Goal: Task Accomplishment & Management: Complete application form

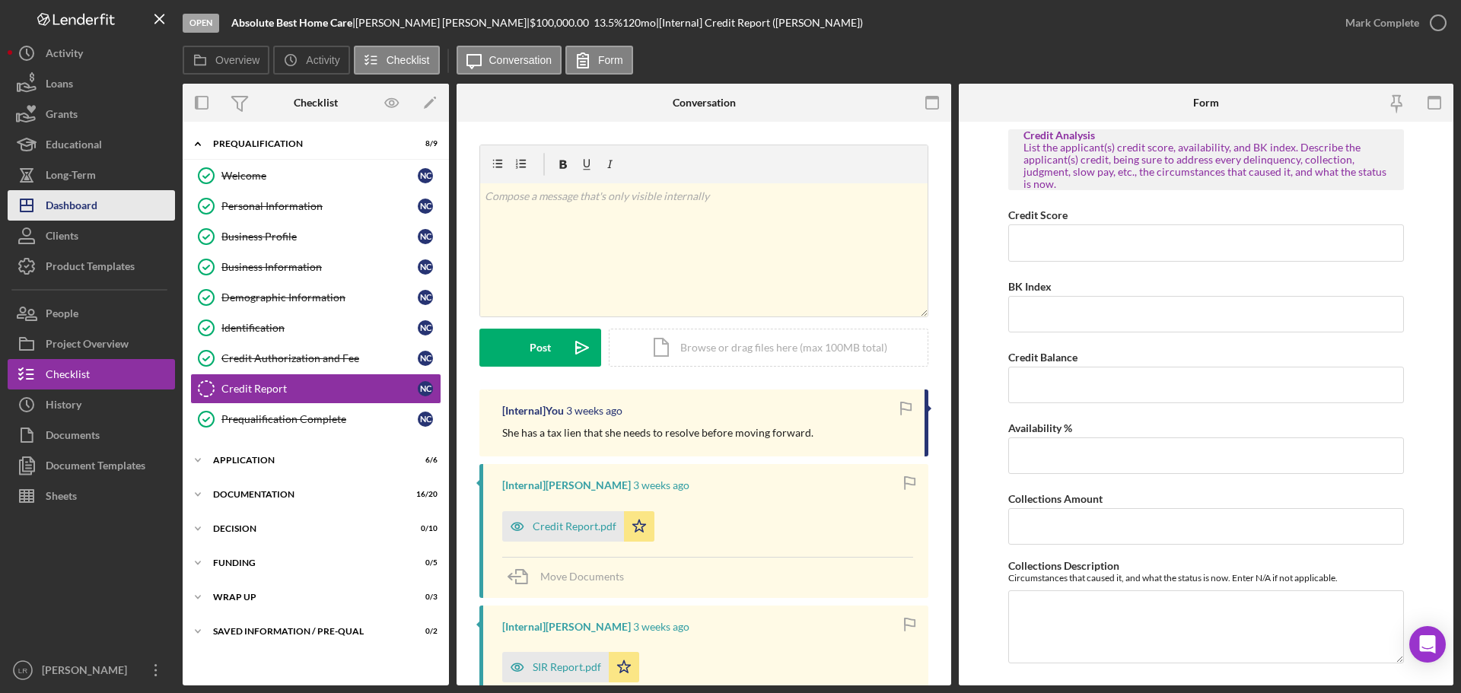
click at [125, 206] on button "Icon/Dashboard Dashboard" at bounding box center [91, 205] width 167 height 30
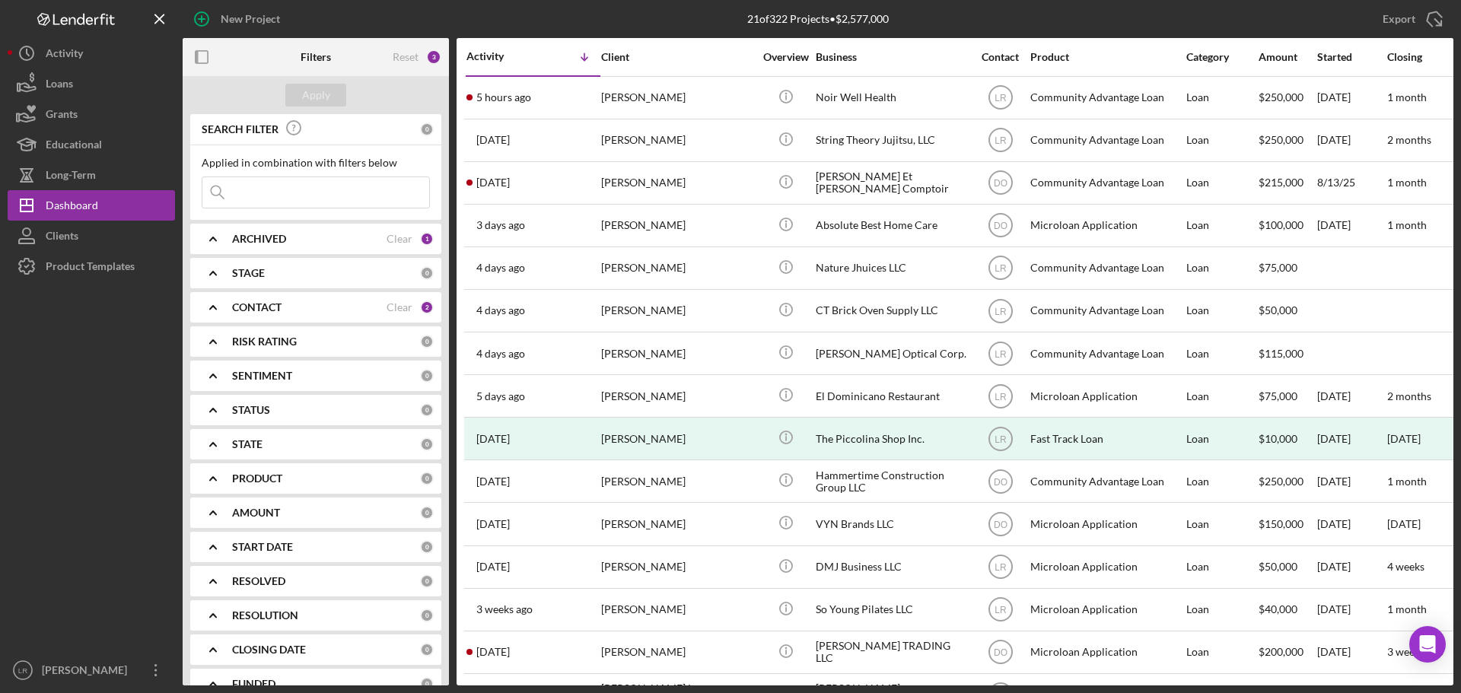
click at [244, 197] on input at bounding box center [315, 192] width 227 height 30
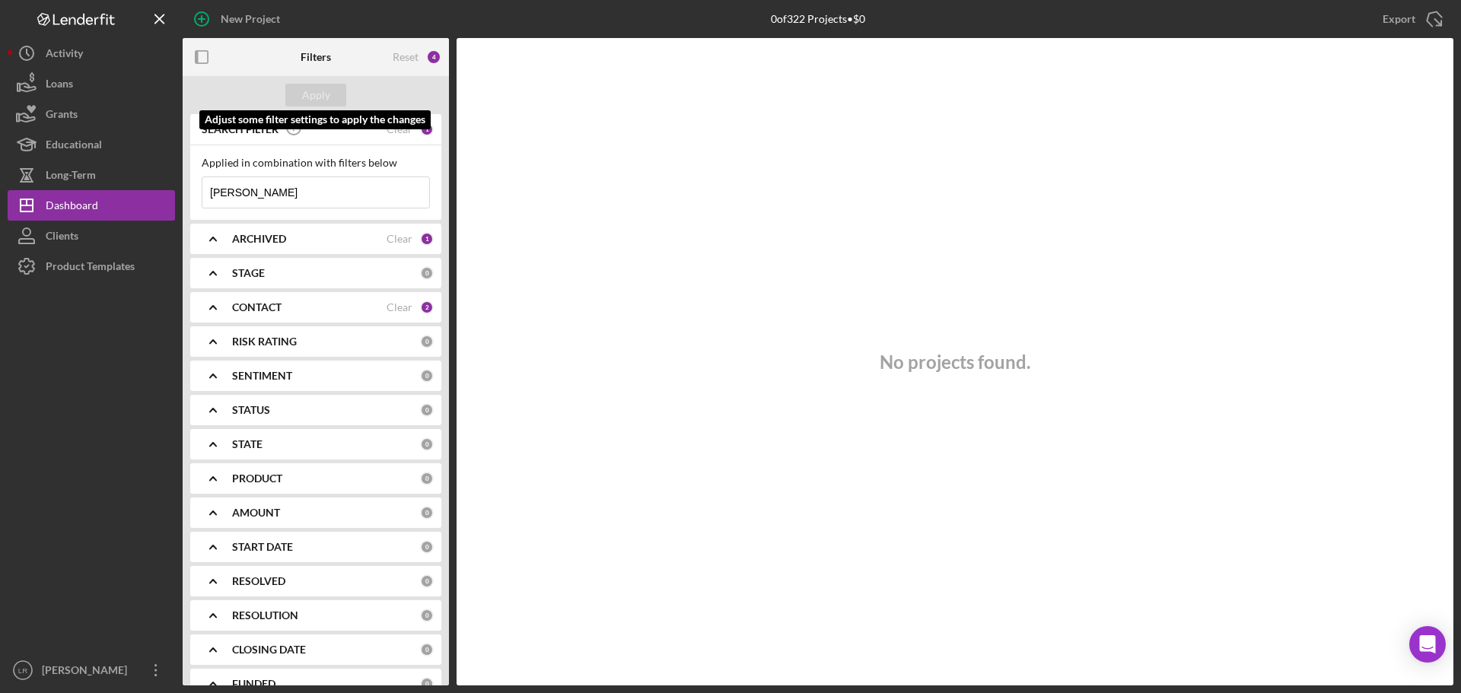
type input "[PERSON_NAME]"
click at [261, 237] on b "ARCHIVED" at bounding box center [259, 239] width 54 height 12
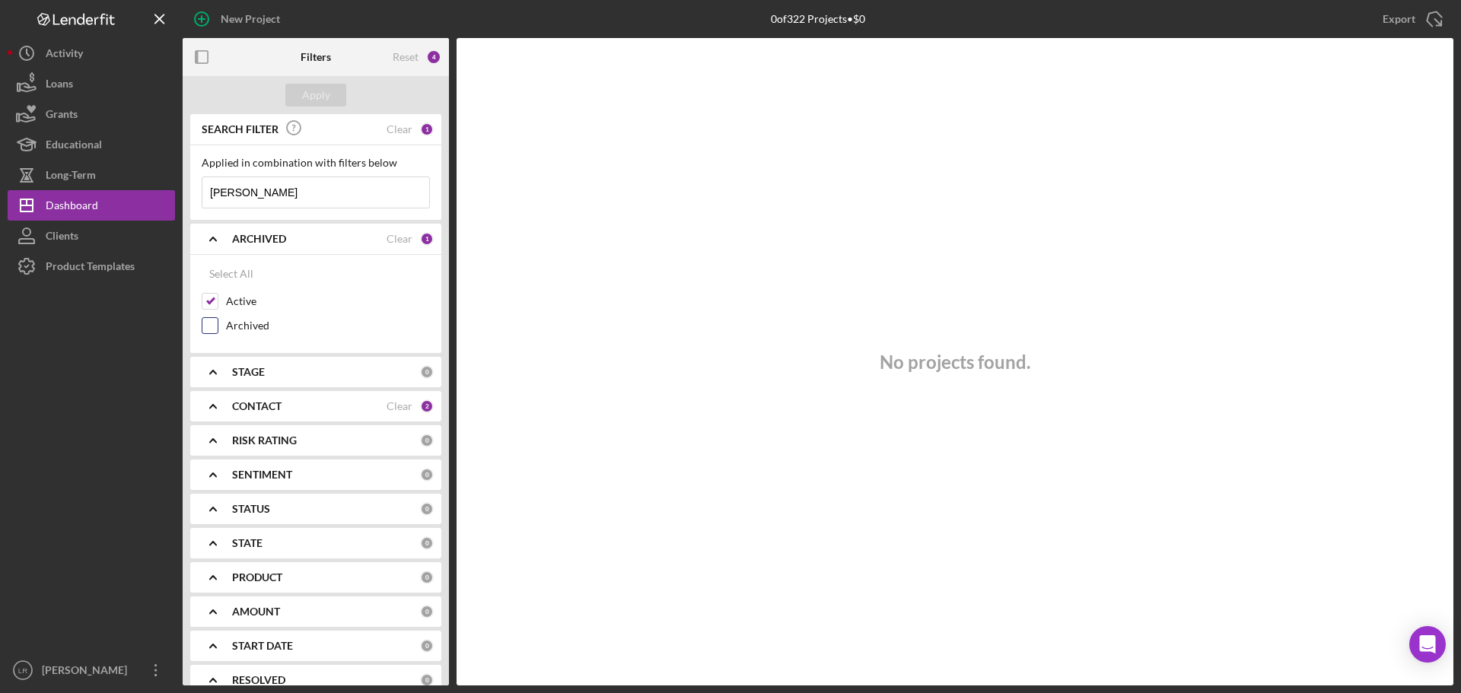
click at [232, 322] on label "Archived" at bounding box center [328, 325] width 204 height 15
click at [218, 322] on input "Archived" at bounding box center [209, 325] width 15 height 15
checkbox input "true"
click at [311, 88] on div "Apply" at bounding box center [316, 95] width 28 height 23
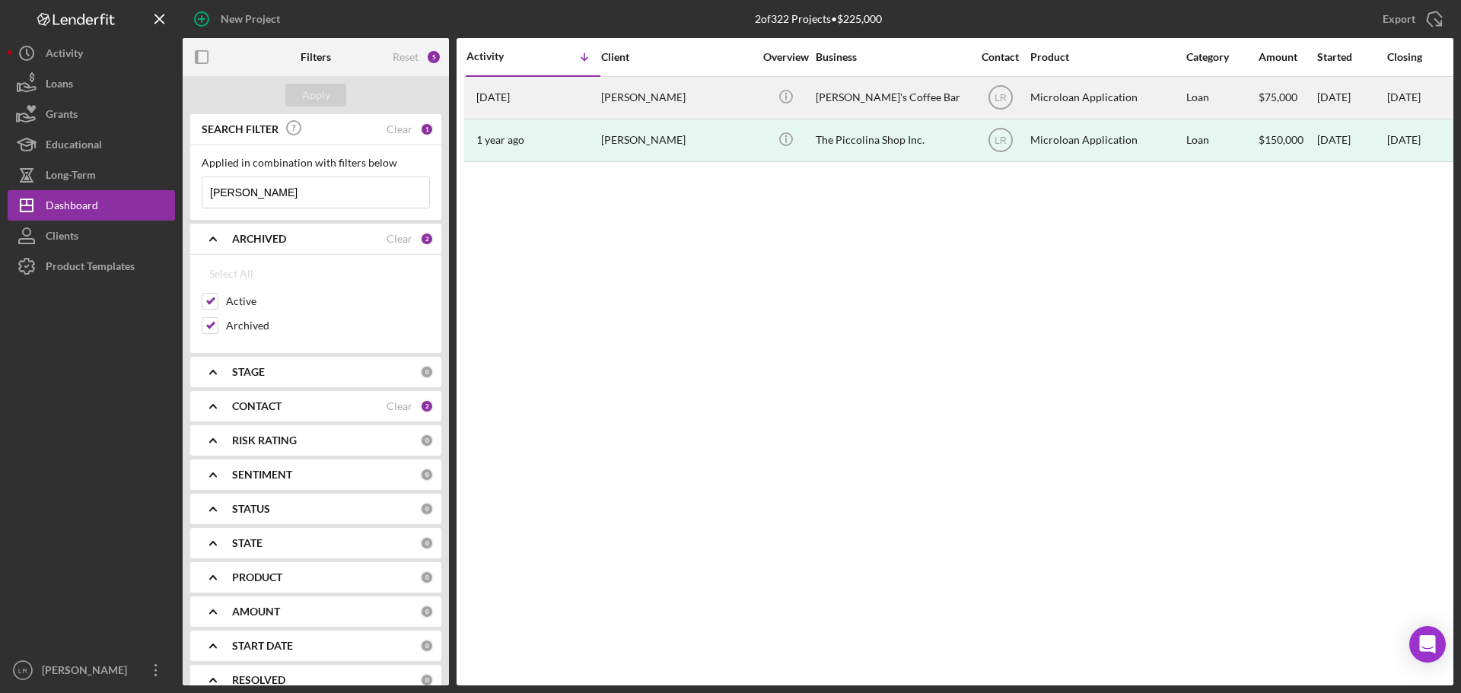
click at [642, 92] on div "[PERSON_NAME]" at bounding box center [677, 98] width 152 height 40
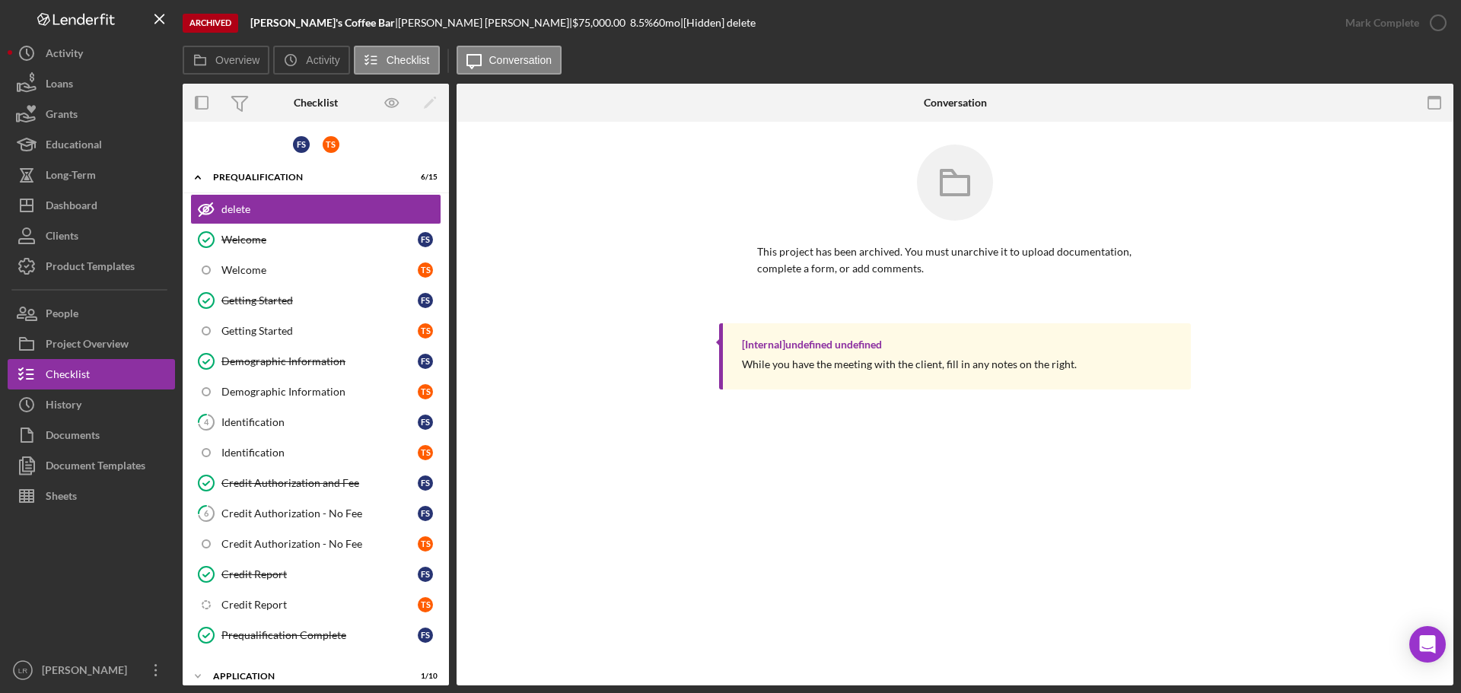
click at [211, 20] on div "Archived" at bounding box center [211, 23] width 56 height 19
click at [228, 62] on label "Overview" at bounding box center [237, 60] width 44 height 12
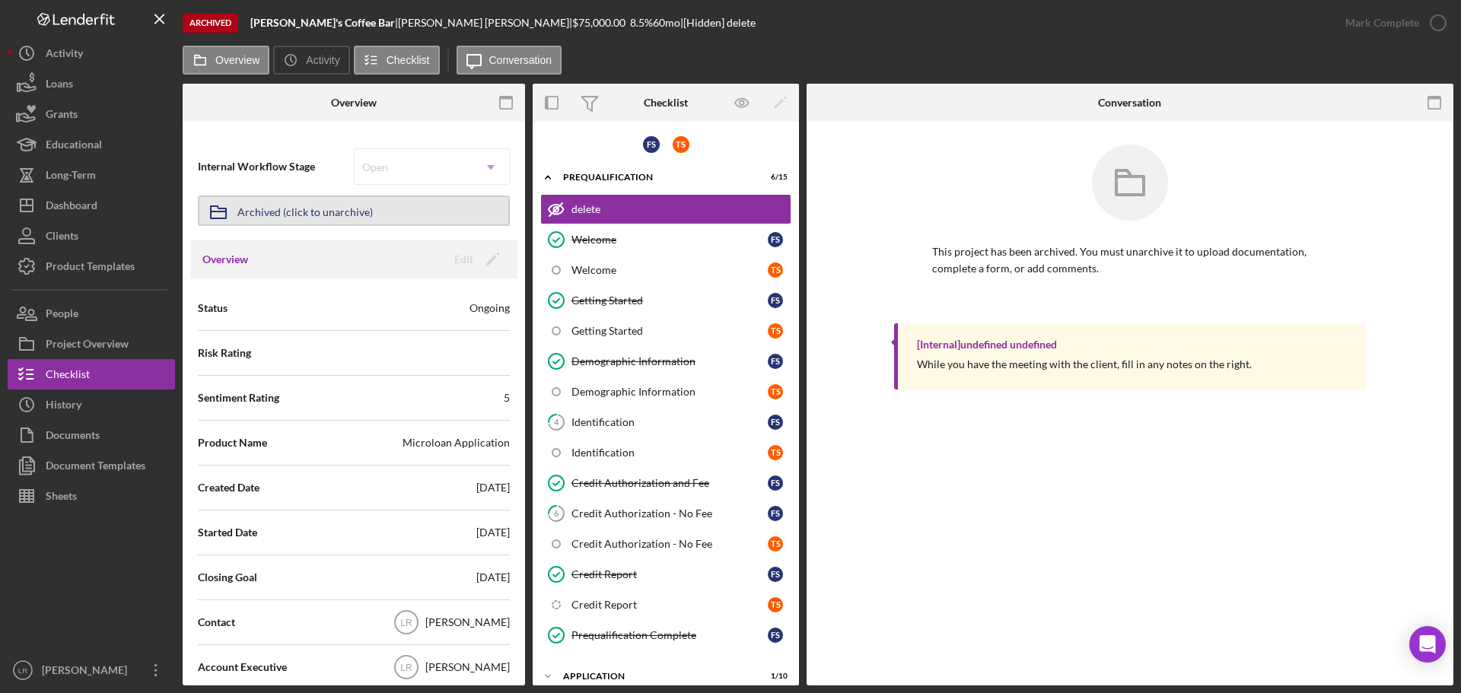
click at [368, 208] on button "Icon/Archived Archived (click to unarchive)" at bounding box center [354, 211] width 312 height 30
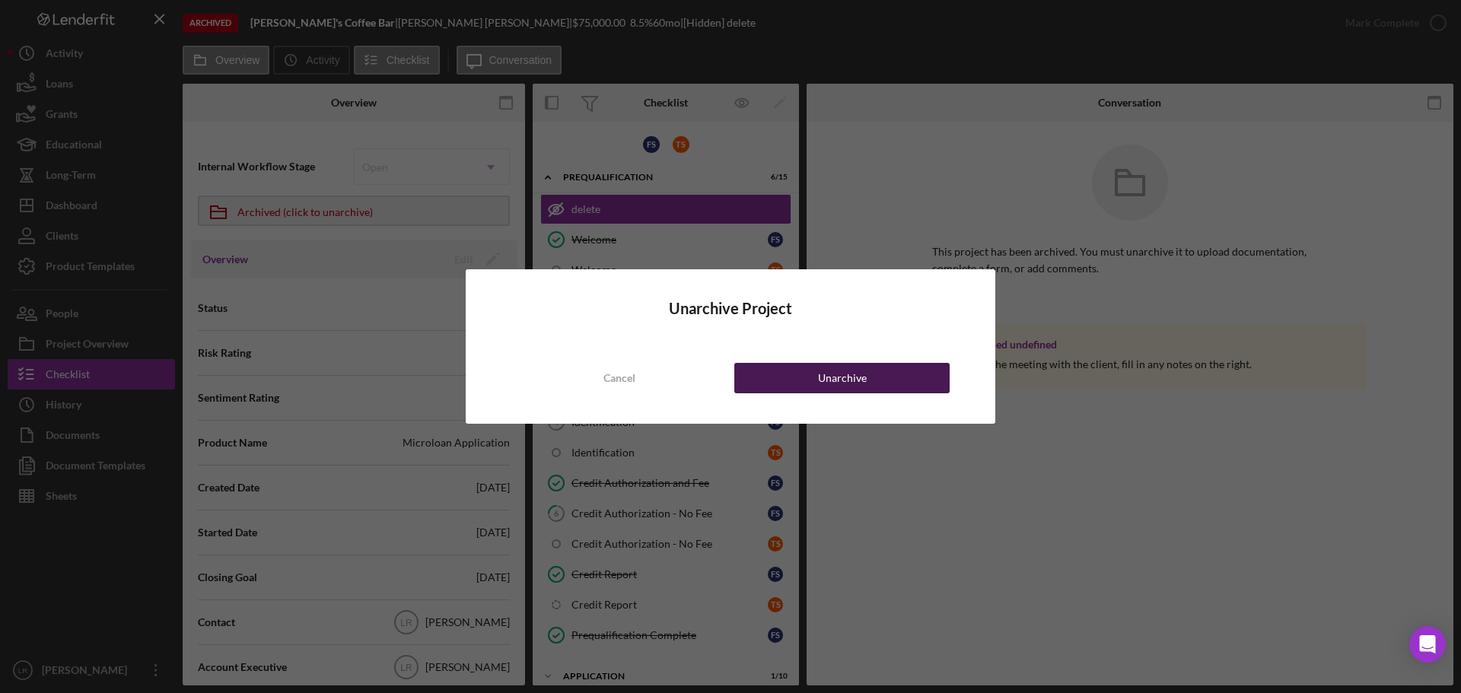
click at [843, 378] on div "Unarchive" at bounding box center [842, 378] width 49 height 30
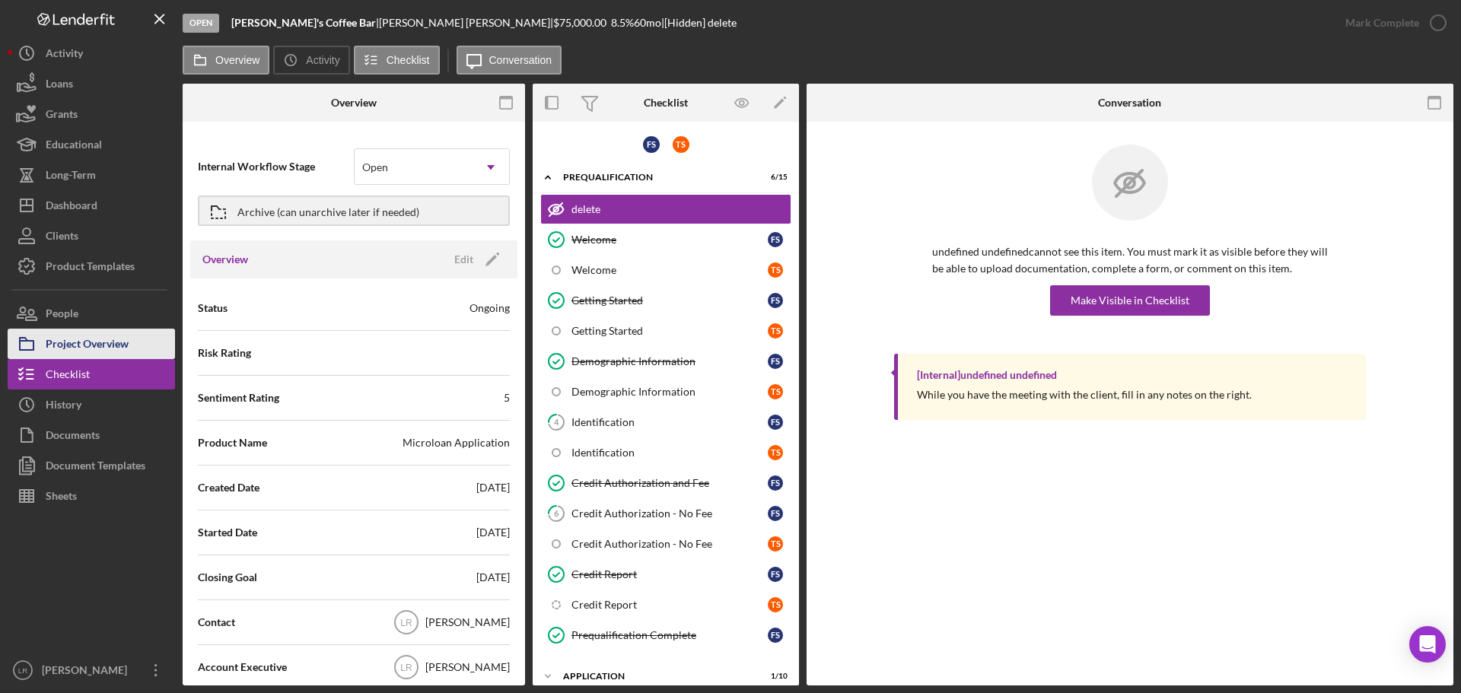
click at [92, 341] on div "Project Overview" at bounding box center [87, 346] width 83 height 34
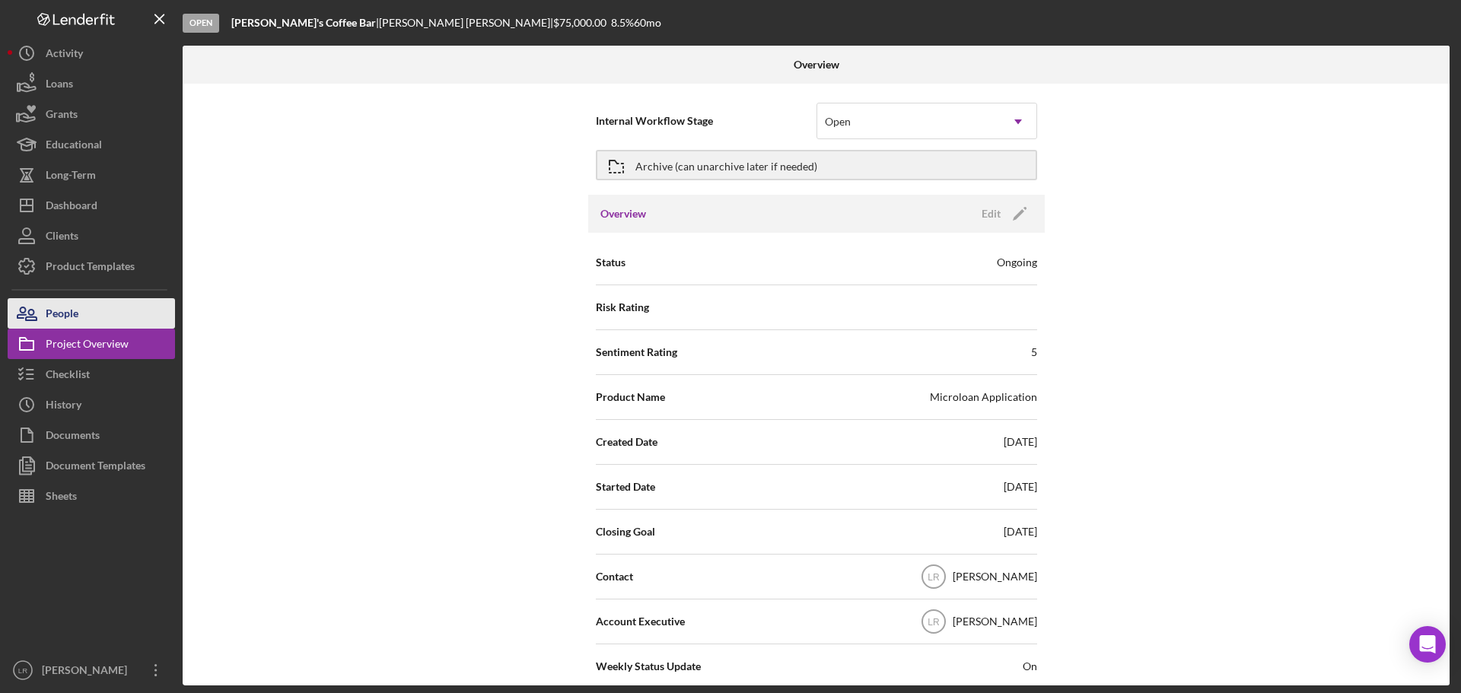
click at [88, 309] on button "People" at bounding box center [91, 313] width 167 height 30
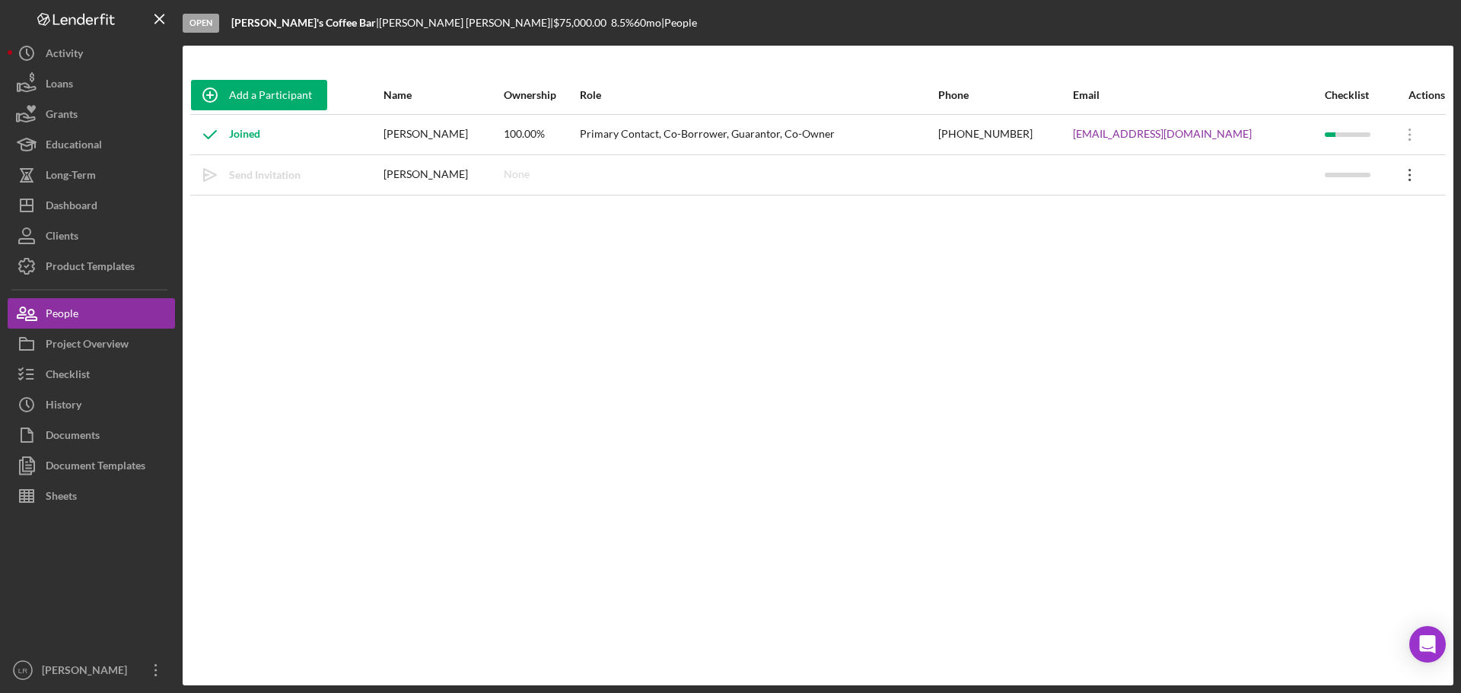
click at [1404, 170] on icon "Icon/Overflow" at bounding box center [1410, 175] width 38 height 38
click at [1278, 226] on icon "Icon/Edit" at bounding box center [1267, 214] width 30 height 30
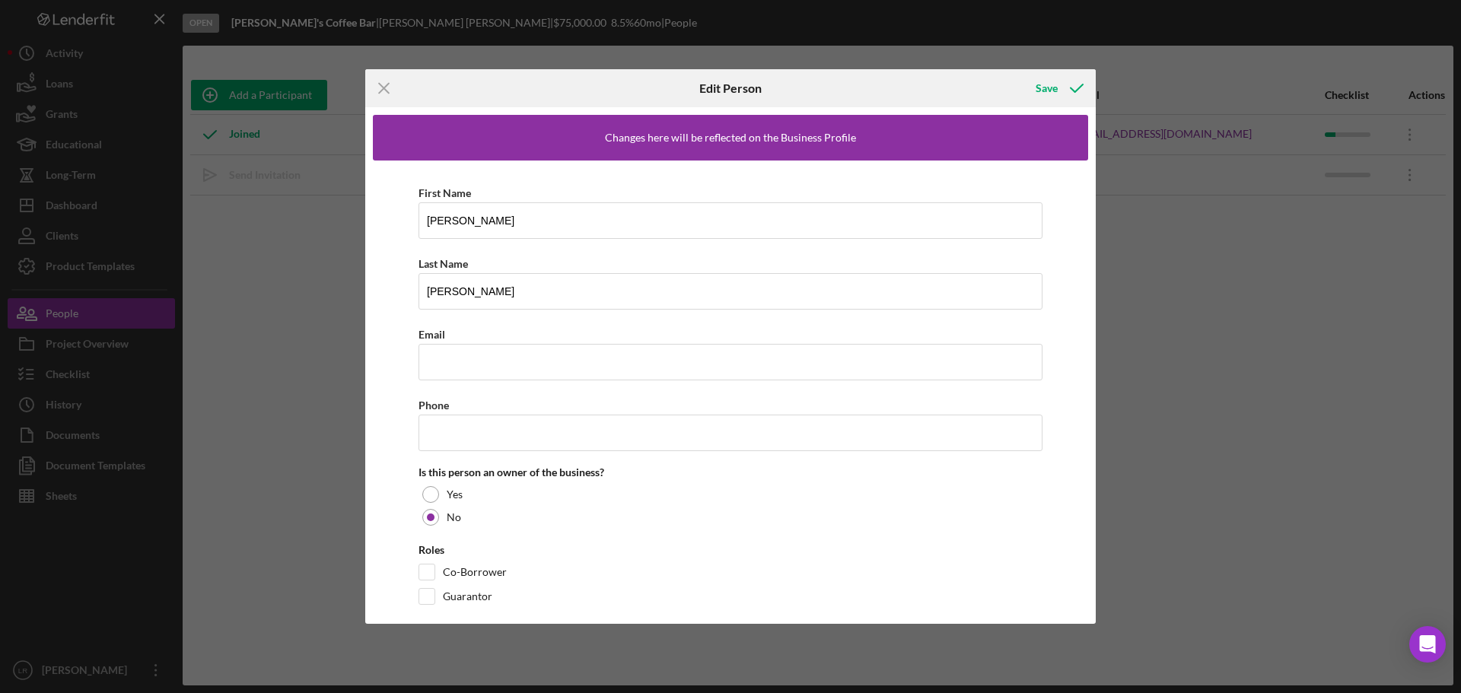
scroll to position [19, 0]
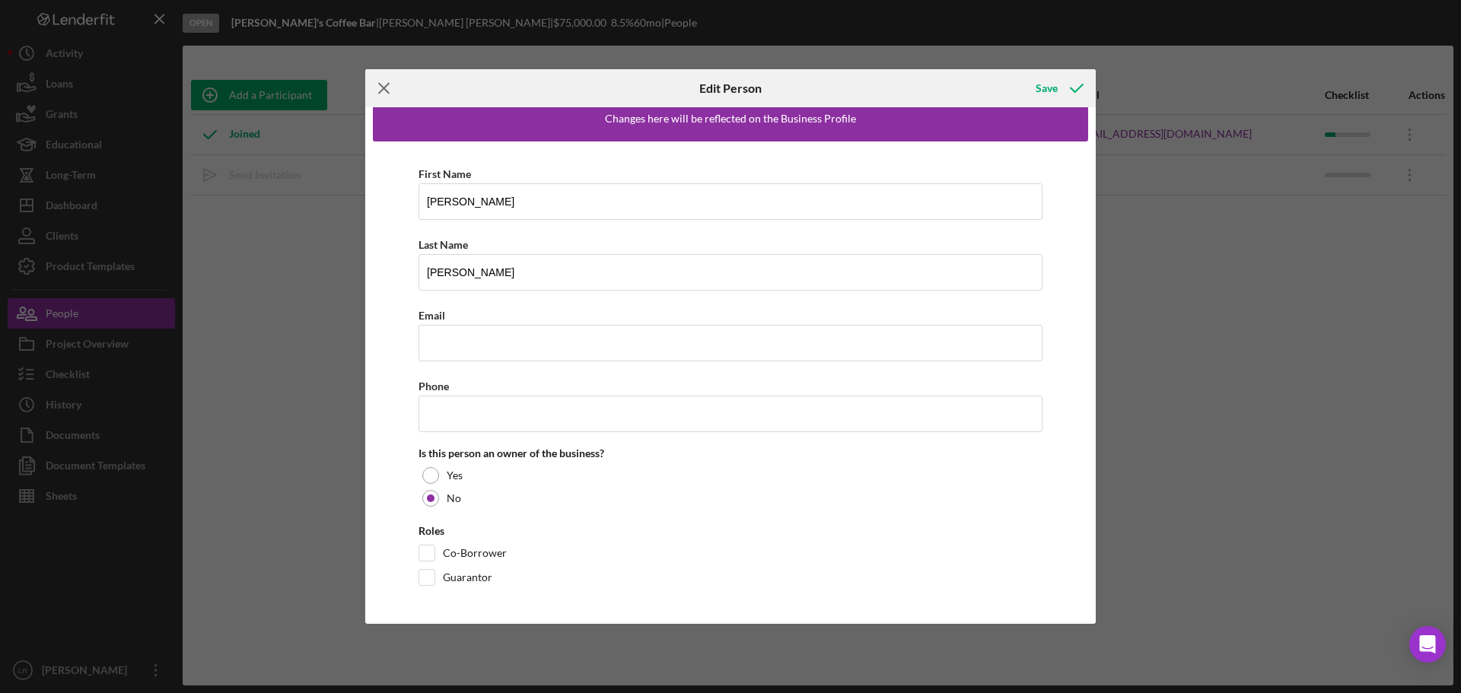
click at [373, 87] on icon "Icon/Menu Close" at bounding box center [384, 88] width 38 height 38
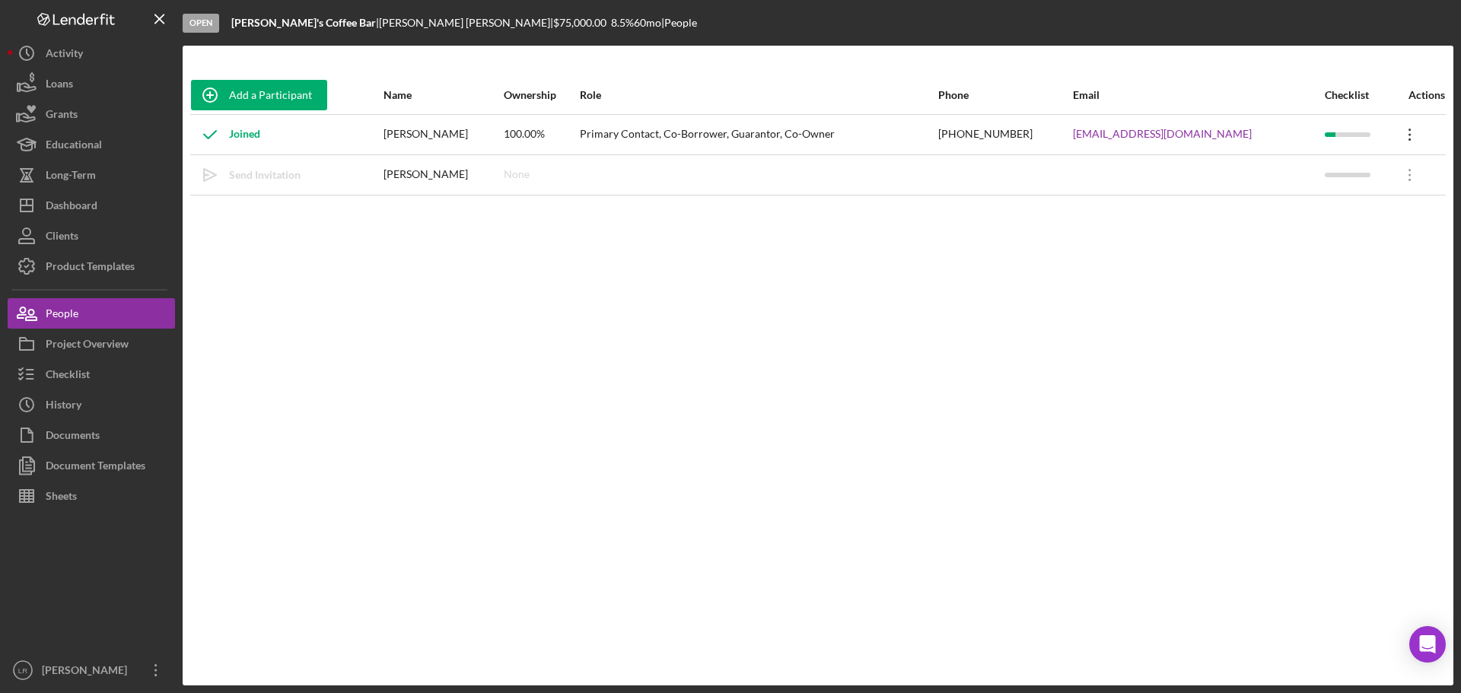
click at [1404, 137] on icon "Icon/Overflow" at bounding box center [1410, 135] width 38 height 38
click at [1405, 131] on icon "Icon/Overflow" at bounding box center [1410, 135] width 38 height 38
click at [250, 132] on div "Joined" at bounding box center [225, 135] width 69 height 38
click at [1397, 132] on icon "Icon/Overflow" at bounding box center [1410, 135] width 38 height 38
click at [1318, 173] on div "Icon/Edit Edit" at bounding box center [1335, 174] width 167 height 31
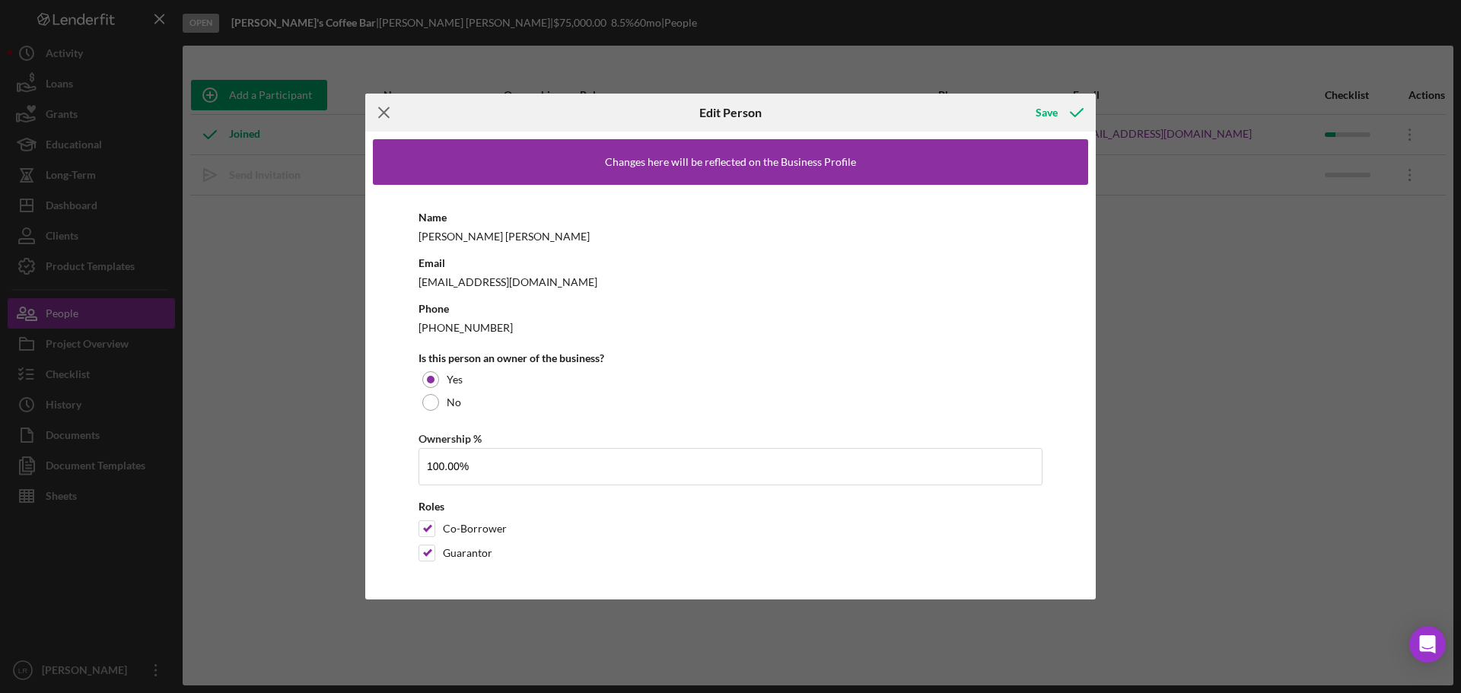
click at [377, 113] on icon "Icon/Menu Close" at bounding box center [384, 113] width 38 height 38
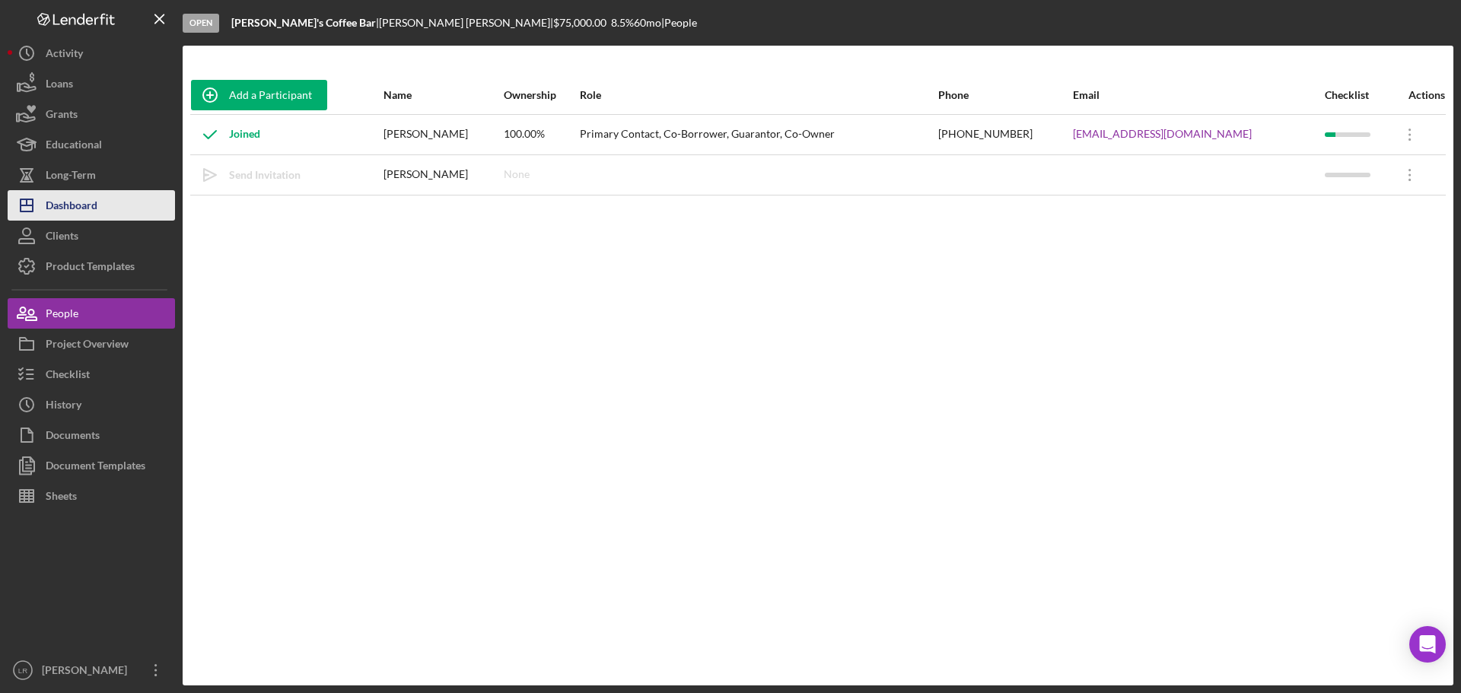
click at [95, 201] on div "Dashboard" at bounding box center [72, 207] width 52 height 34
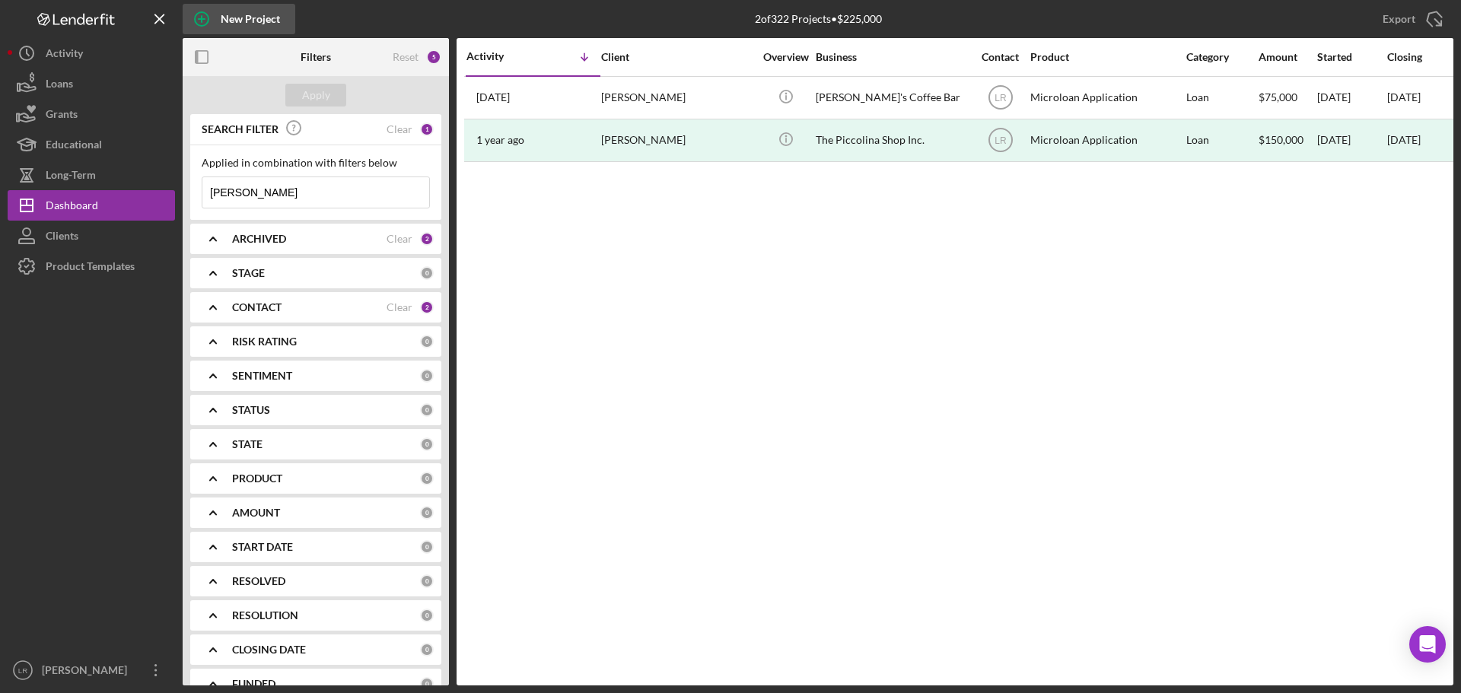
click at [254, 20] on div "New Project" at bounding box center [250, 19] width 59 height 30
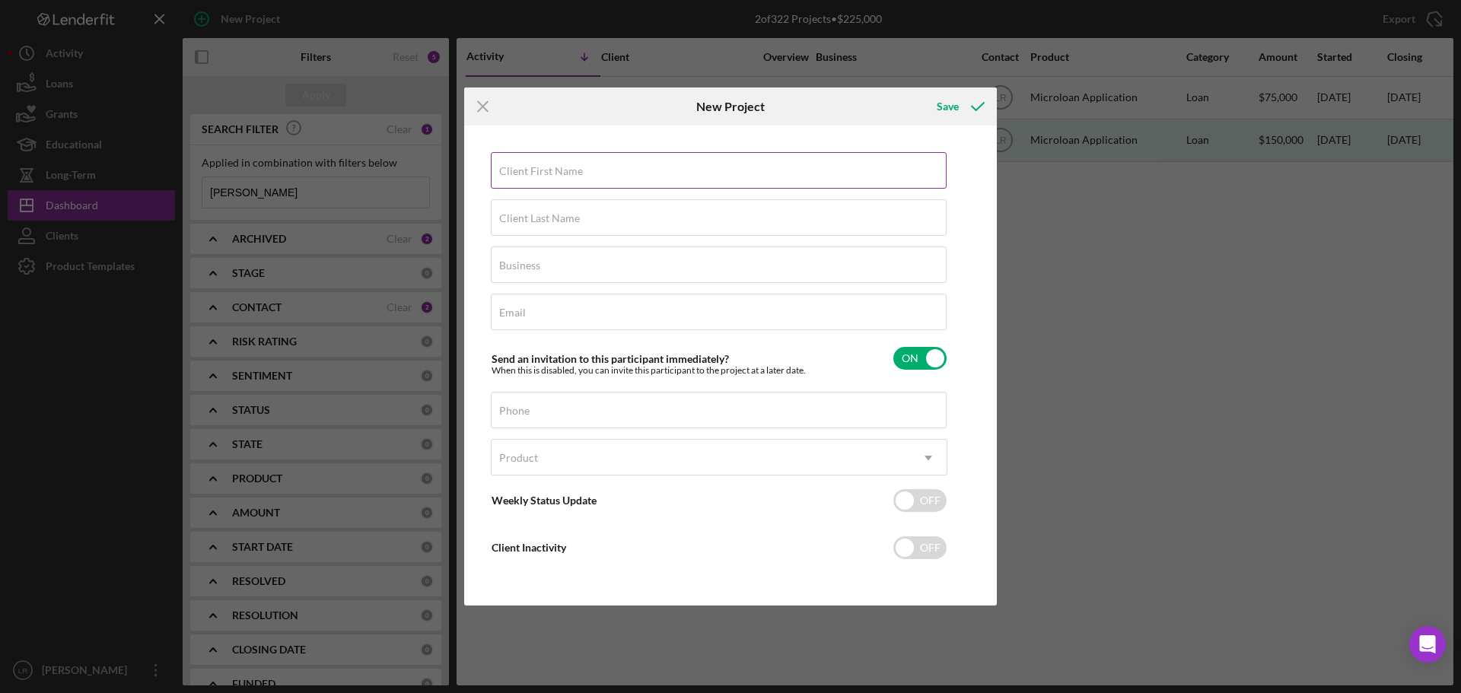
click at [639, 173] on input "Client First Name" at bounding box center [719, 170] width 456 height 37
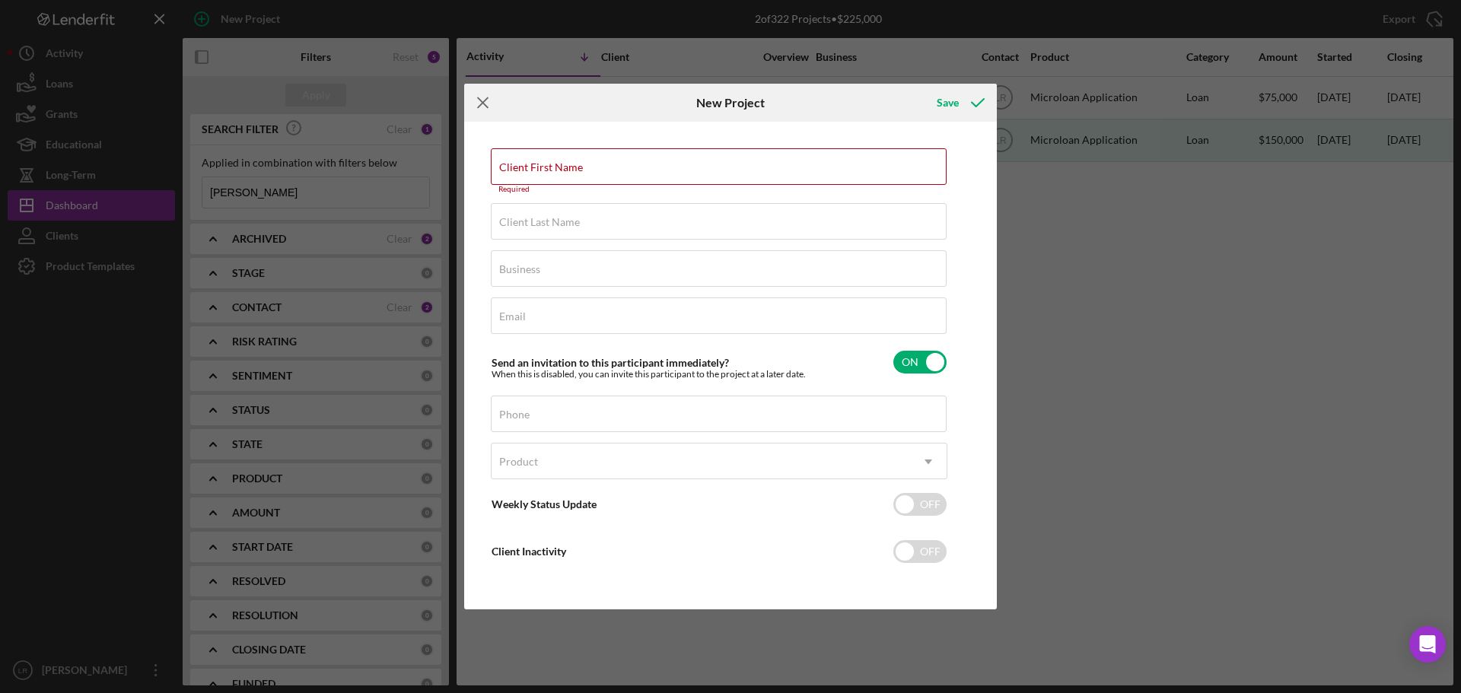
click at [483, 108] on icon "Icon/Menu Close" at bounding box center [483, 103] width 38 height 38
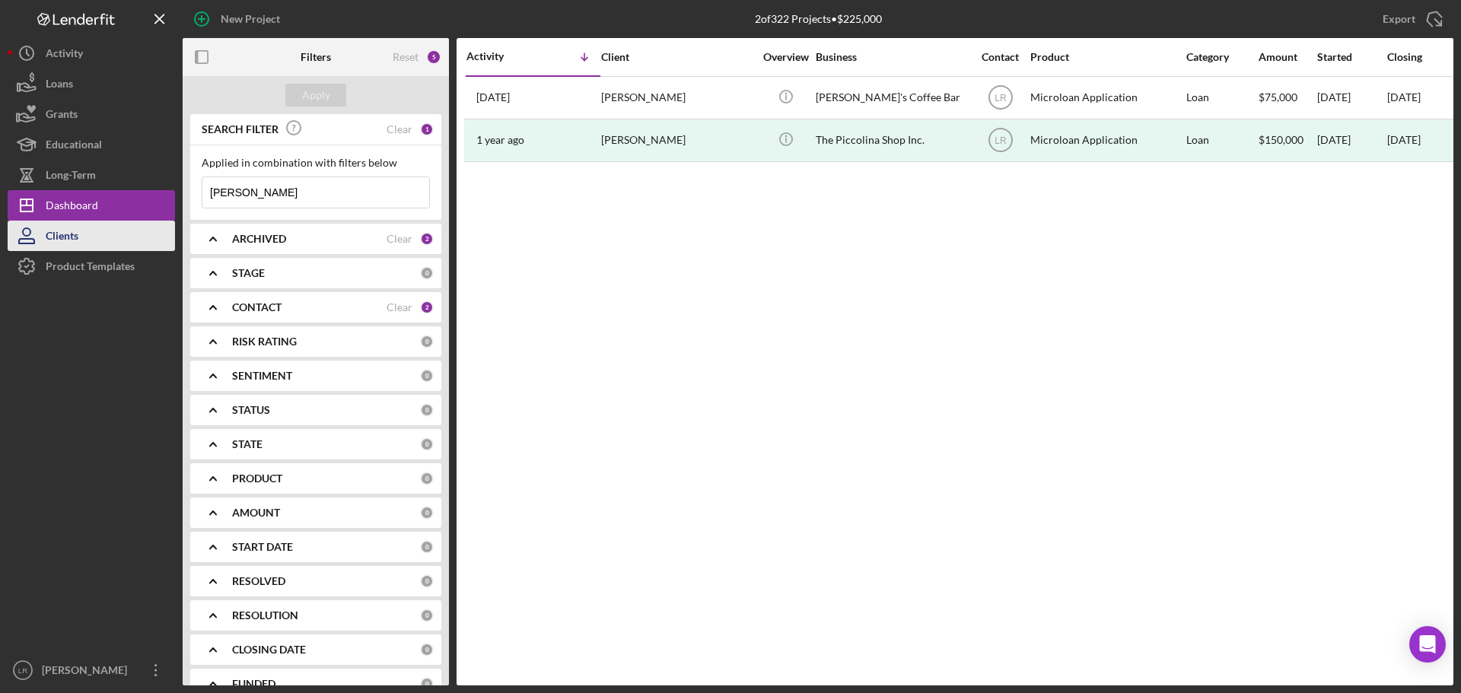
click at [85, 231] on button "Clients" at bounding box center [91, 236] width 167 height 30
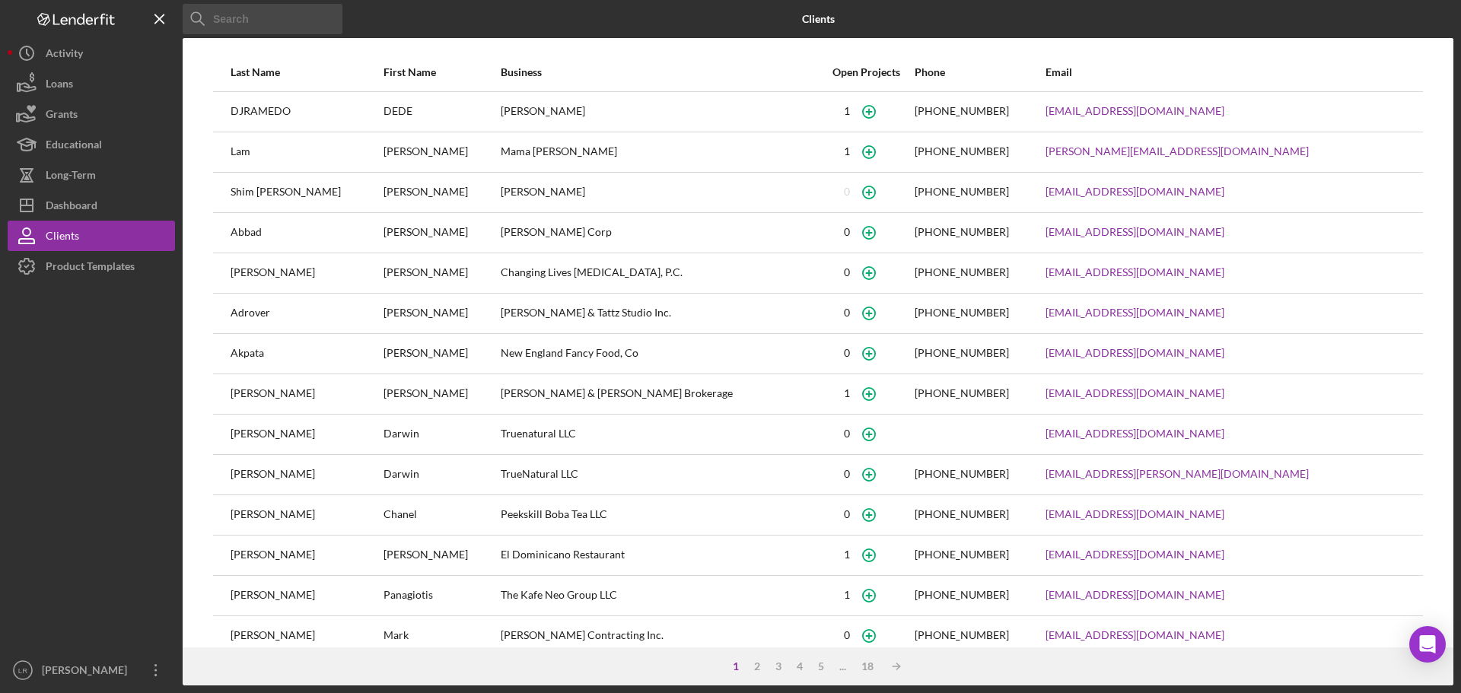
click at [276, 27] on input at bounding box center [263, 19] width 160 height 30
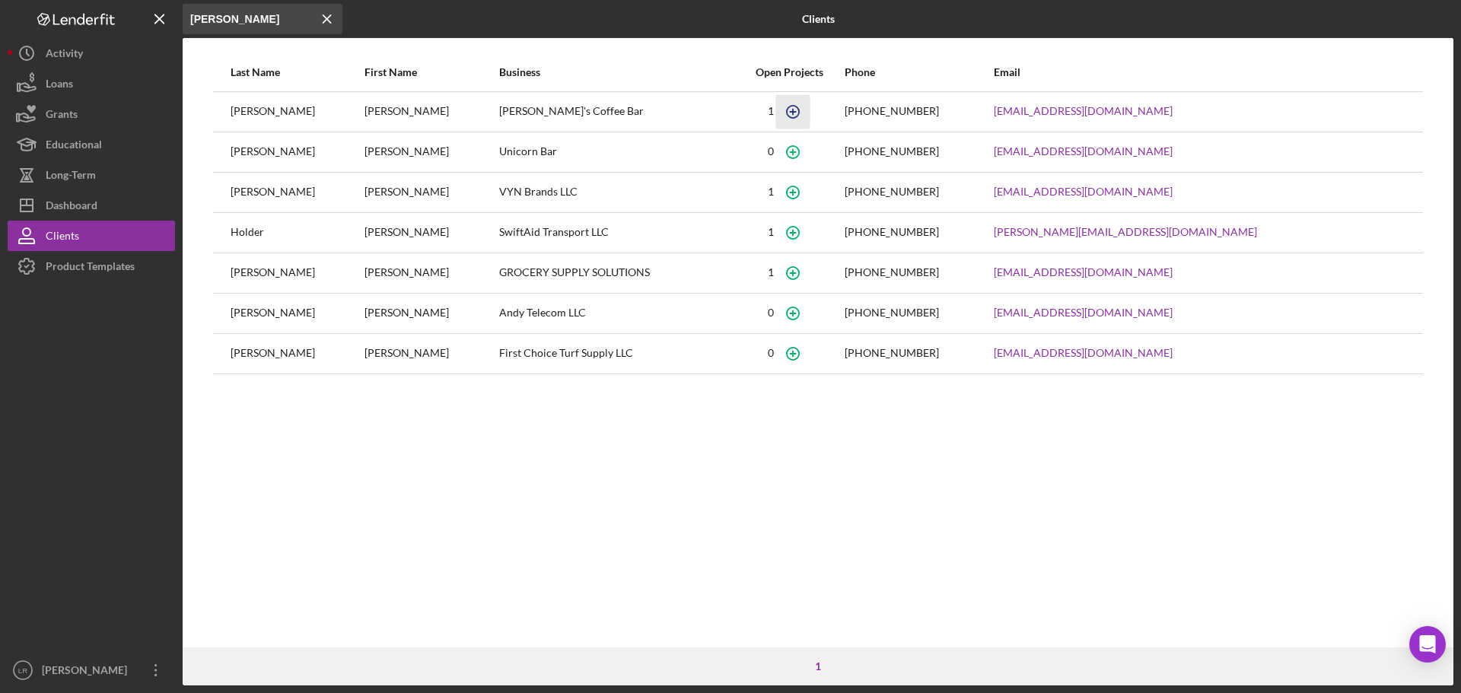
type input "[PERSON_NAME]"
drag, startPoint x: 831, startPoint y: 110, endPoint x: 623, endPoint y: 609, distance: 540.4
click at [625, 614] on div "Last Name First Name Business Open Projects Phone Email [PERSON_NAME]'s Coffee …" at bounding box center [818, 350] width 1271 height 594
click at [92, 199] on div "Dashboard" at bounding box center [72, 207] width 52 height 34
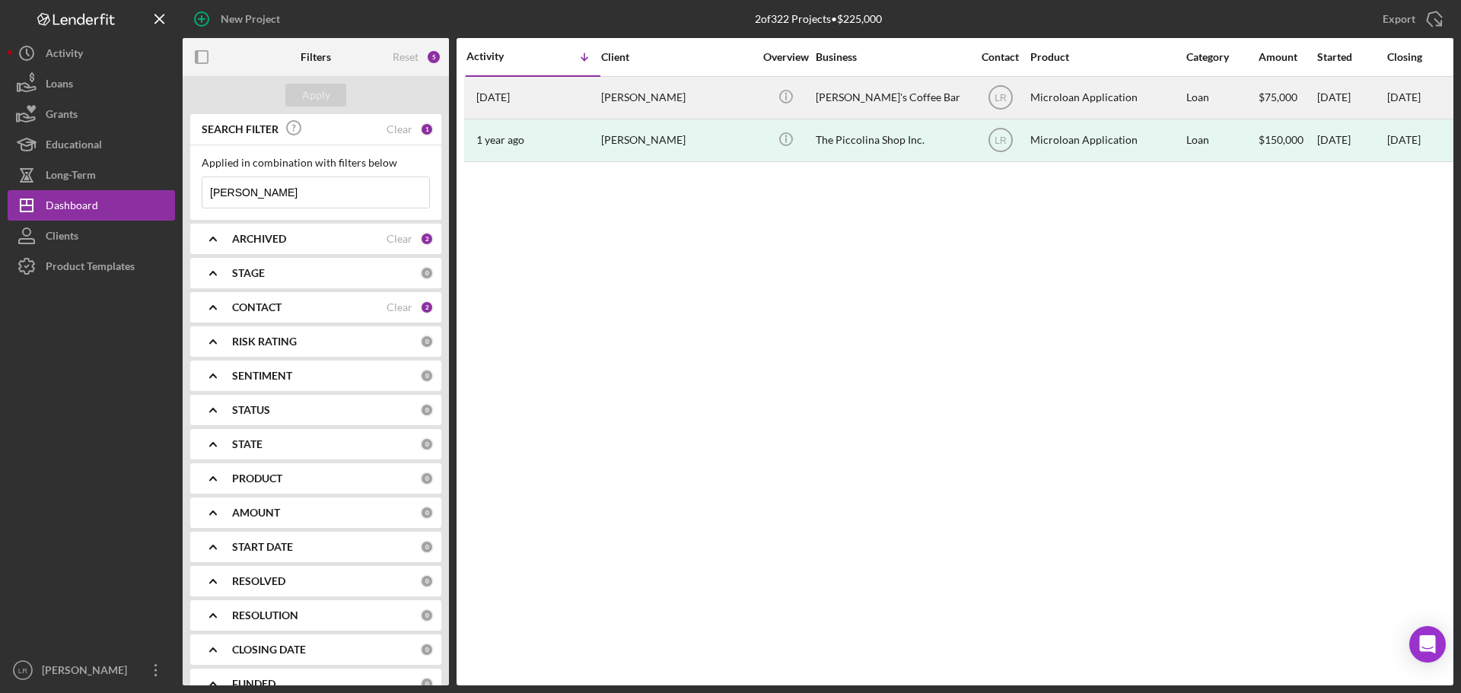
click at [555, 89] on div "[DATE] [PERSON_NAME]" at bounding box center [533, 98] width 133 height 40
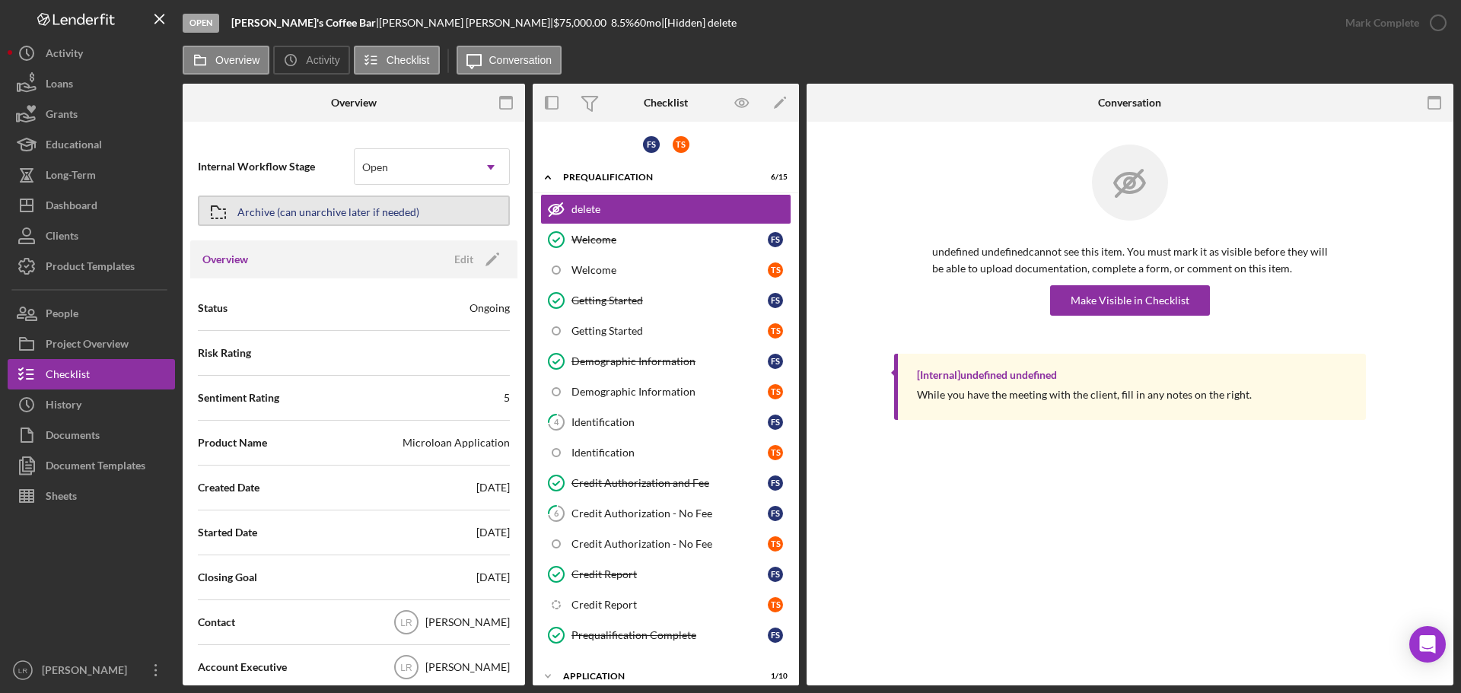
click at [438, 206] on button "Archive (can unarchive later if needed)" at bounding box center [354, 211] width 312 height 30
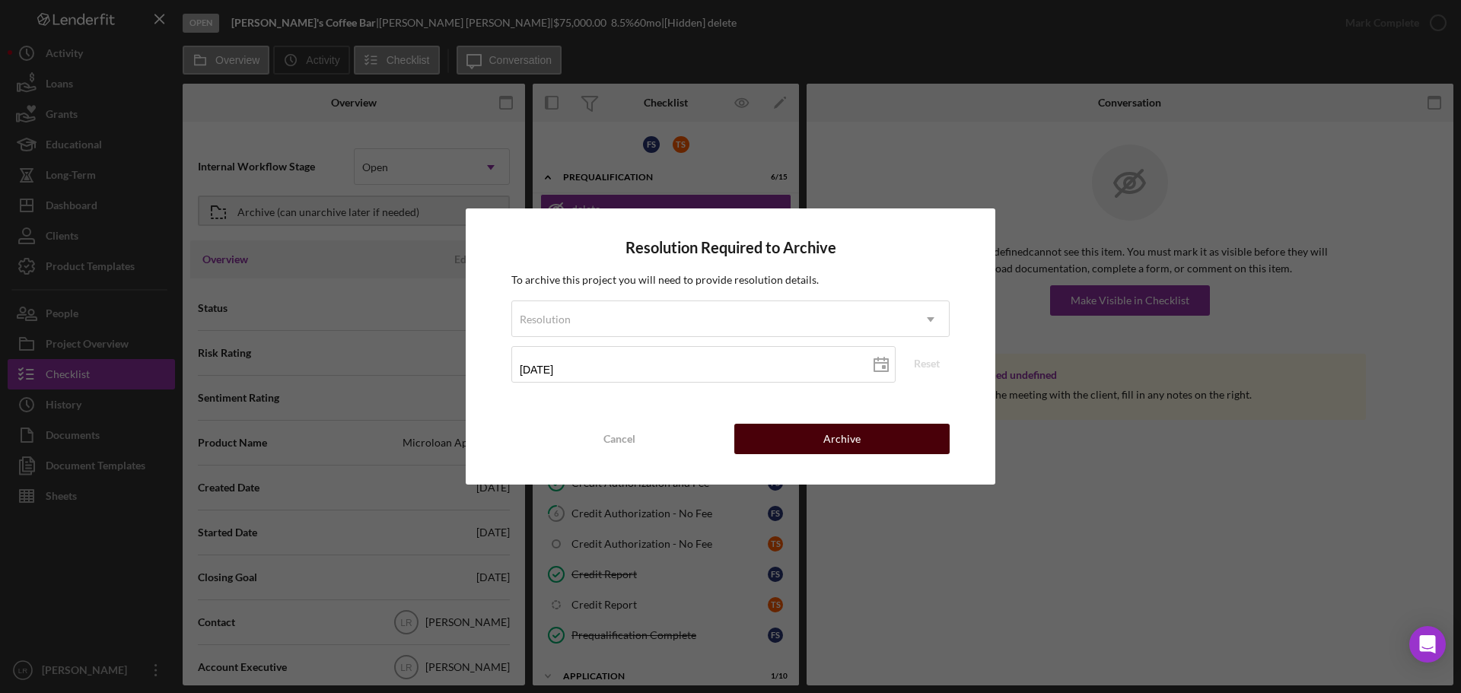
click at [835, 439] on div "Archive" at bounding box center [842, 439] width 37 height 30
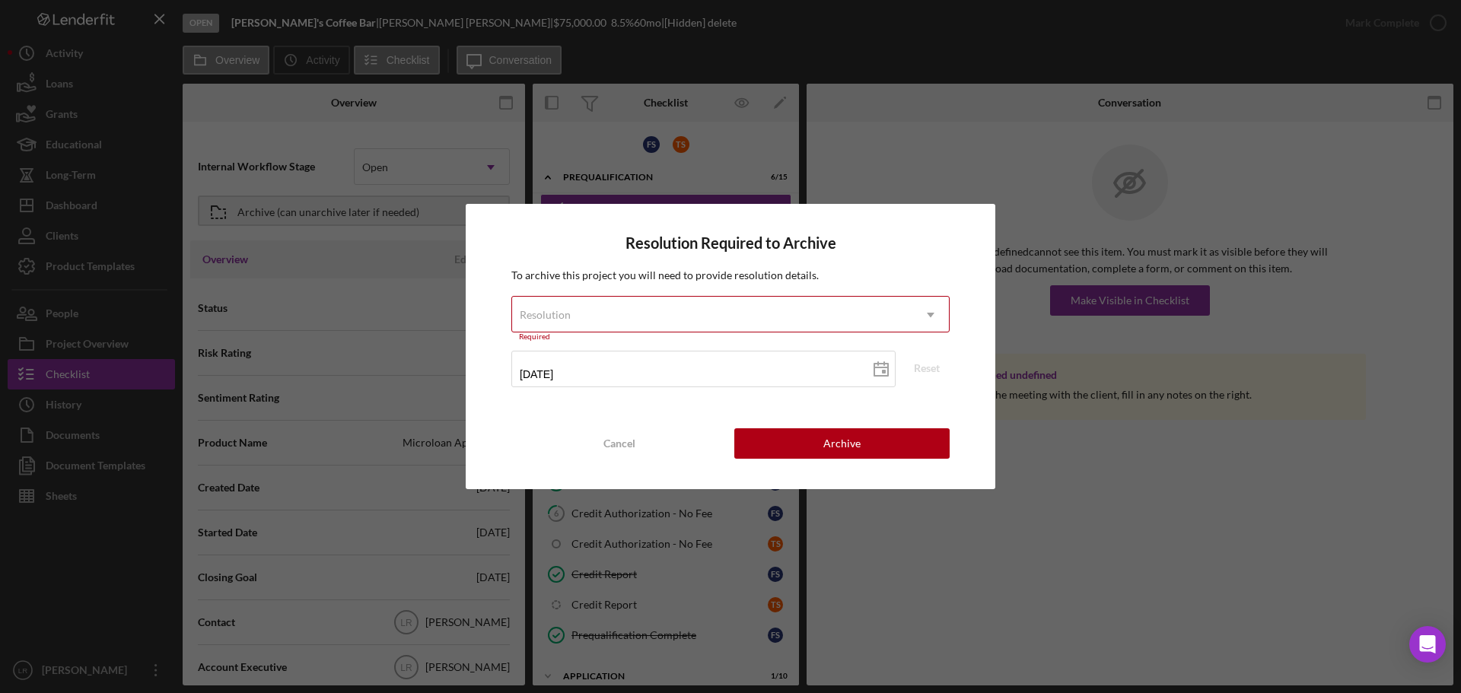
click at [836, 314] on div "Resolution" at bounding box center [712, 315] width 400 height 35
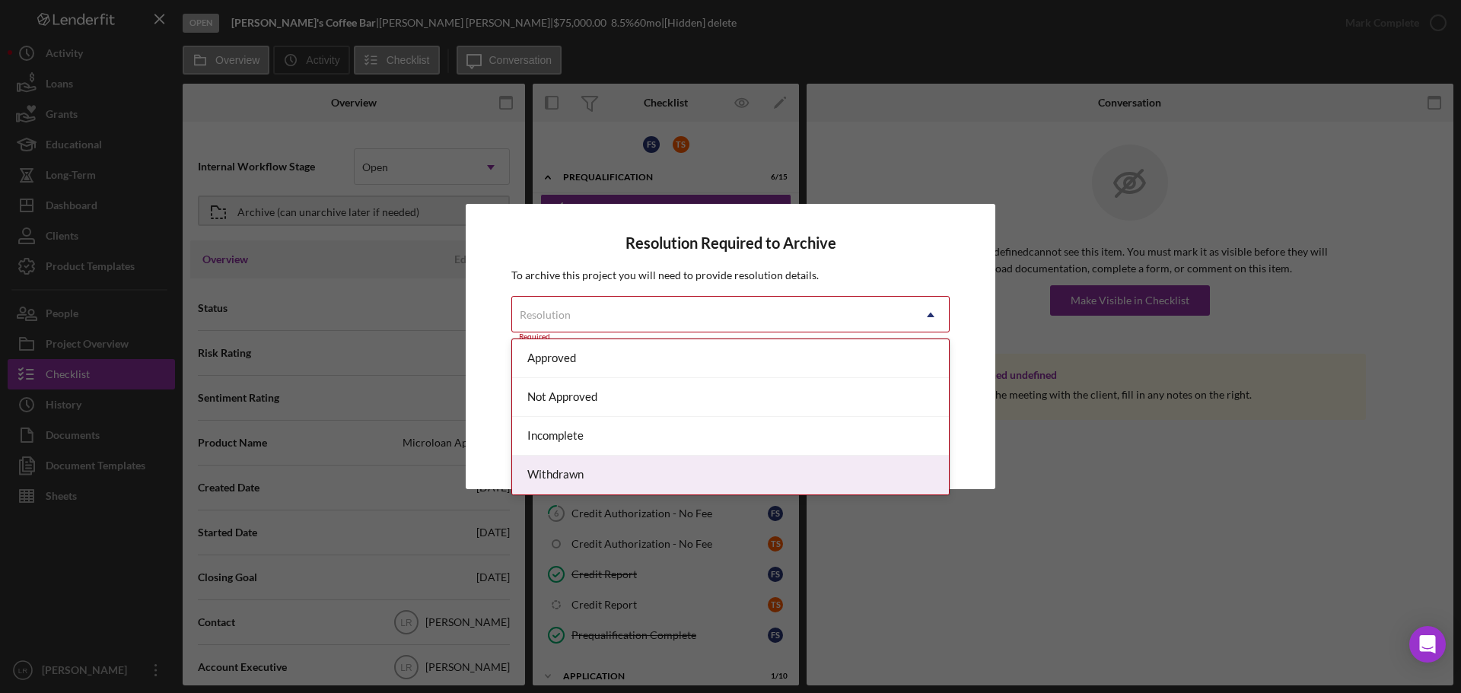
drag, startPoint x: 572, startPoint y: 468, endPoint x: 617, endPoint y: 468, distance: 44.9
click at [574, 472] on div "Withdrawn" at bounding box center [730, 475] width 437 height 39
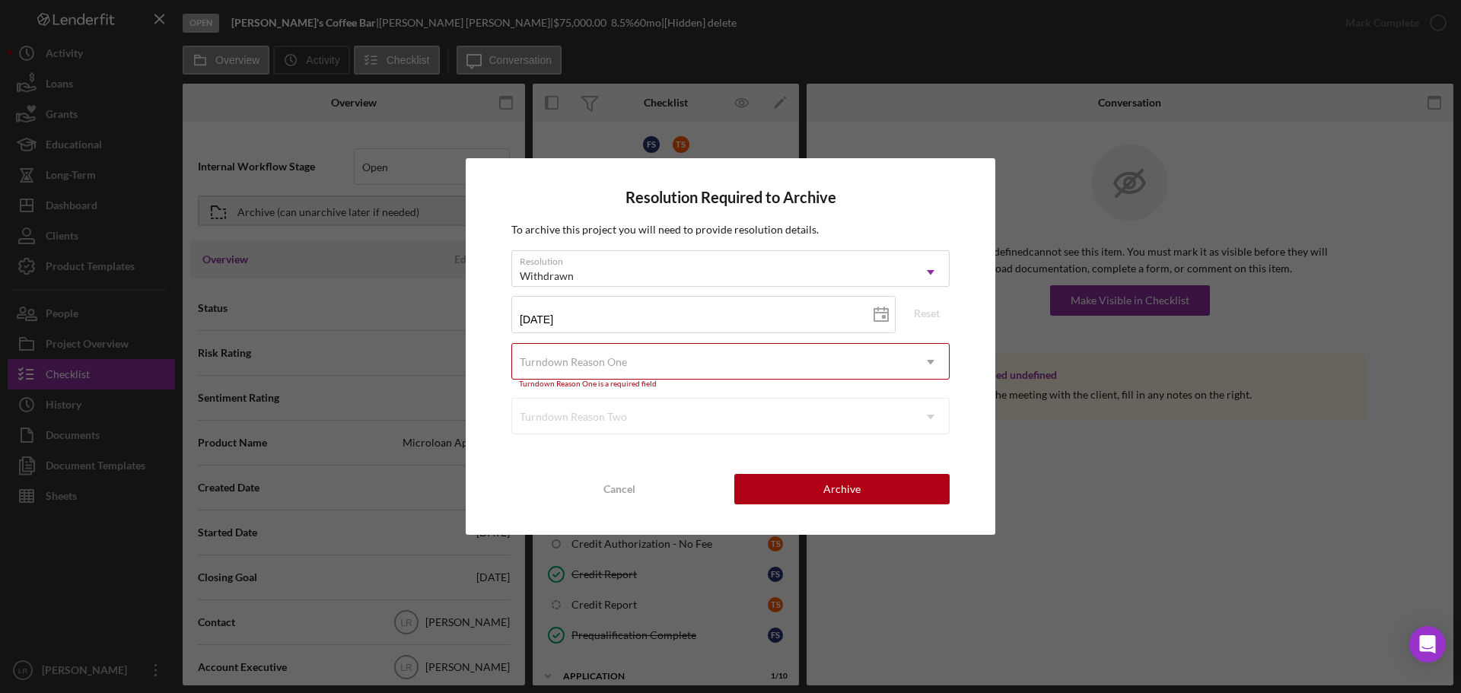
click at [785, 365] on div "Turndown Reason One" at bounding box center [712, 362] width 400 height 35
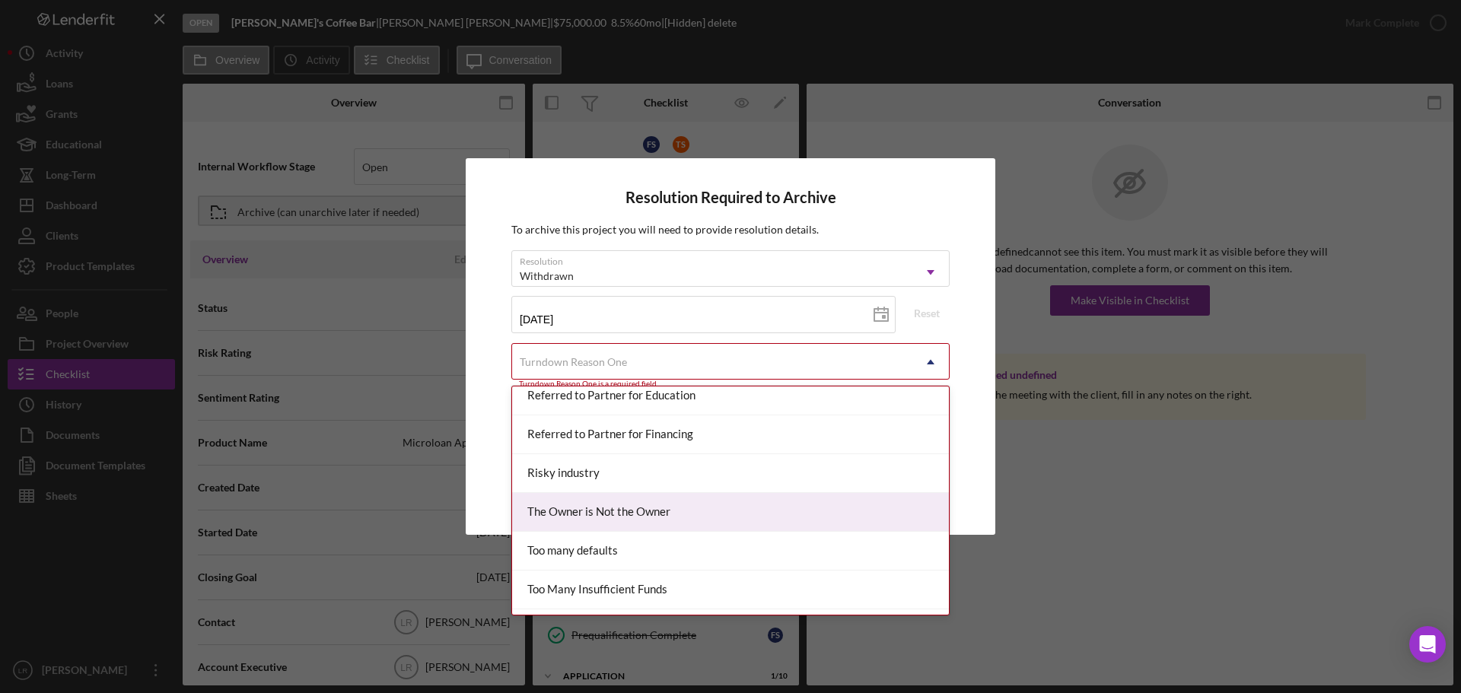
scroll to position [1674, 0]
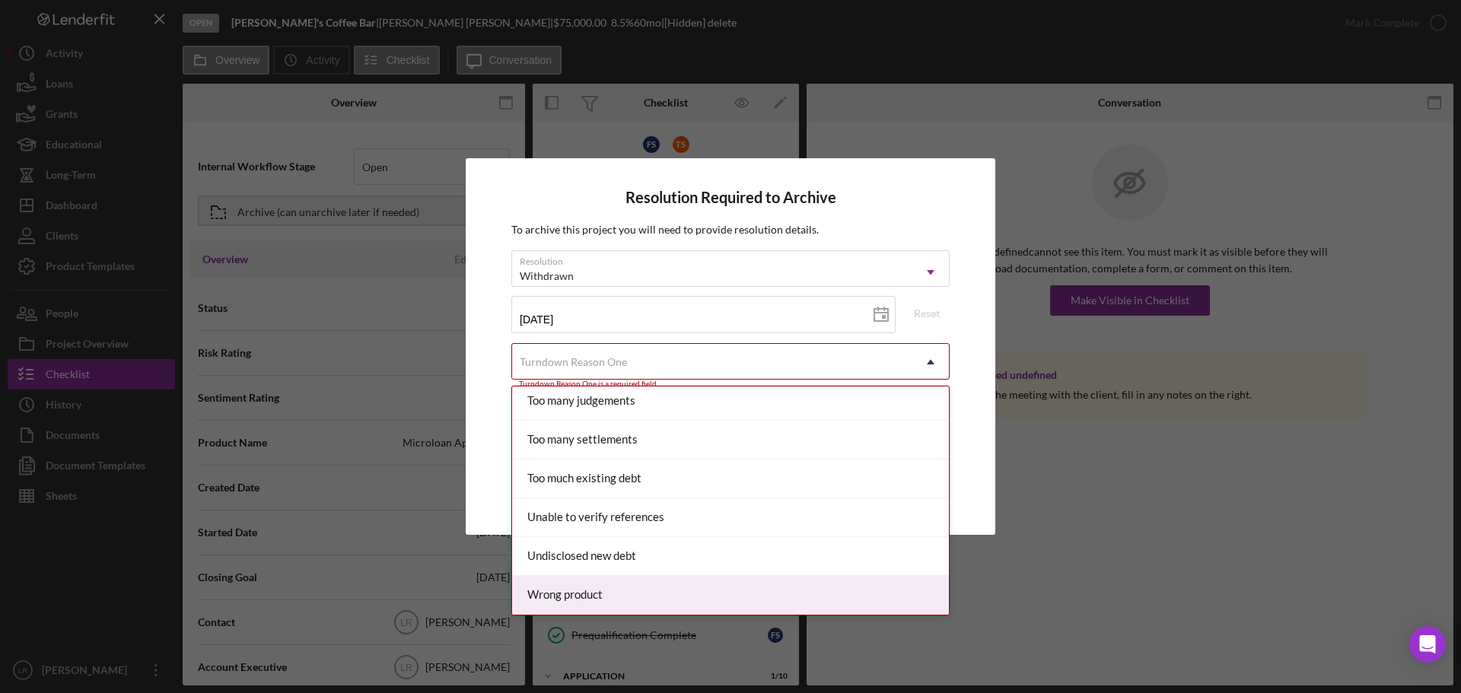
click at [599, 593] on div "Wrong product" at bounding box center [730, 595] width 437 height 39
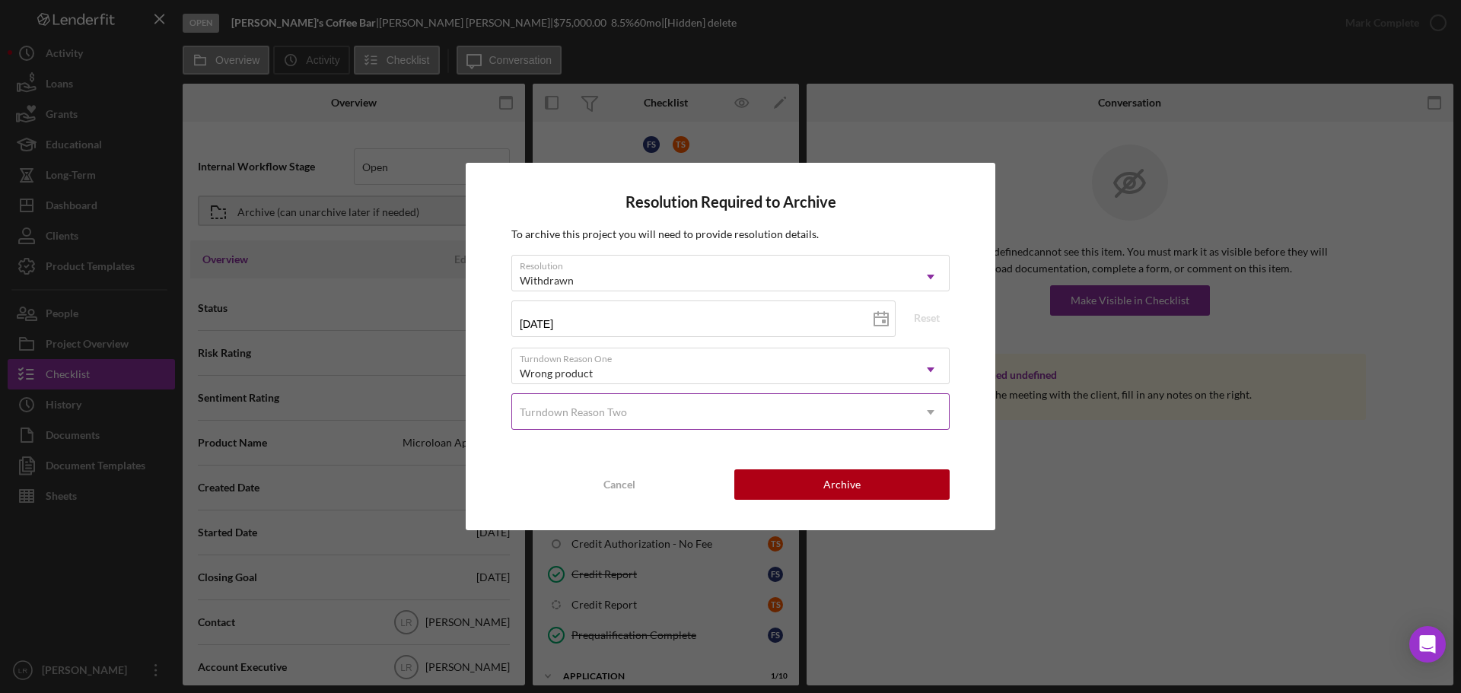
click at [614, 409] on div "Turndown Reason Two" at bounding box center [573, 412] width 107 height 12
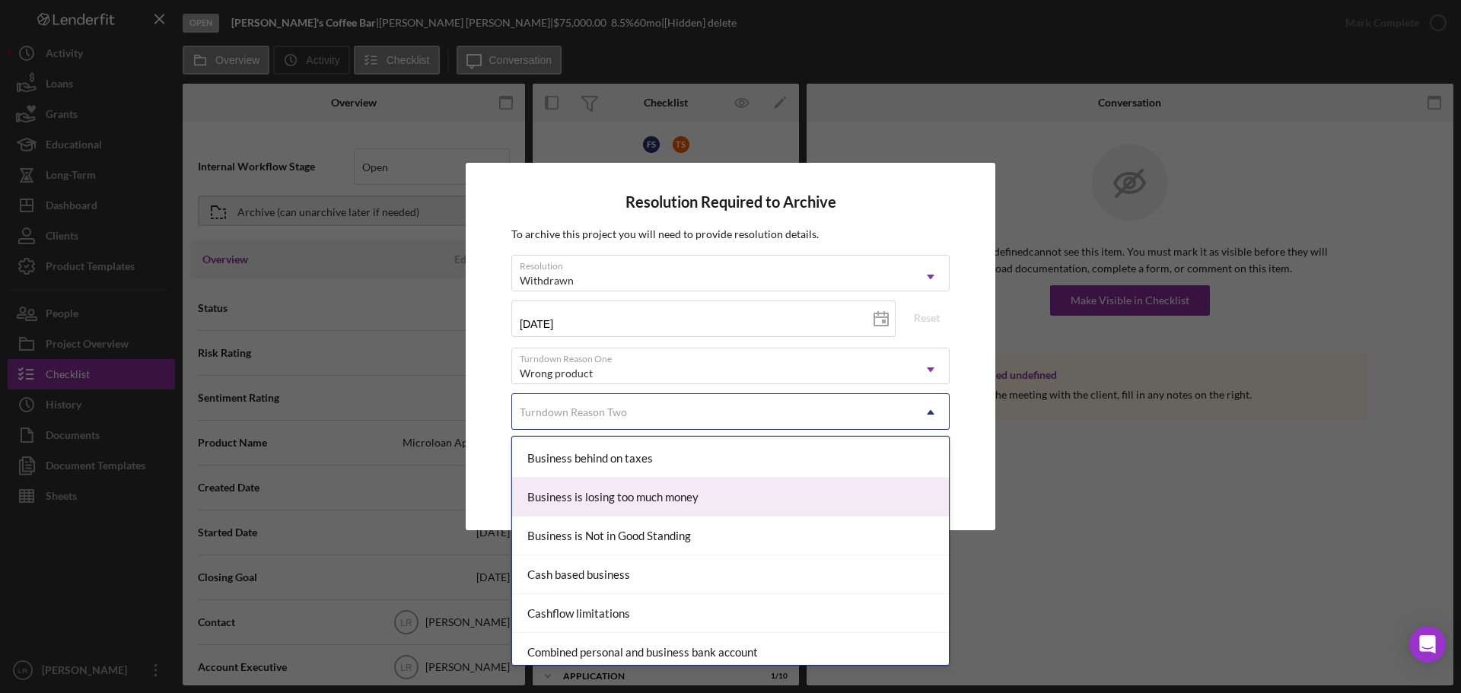
scroll to position [0, 0]
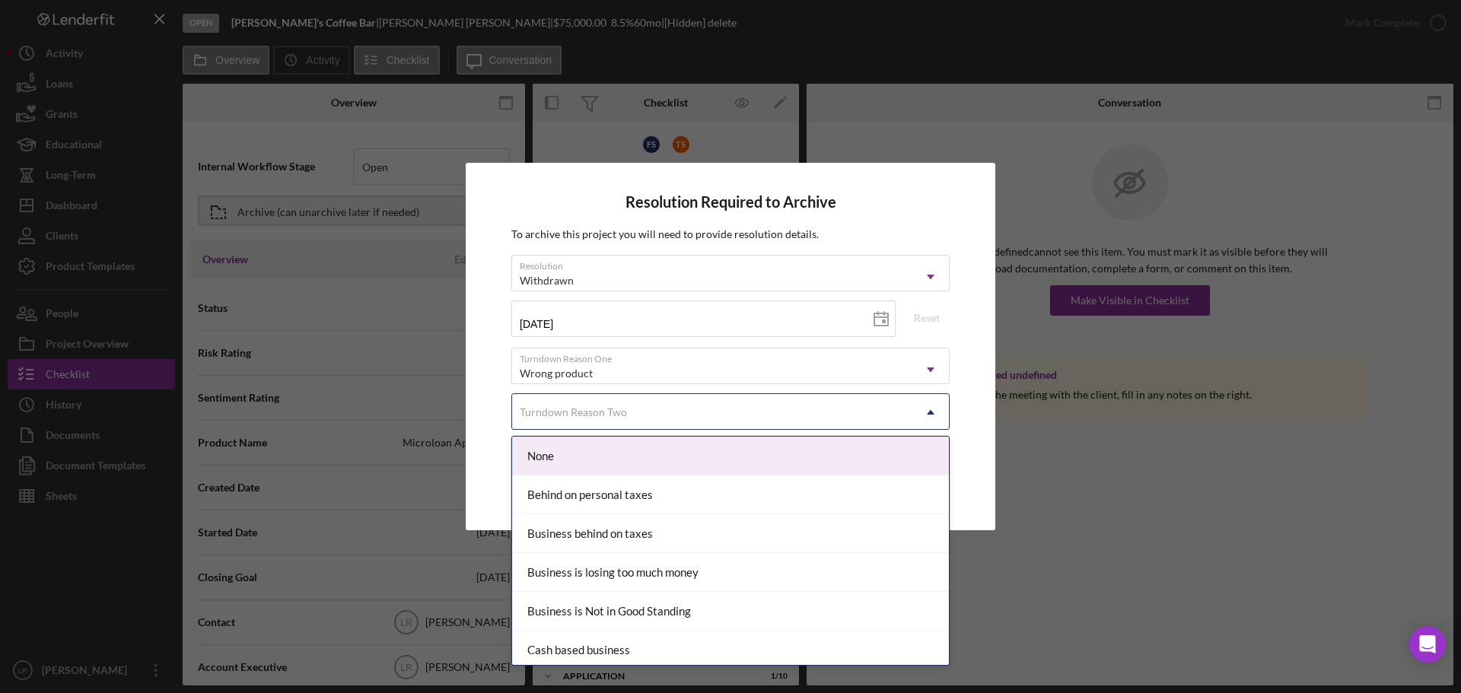
click at [607, 452] on div "None" at bounding box center [730, 456] width 437 height 39
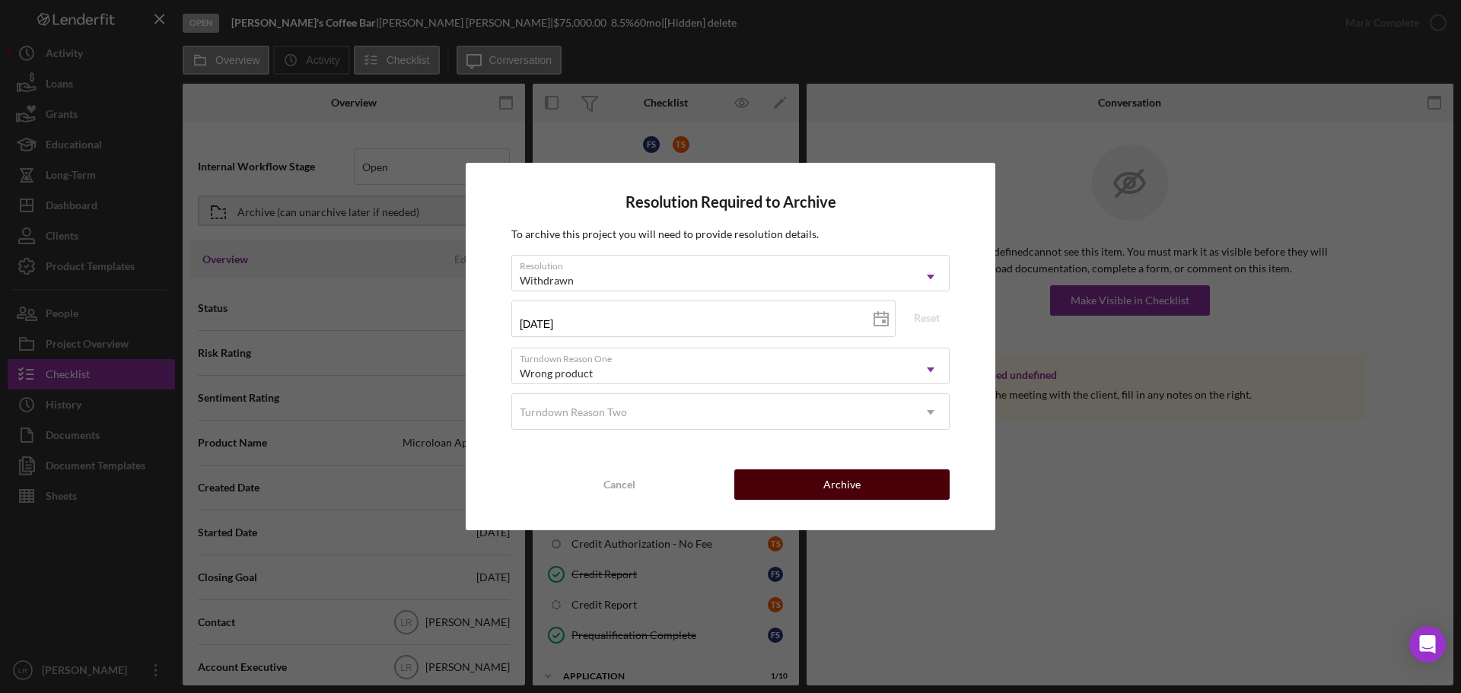
click at [853, 495] on div "Archive" at bounding box center [842, 485] width 37 height 30
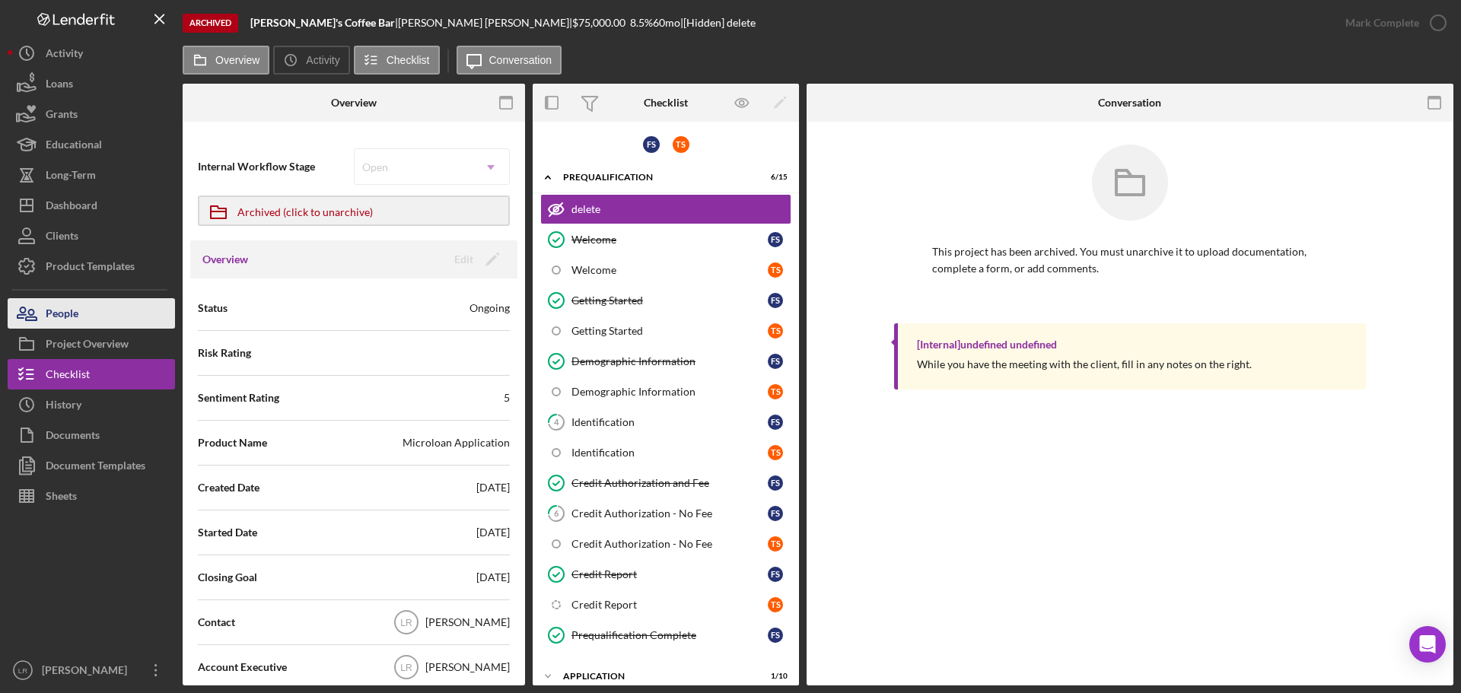
click at [103, 313] on button "People" at bounding box center [91, 313] width 167 height 30
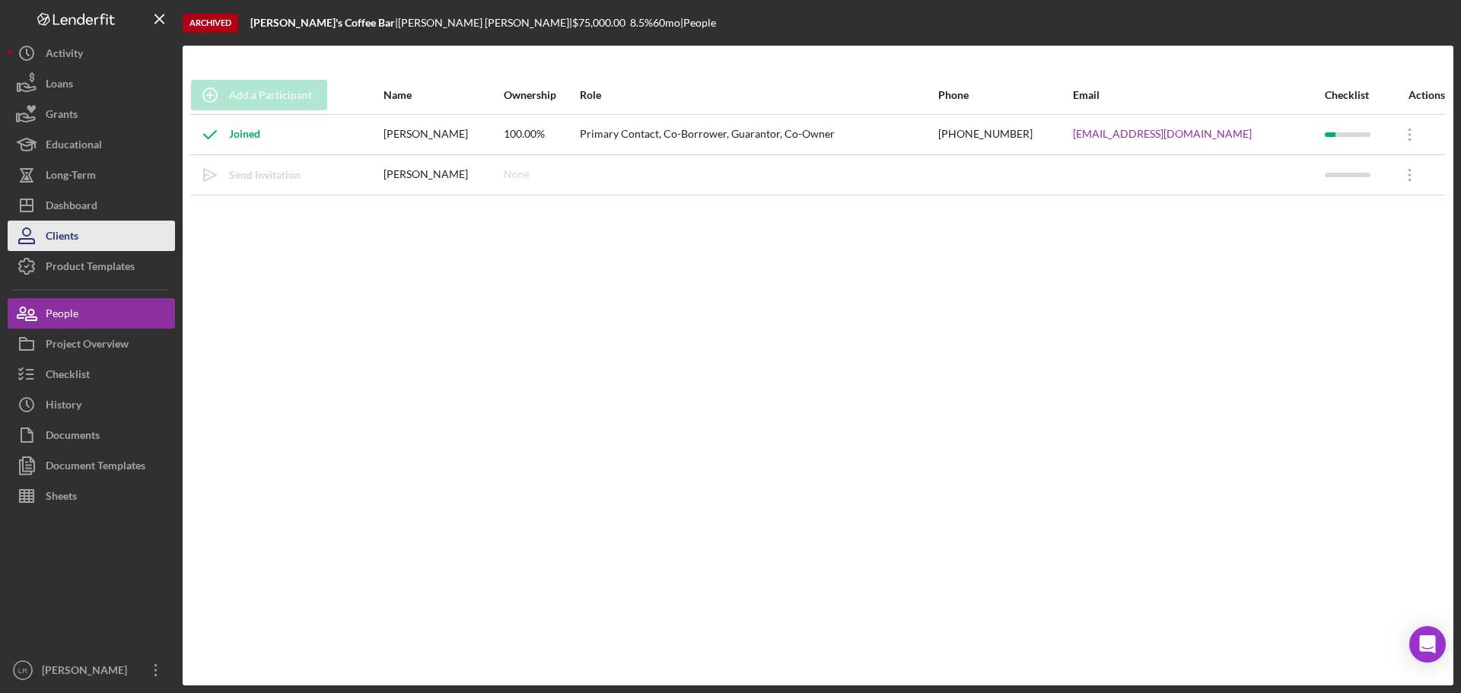
click at [88, 233] on button "Clients" at bounding box center [91, 236] width 167 height 30
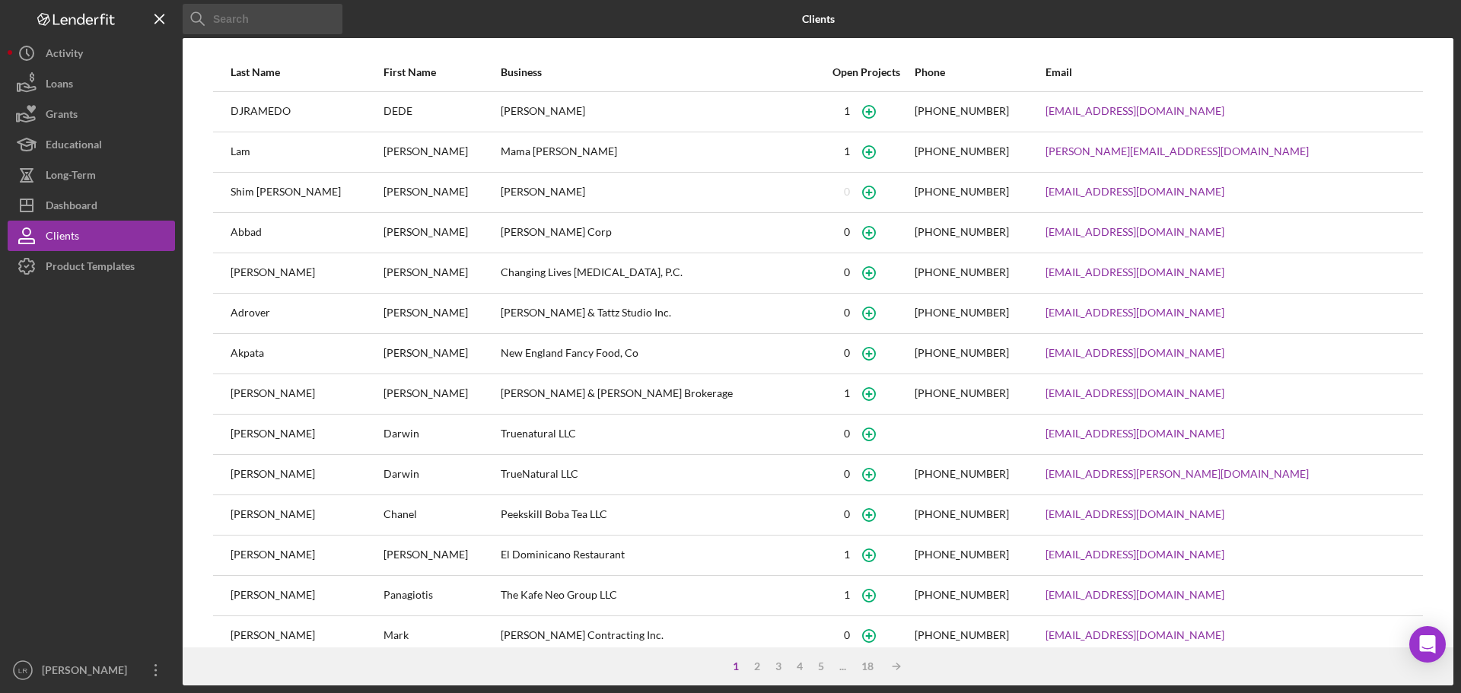
click at [246, 15] on input at bounding box center [263, 19] width 160 height 30
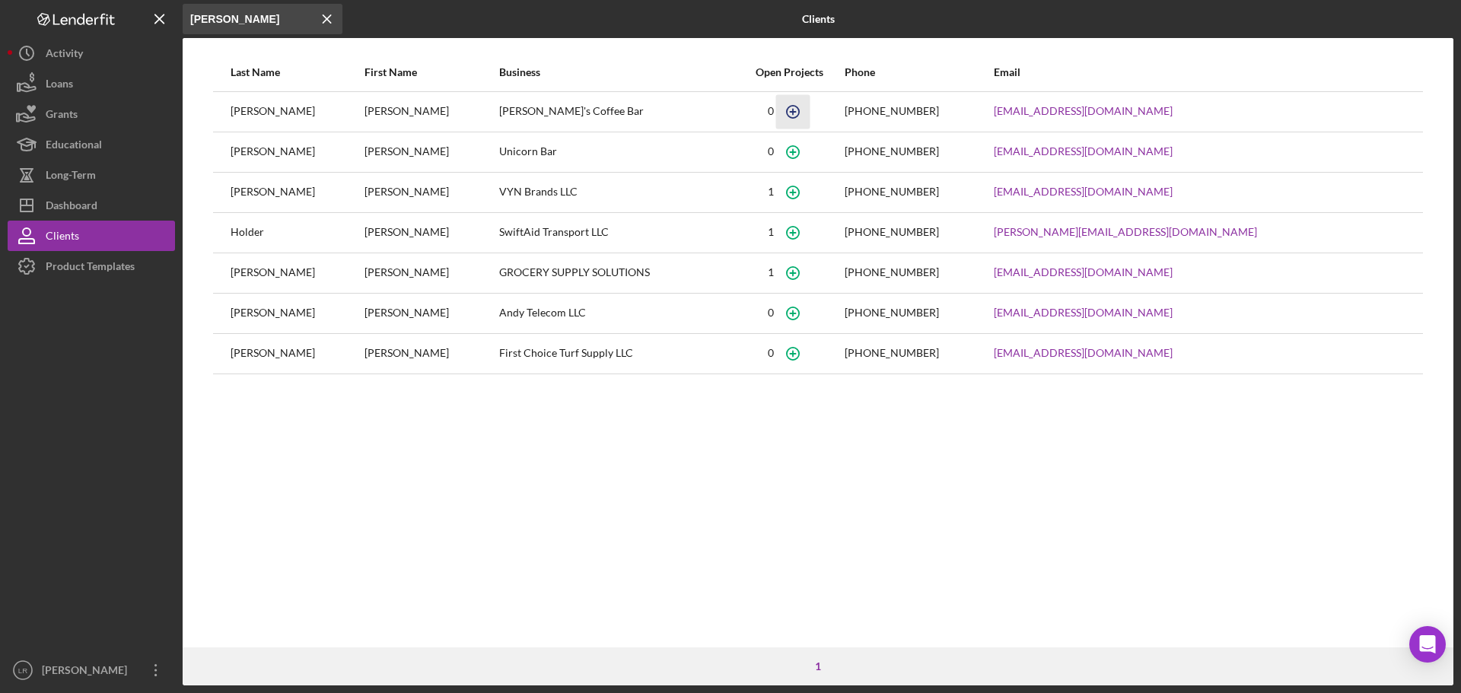
type input "[PERSON_NAME]"
click at [810, 110] on icon "button" at bounding box center [793, 111] width 34 height 34
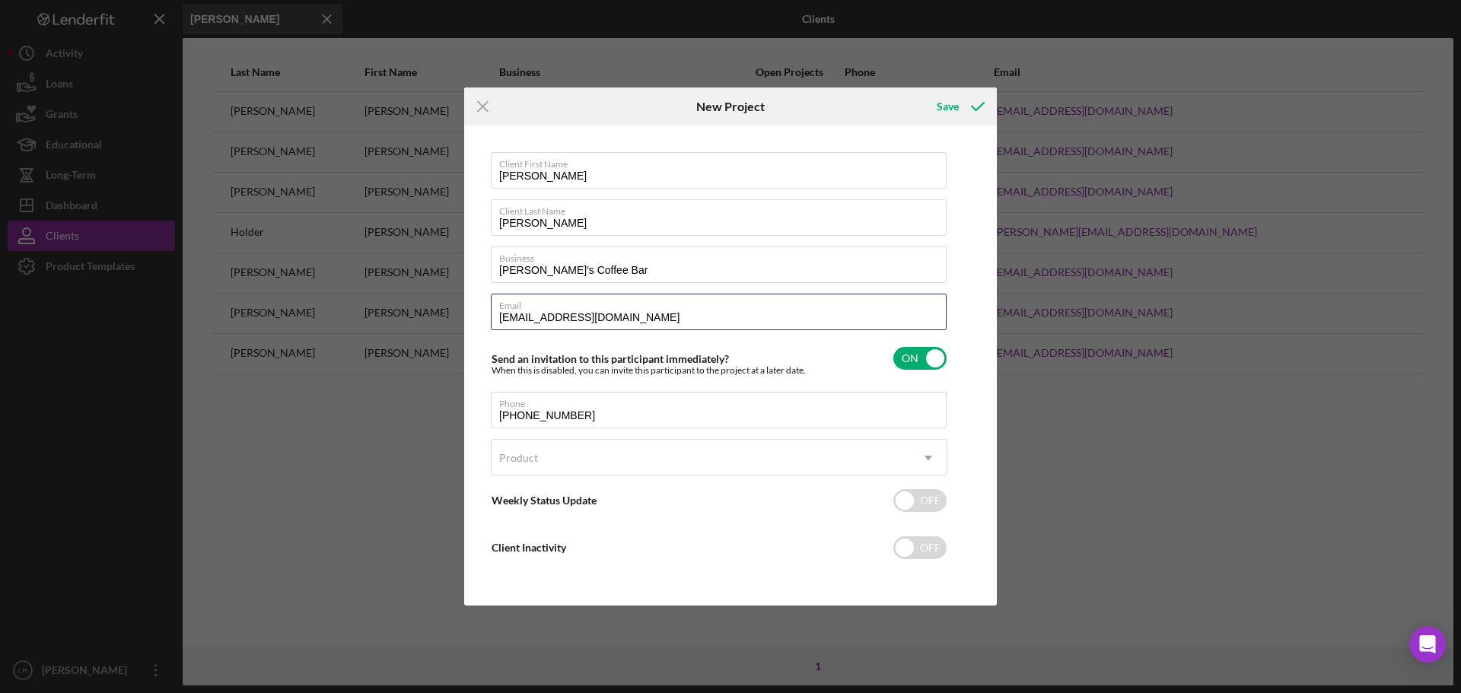
drag, startPoint x: 647, startPoint y: 314, endPoint x: 426, endPoint y: 305, distance: 220.9
click at [426, 305] on div "Icon/Menu Close New Project Save Client First Name [PERSON_NAME] Client Last Na…" at bounding box center [730, 346] width 1461 height 693
type input "[EMAIL_ADDRESS][DOMAIN_NAME]"
drag, startPoint x: 590, startPoint y: 272, endPoint x: 455, endPoint y: 268, distance: 134.8
click at [455, 268] on div "Icon/Menu Close New Project Save Client First Name [PERSON_NAME] Client Last Na…" at bounding box center [730, 346] width 1461 height 693
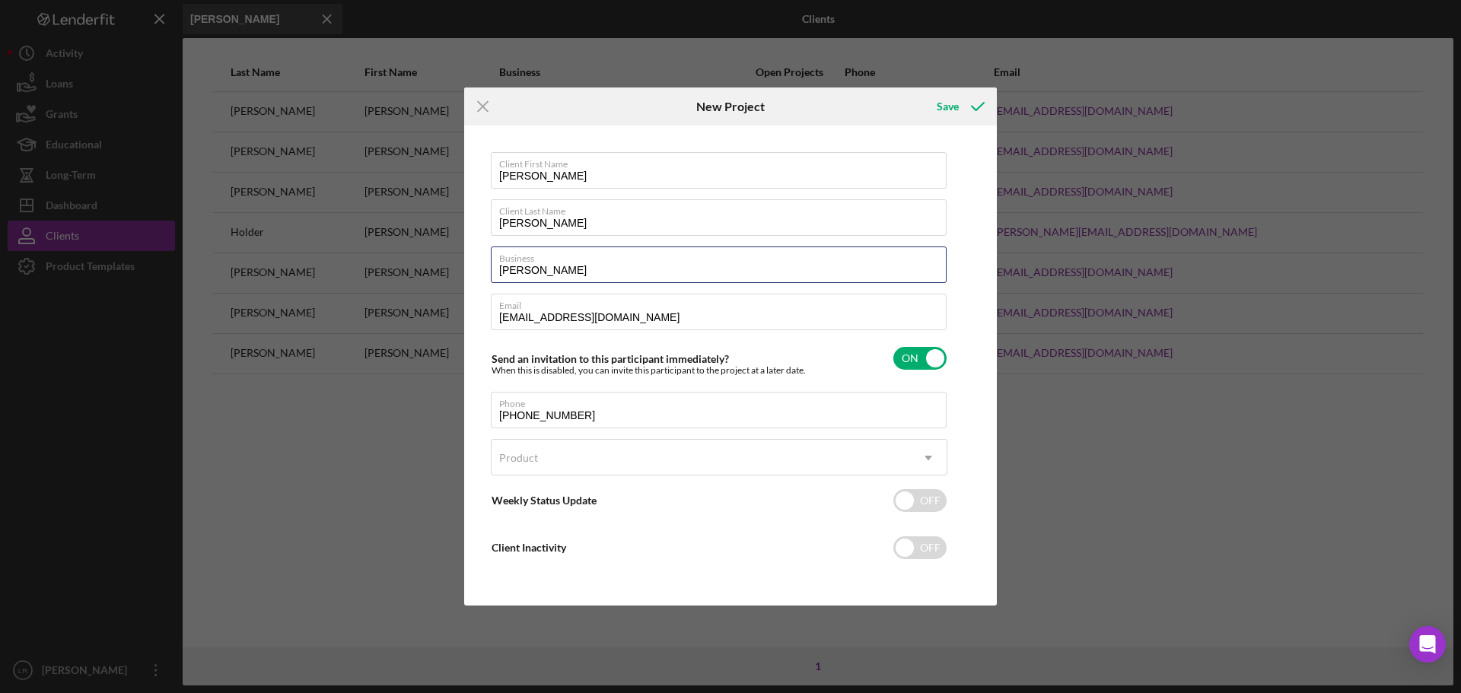
drag, startPoint x: 527, startPoint y: 269, endPoint x: 464, endPoint y: 263, distance: 62.6
click at [464, 263] on div "Client First Name [PERSON_NAME] Client Last Name [PERSON_NAME] Business [PERSON…" at bounding box center [730, 366] width 533 height 480
type input "Play by The Piccolina Shop LLC"
click at [546, 463] on div "Product" at bounding box center [701, 458] width 419 height 35
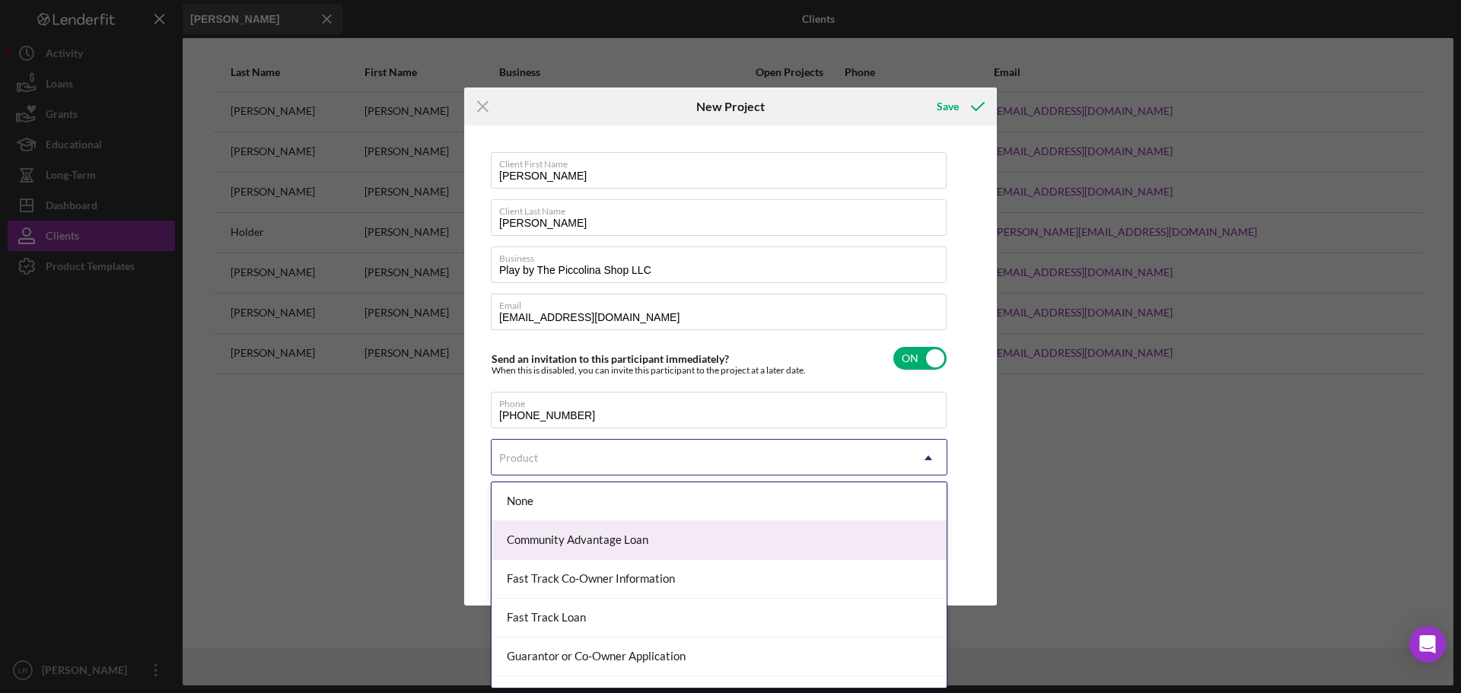
scroll to position [66, 0]
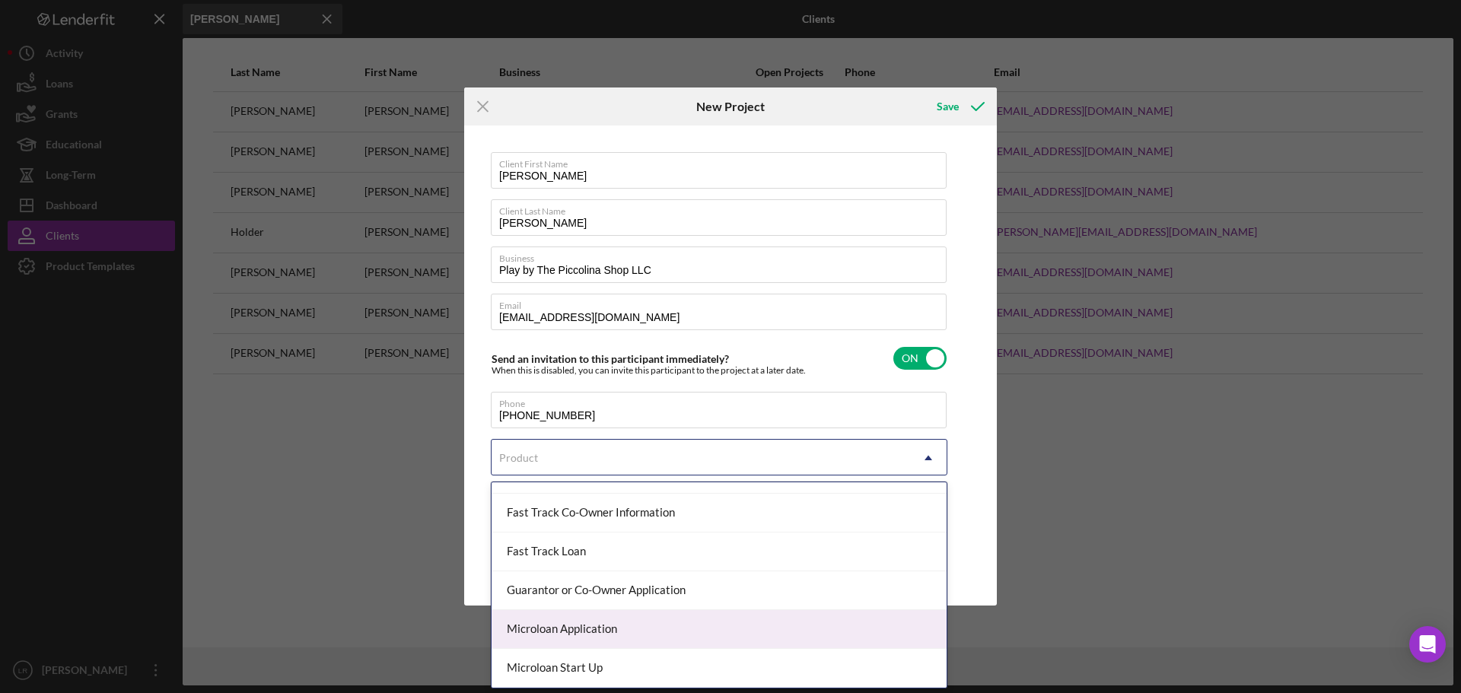
click at [578, 625] on div "Microloan Application" at bounding box center [719, 629] width 455 height 39
checkbox input "true"
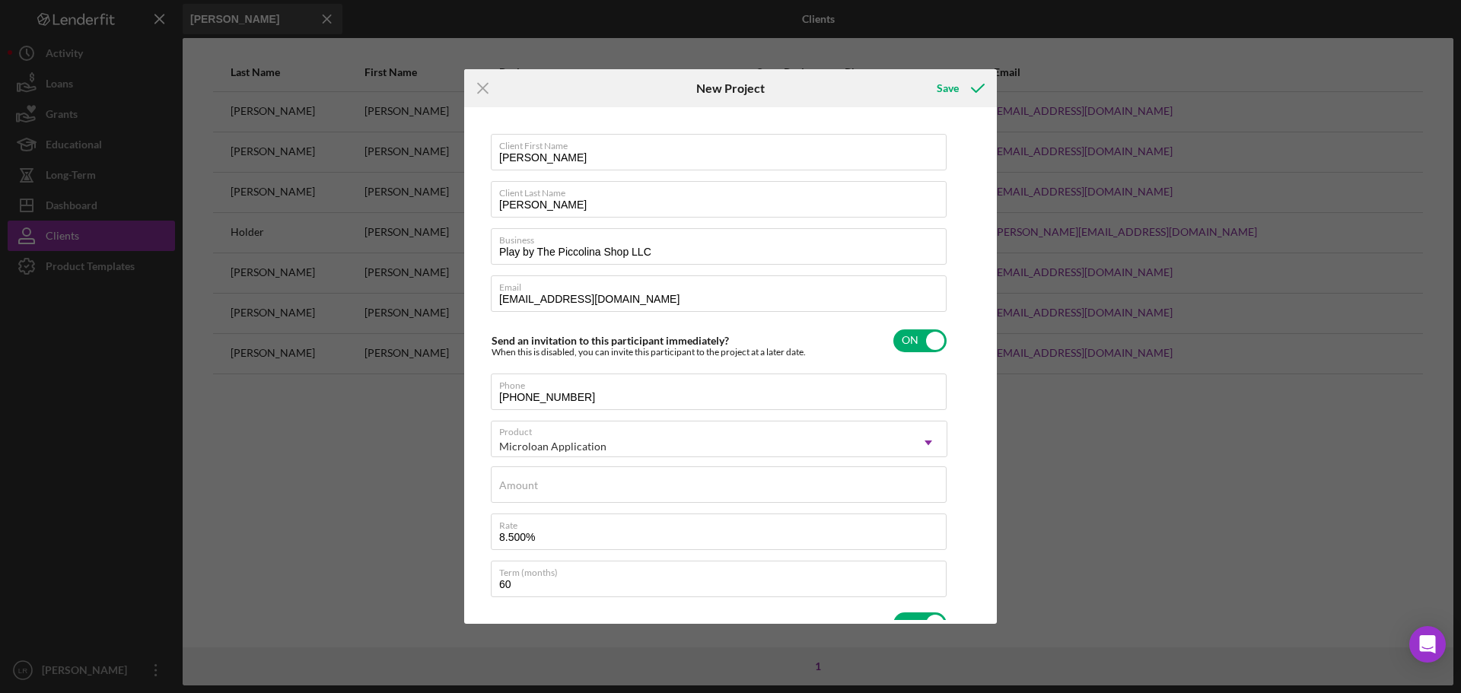
type textarea "Here's a snapshot of information that has been fully approved, as well as the i…"
click at [556, 491] on input "Amount" at bounding box center [719, 485] width 456 height 37
type input "$75,000"
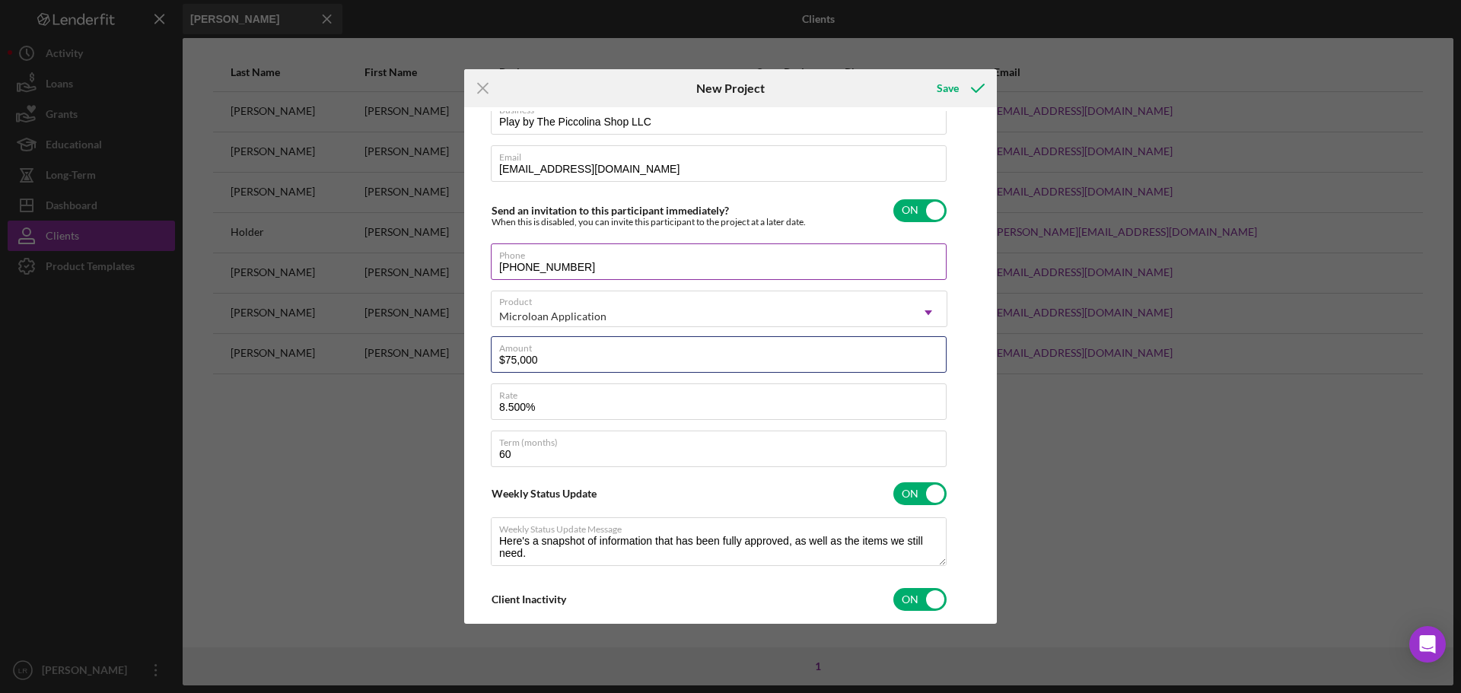
scroll to position [0, 0]
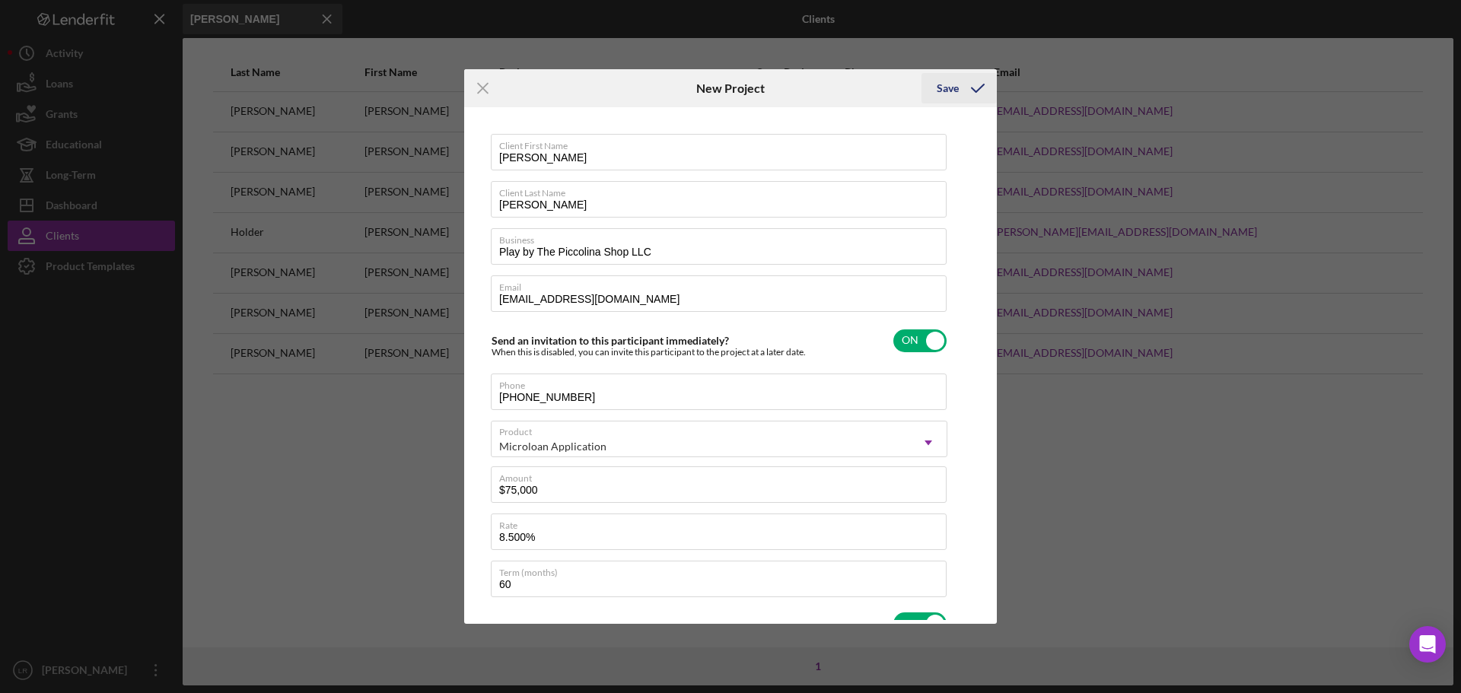
click at [948, 81] on div "Save" at bounding box center [948, 88] width 22 height 30
type textarea "Here's a snapshot of information that has been fully approved, as well as the i…"
type input "[PERSON_NAME]'s Coffee Bar"
type input "[EMAIL_ADDRESS][DOMAIN_NAME]"
checkbox input "false"
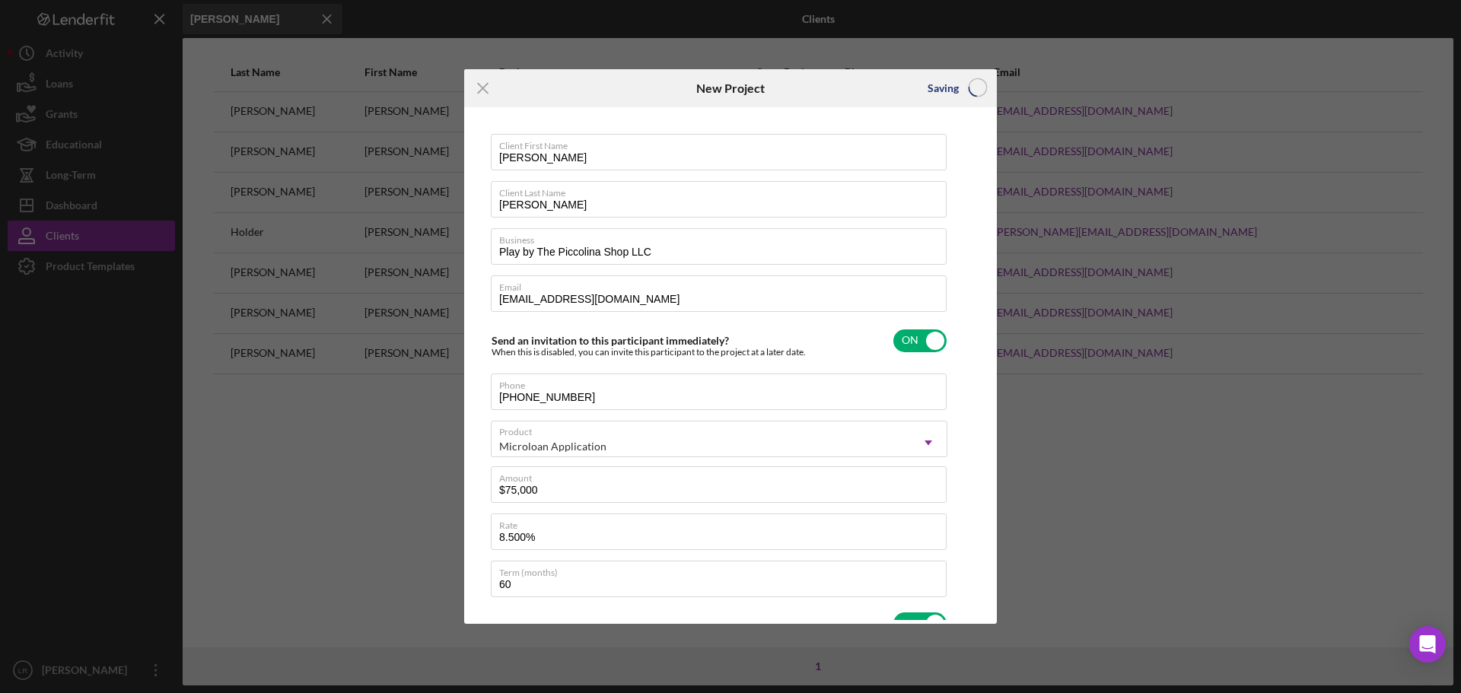
checkbox input "false"
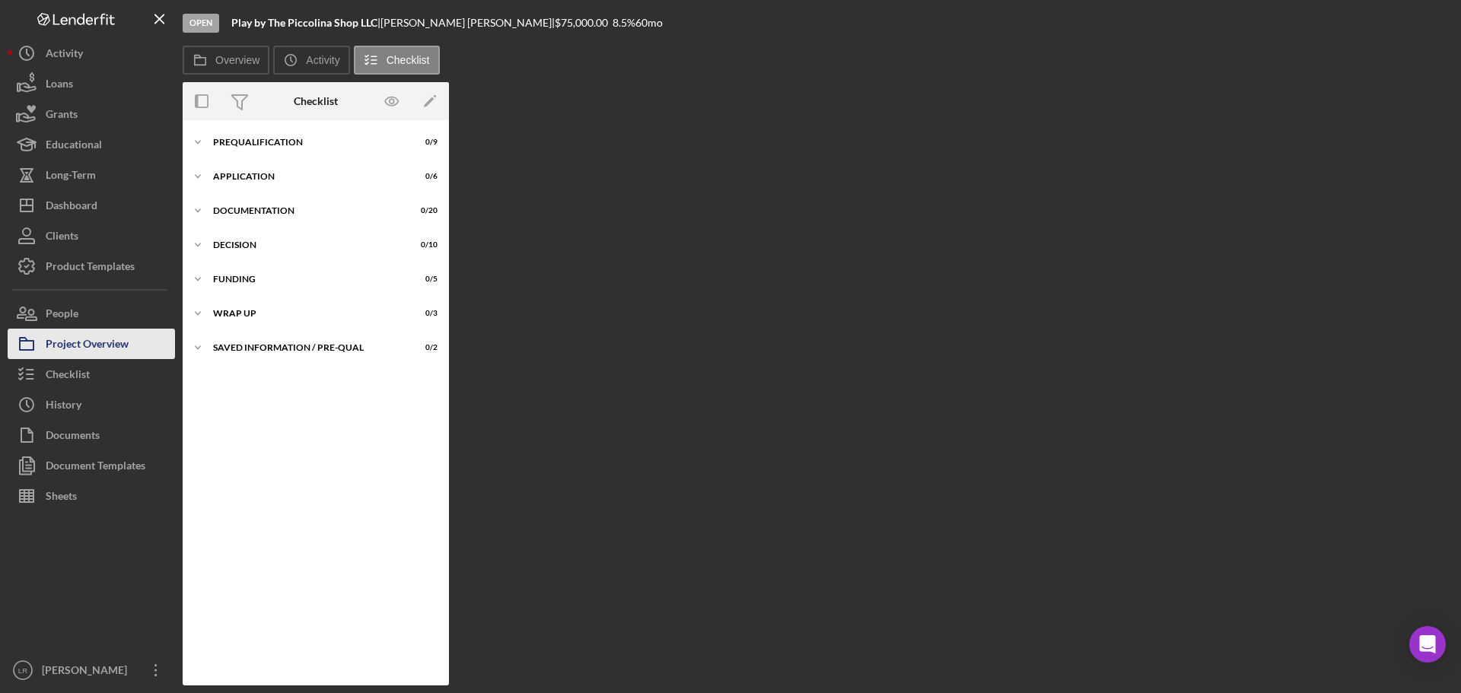
click at [96, 346] on div "Project Overview" at bounding box center [87, 346] width 83 height 34
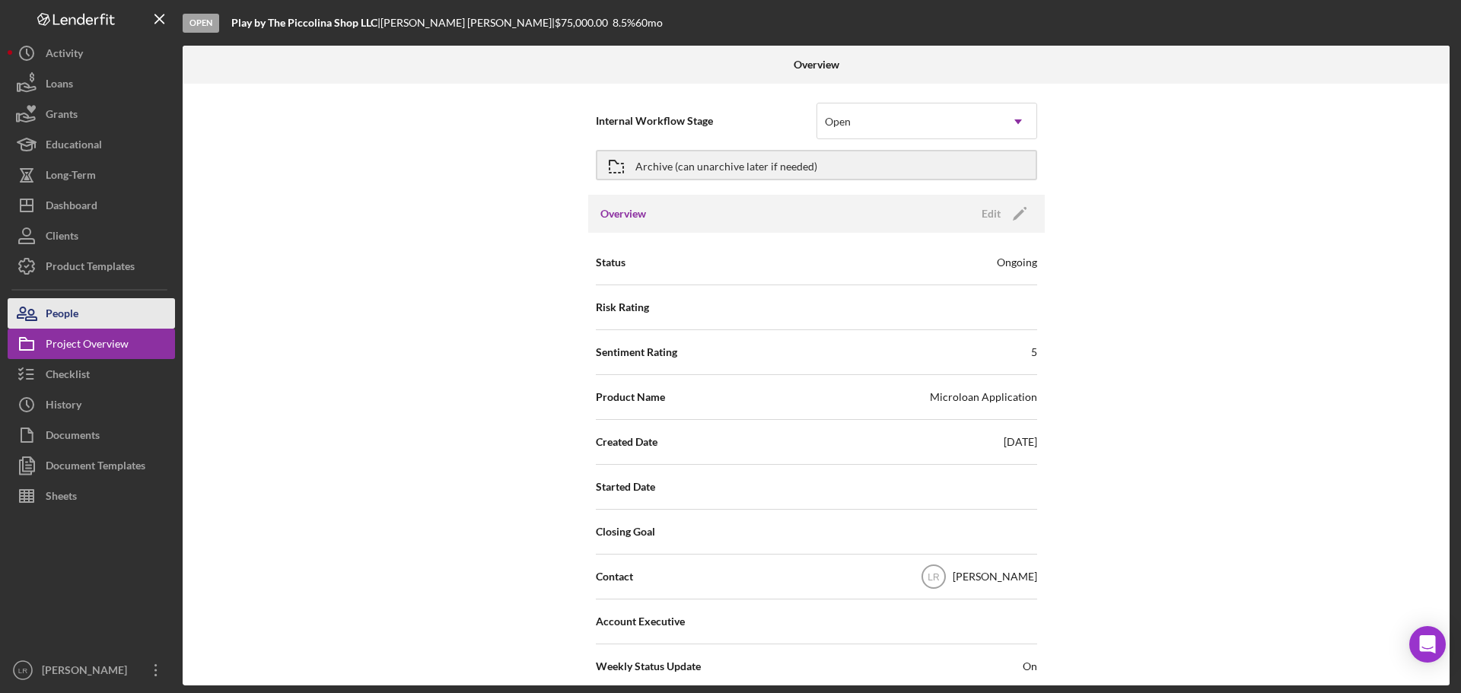
click at [95, 312] on button "People" at bounding box center [91, 313] width 167 height 30
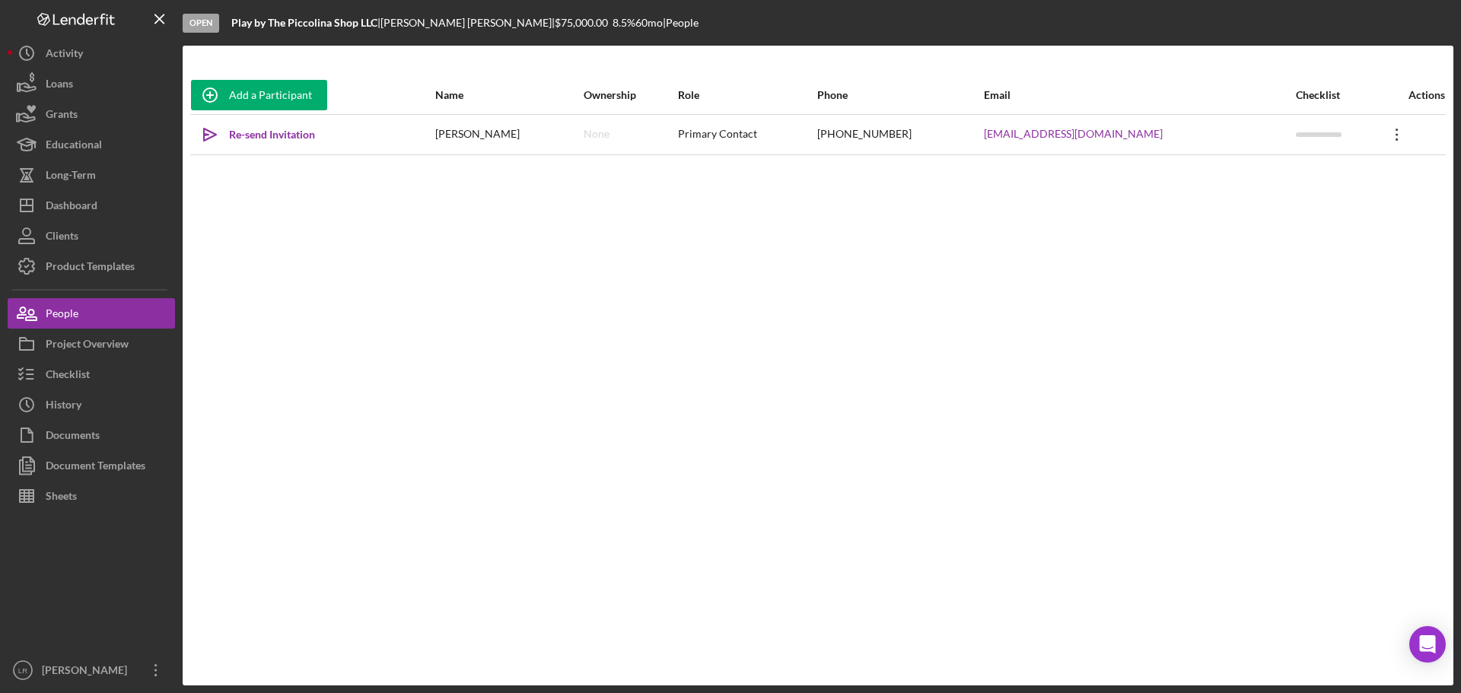
click at [1387, 129] on icon "Icon/Overflow" at bounding box center [1397, 135] width 38 height 38
click at [1391, 127] on icon "Icon/Overflow" at bounding box center [1397, 135] width 38 height 38
click at [1387, 132] on icon "Icon/Overflow" at bounding box center [1397, 135] width 38 height 38
click at [1353, 196] on button "Icon/Link Get Invitation Link" at bounding box center [1321, 205] width 167 height 30
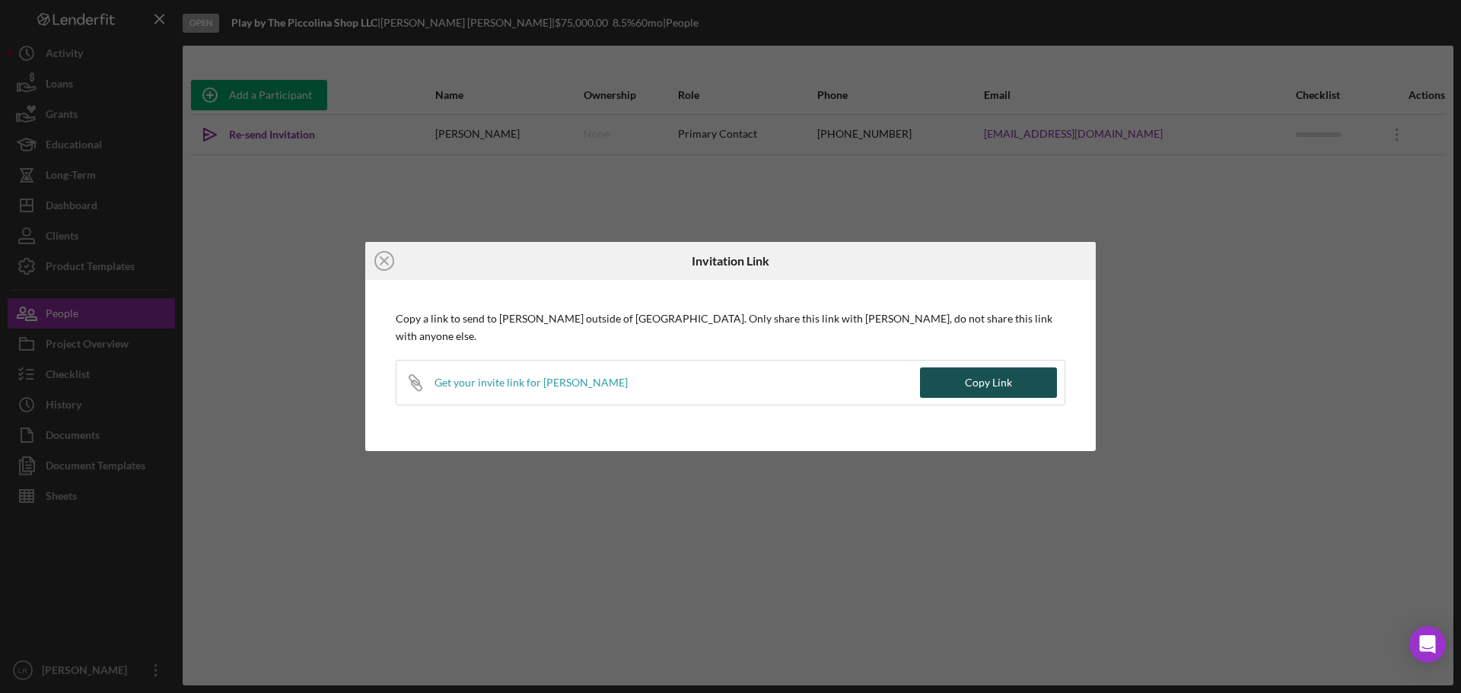
click at [1005, 371] on div "Copy Link" at bounding box center [988, 383] width 47 height 30
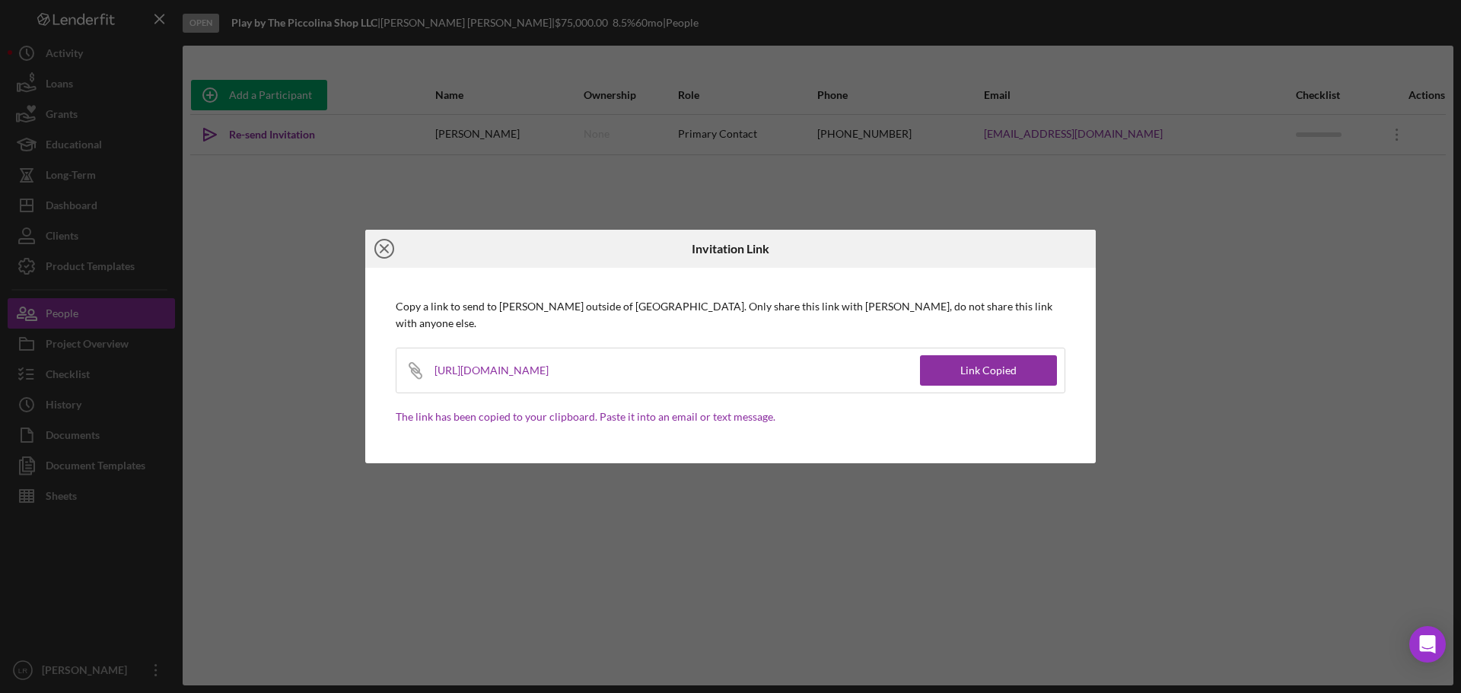
click at [384, 253] on line at bounding box center [385, 249] width 8 height 8
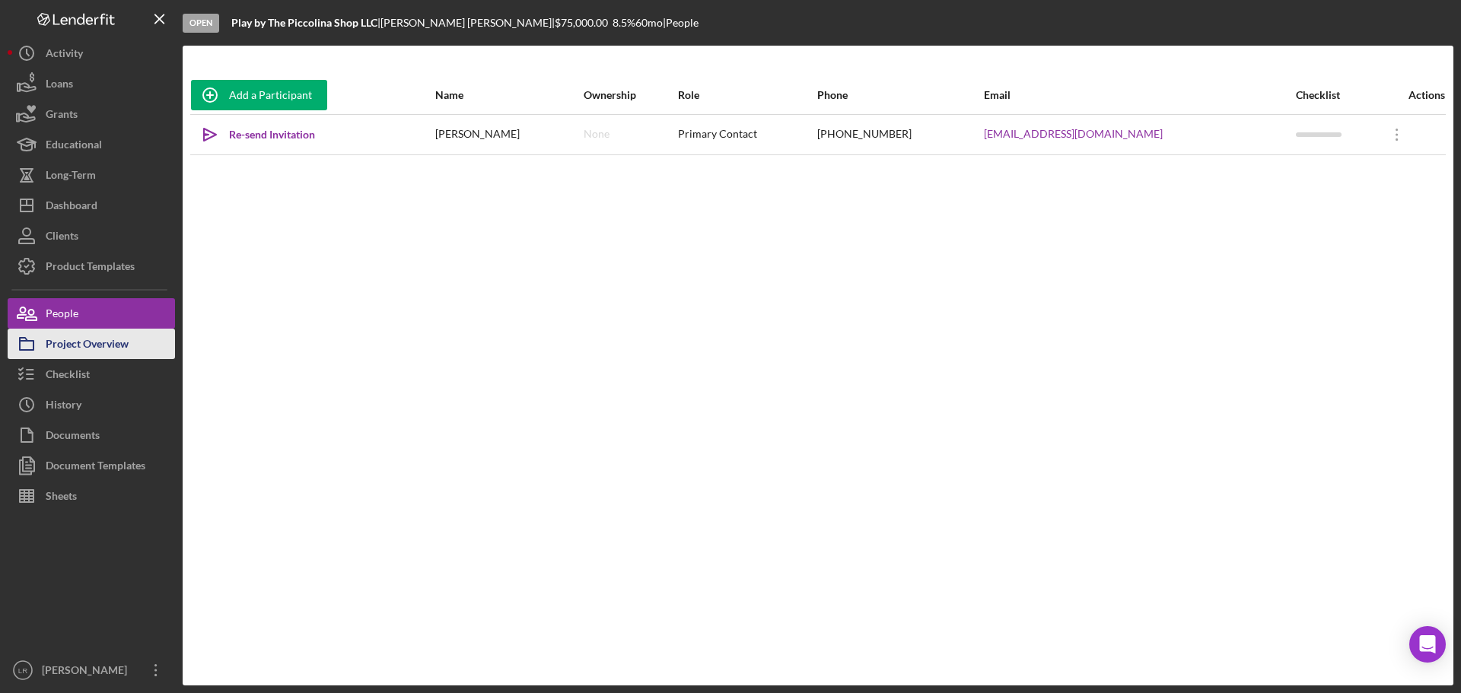
click at [108, 348] on div "Project Overview" at bounding box center [87, 346] width 83 height 34
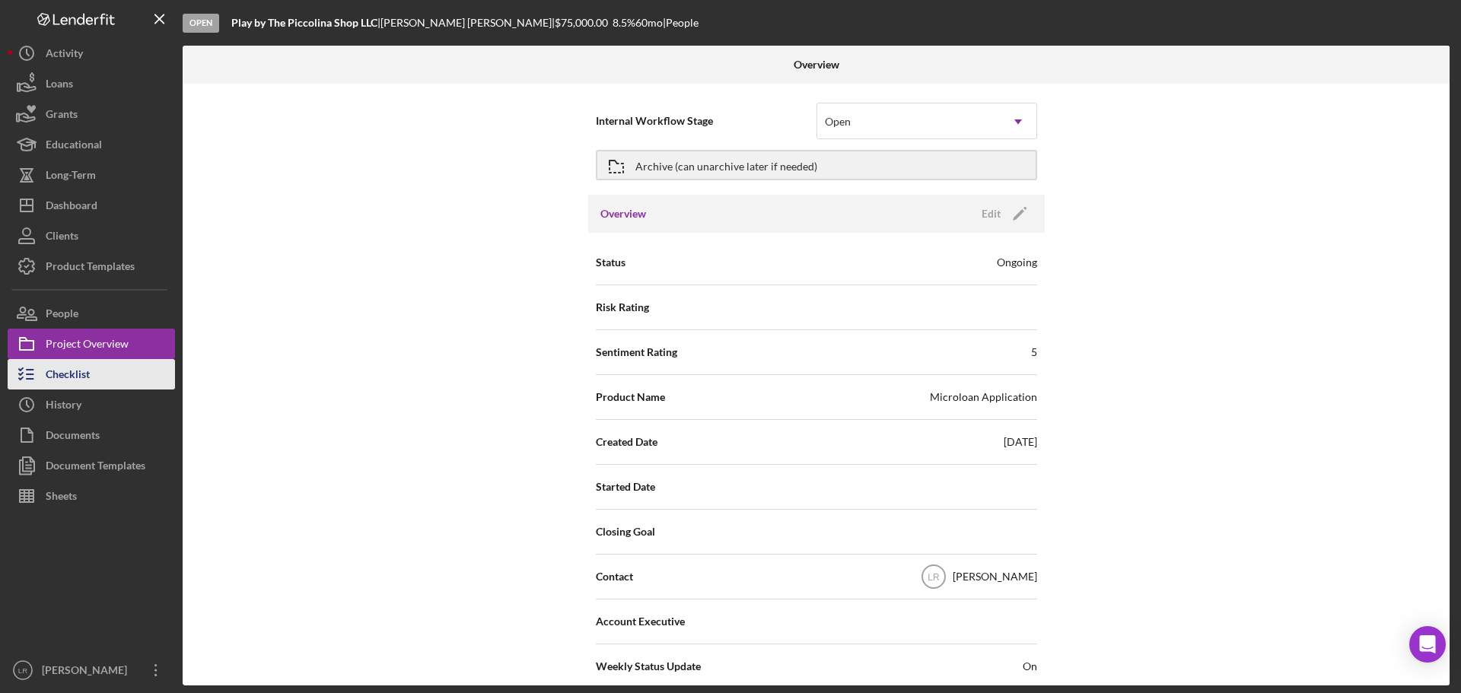
click at [121, 383] on button "Checklist" at bounding box center [91, 374] width 167 height 30
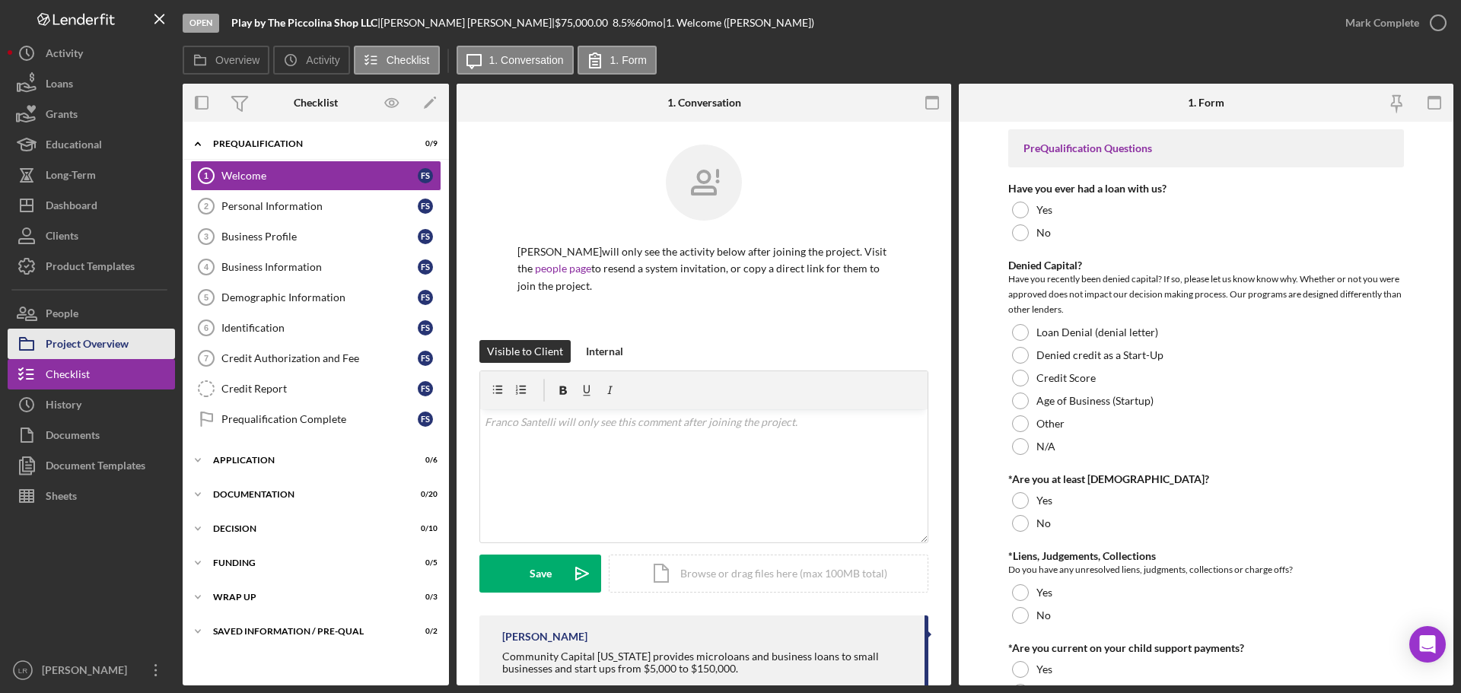
click at [125, 340] on div "Project Overview" at bounding box center [87, 346] width 83 height 34
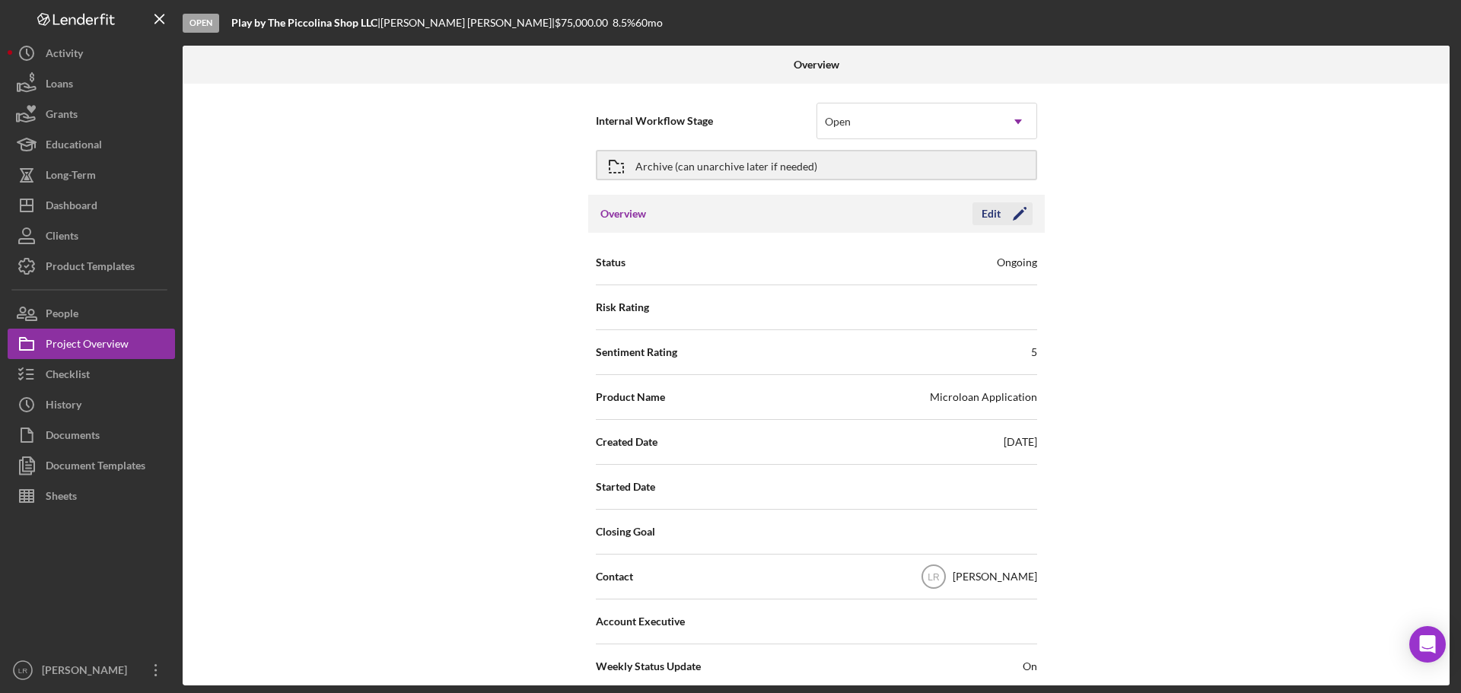
click at [1001, 213] on icon "Icon/Edit" at bounding box center [1020, 214] width 38 height 38
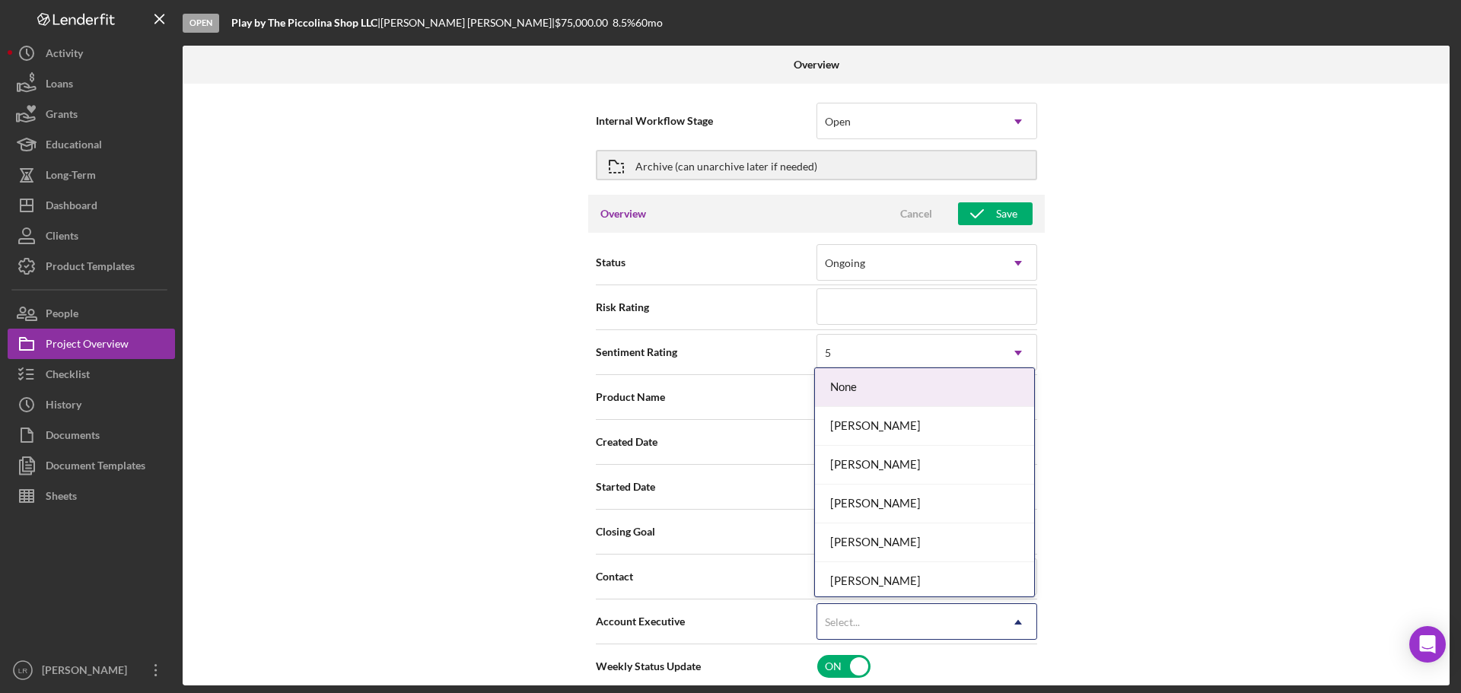
click at [888, 636] on div "Select..." at bounding box center [908, 622] width 183 height 35
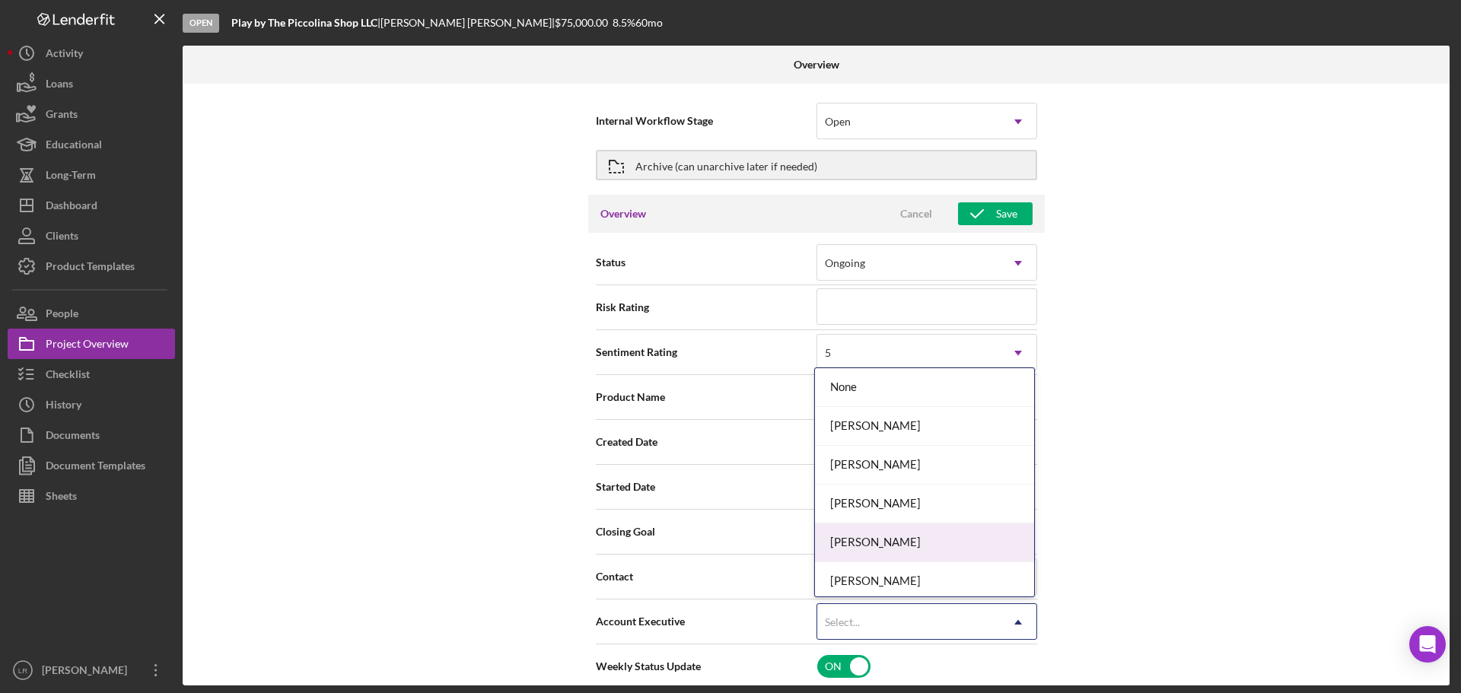
click at [875, 548] on div "[PERSON_NAME]" at bounding box center [924, 543] width 219 height 39
type textarea "Here's a snapshot of information that has been fully approved, as well as the i…"
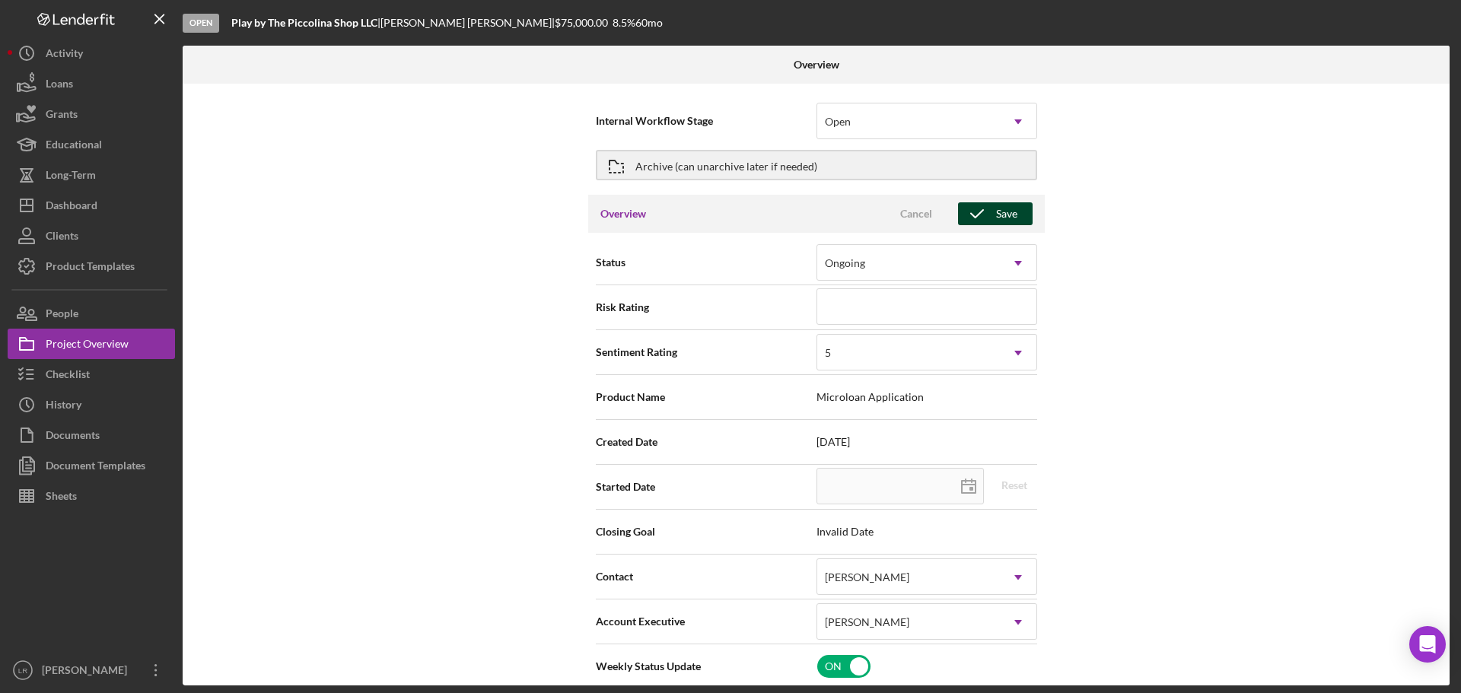
click at [988, 209] on icon "button" at bounding box center [977, 214] width 38 height 38
type textarea "Here's a snapshot of information that has been fully approved, as well as the i…"
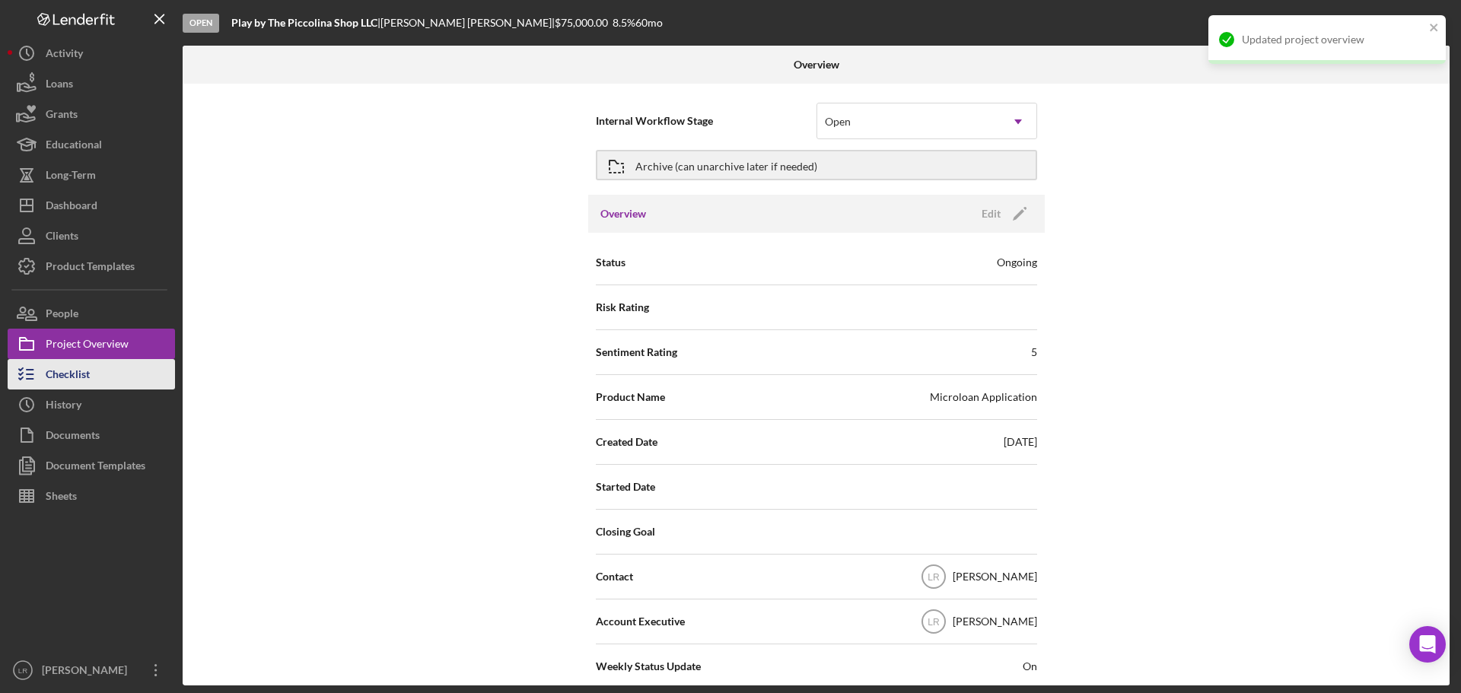
click at [75, 372] on div "Checklist" at bounding box center [68, 376] width 44 height 34
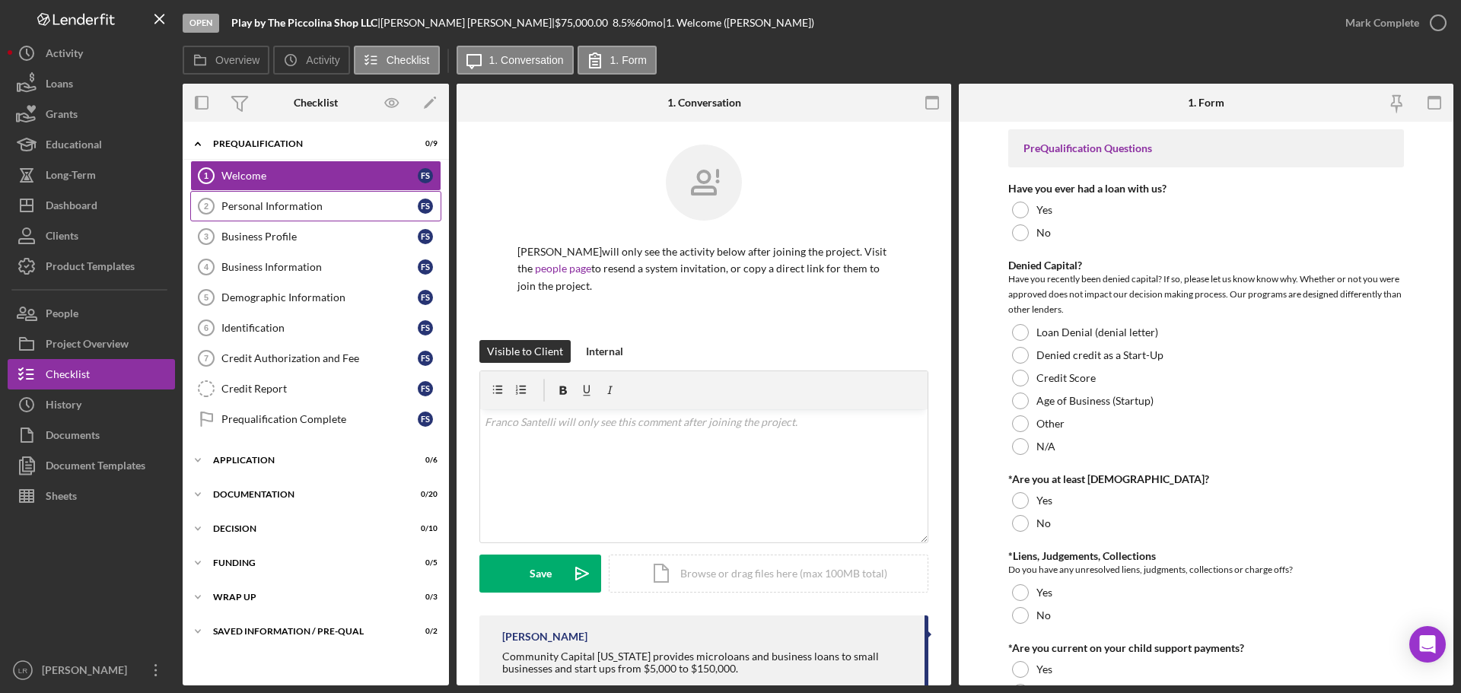
click at [285, 203] on div "Personal Information" at bounding box center [319, 206] width 196 height 12
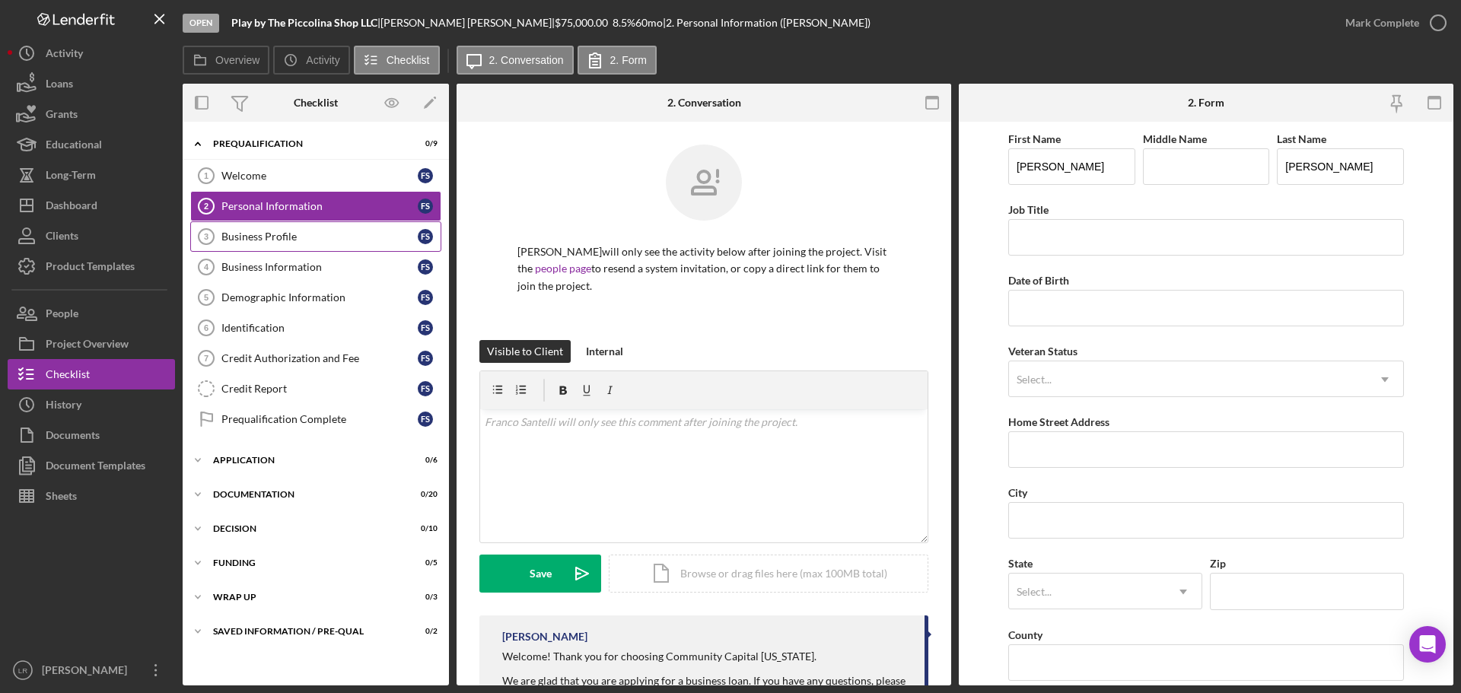
click at [300, 231] on div "Business Profile" at bounding box center [319, 237] width 196 height 12
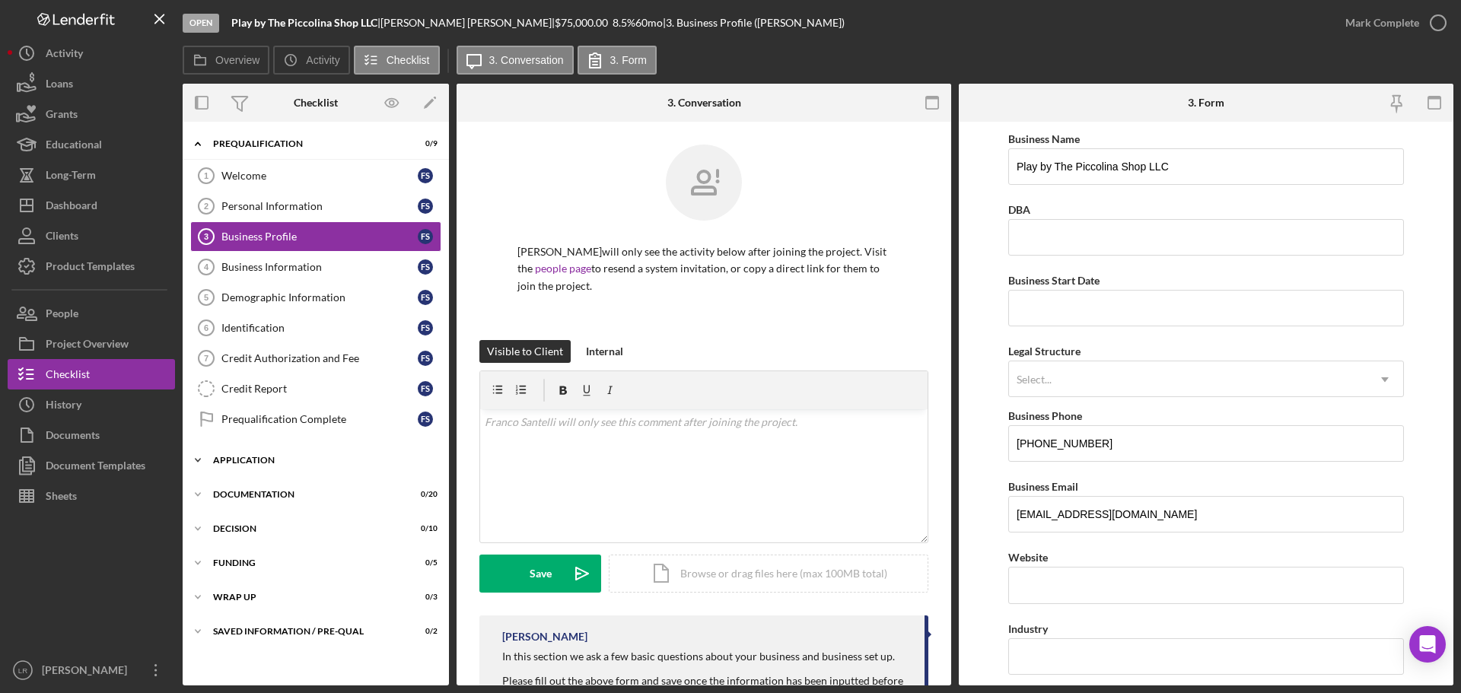
click at [248, 473] on div "Icon/Expander Application 0 / 6" at bounding box center [316, 460] width 266 height 30
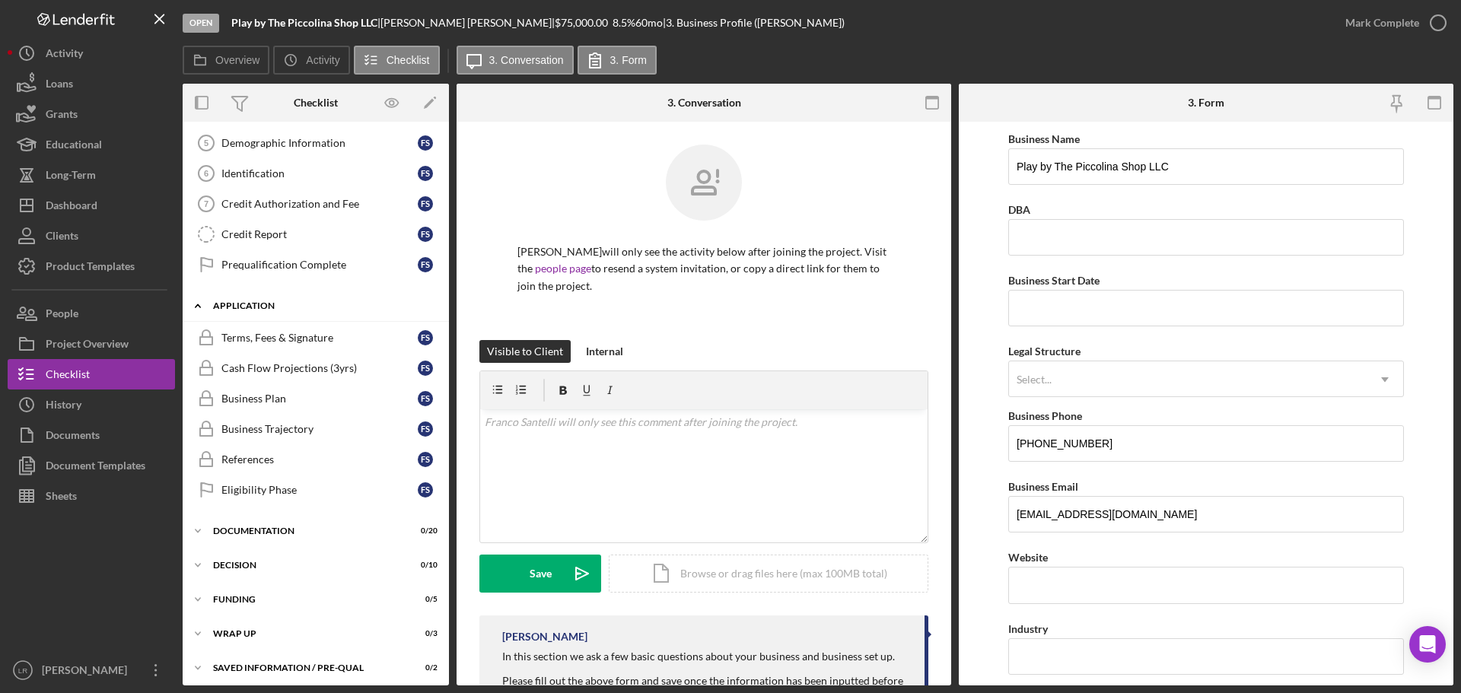
scroll to position [161, 0]
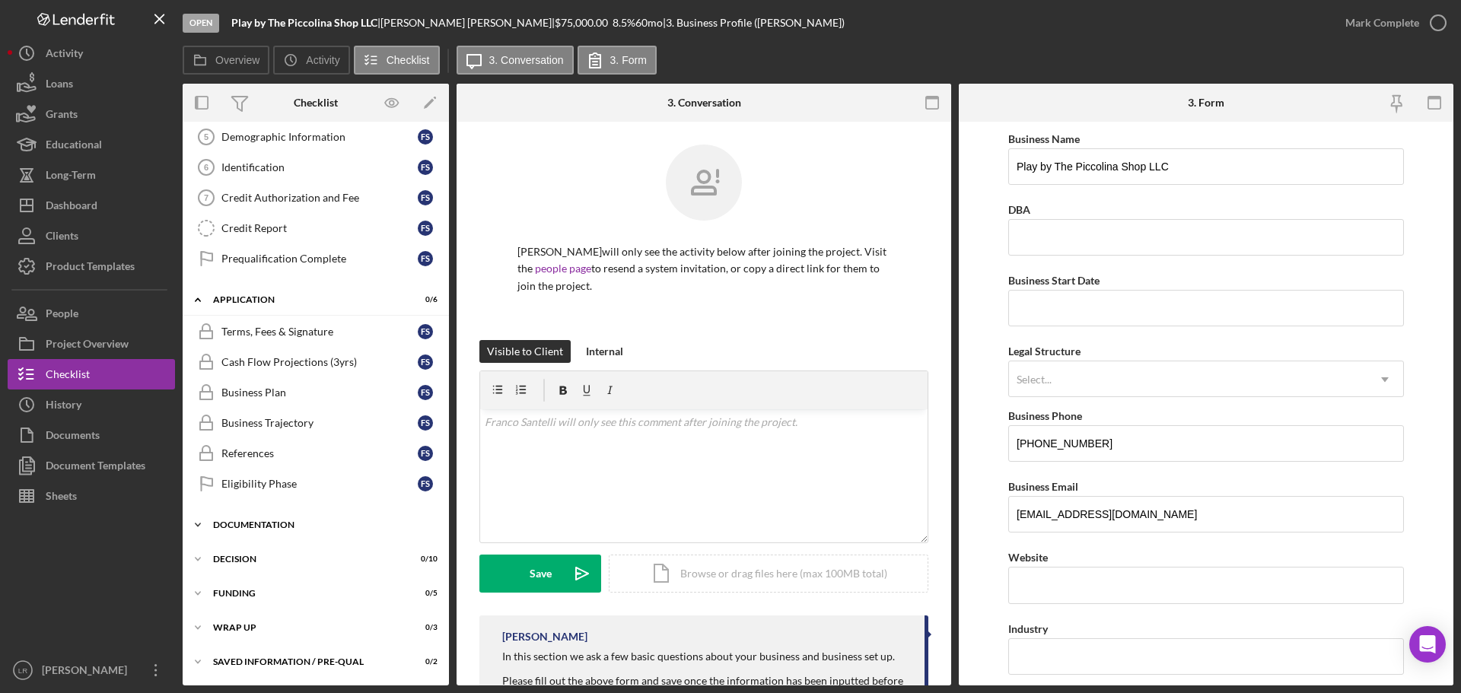
click at [270, 526] on div "Documentation" at bounding box center [321, 525] width 217 height 9
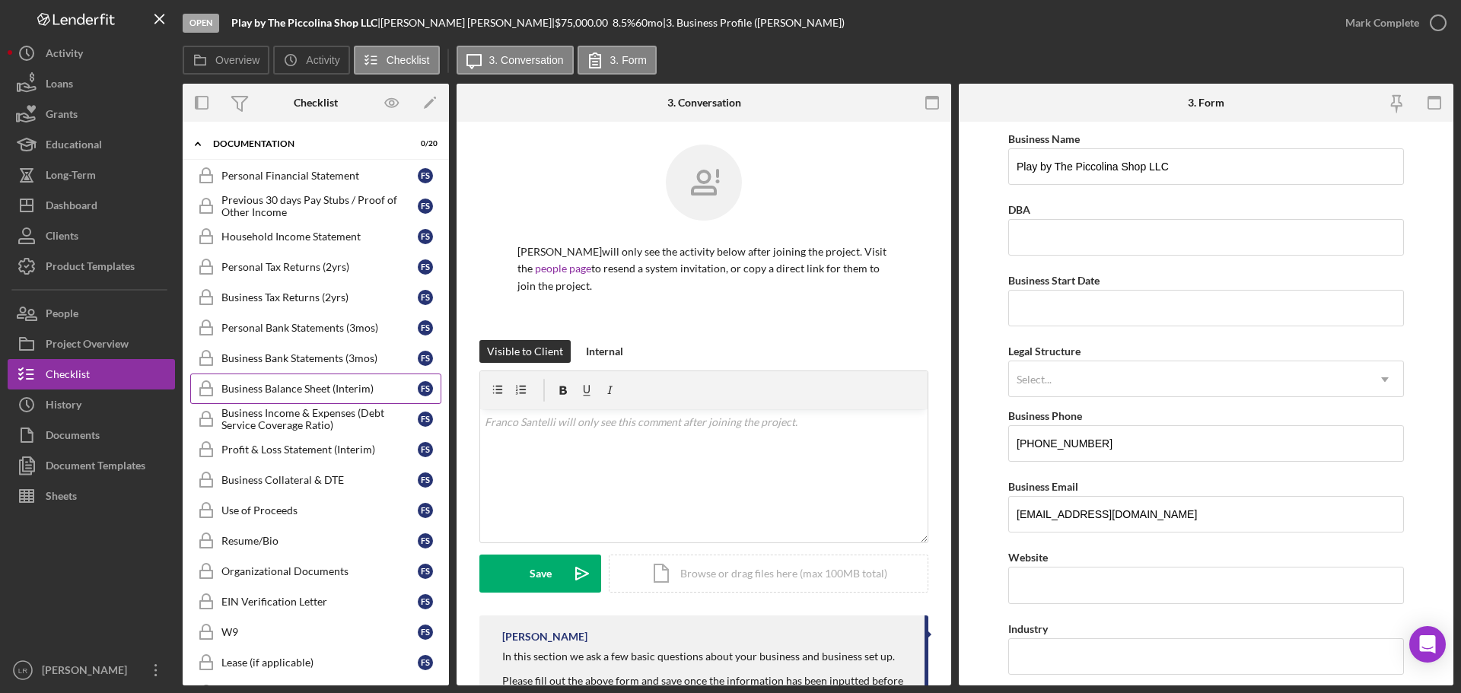
scroll to position [541, 0]
click at [301, 361] on div "Business Bank Statements (3mos)" at bounding box center [319, 359] width 196 height 12
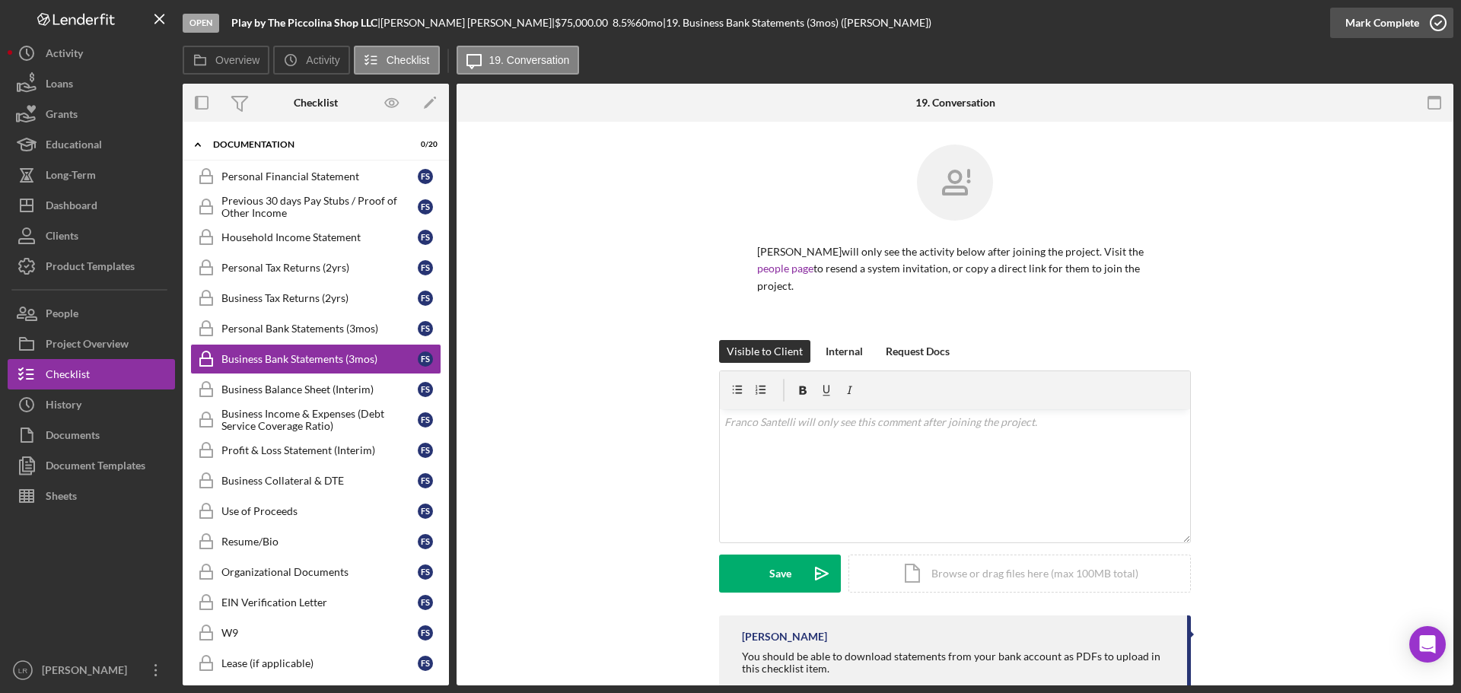
click at [1379, 23] on div "Mark Complete" at bounding box center [1383, 23] width 74 height 30
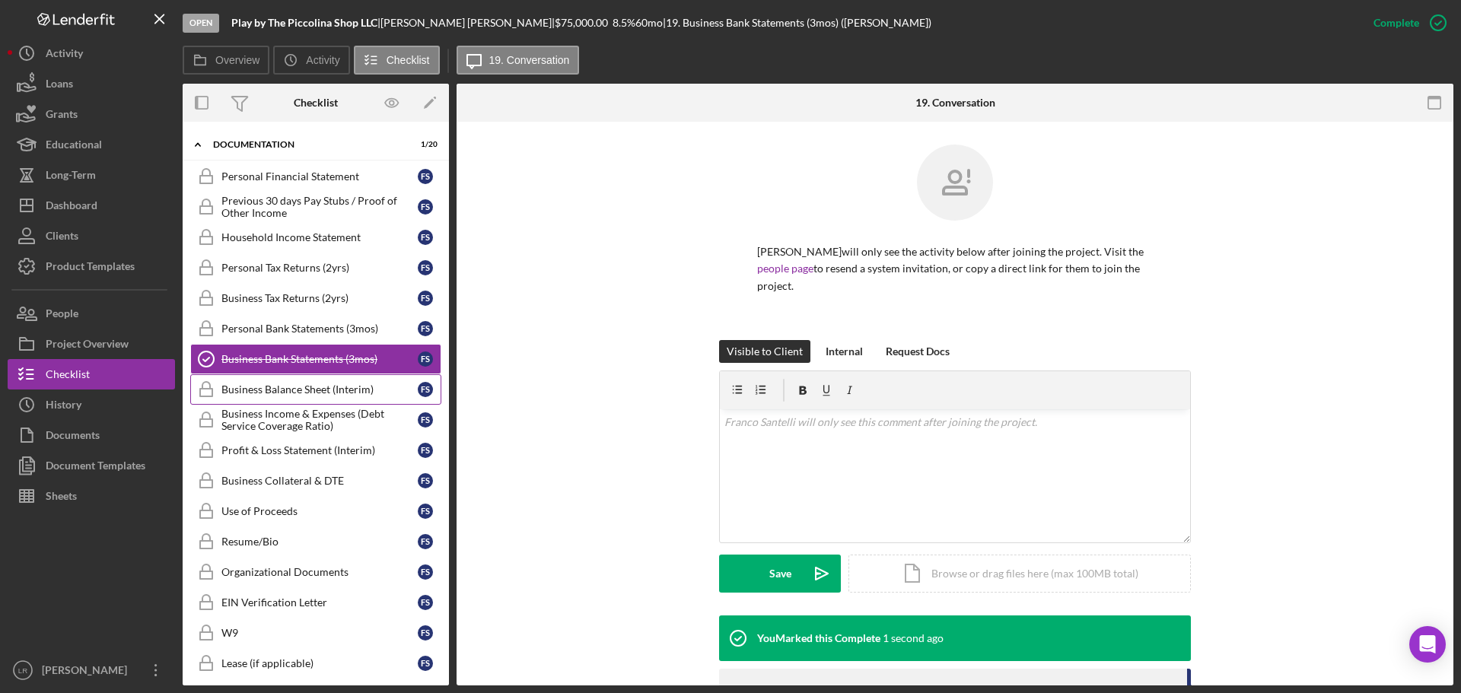
click at [307, 393] on div "Business Balance Sheet (Interim)" at bounding box center [319, 390] width 196 height 12
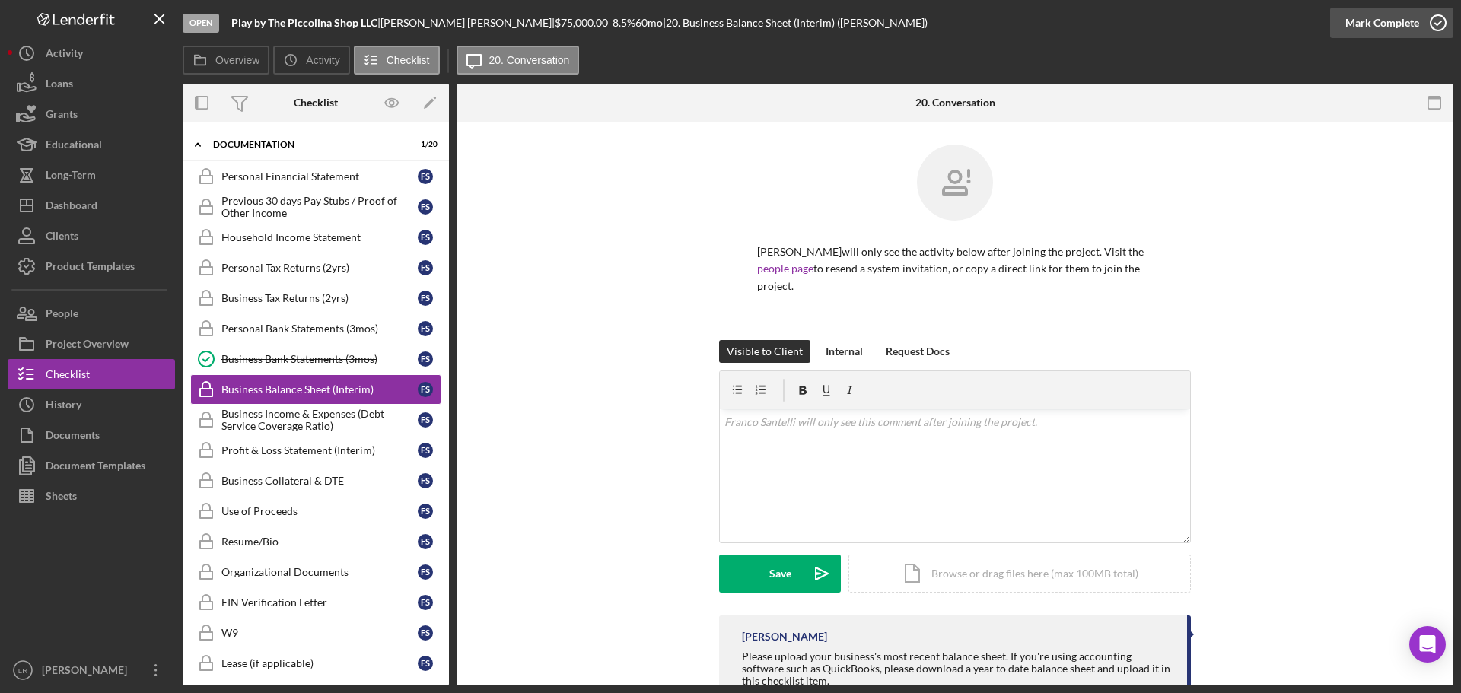
click at [1400, 25] on div "Mark Complete" at bounding box center [1383, 23] width 74 height 30
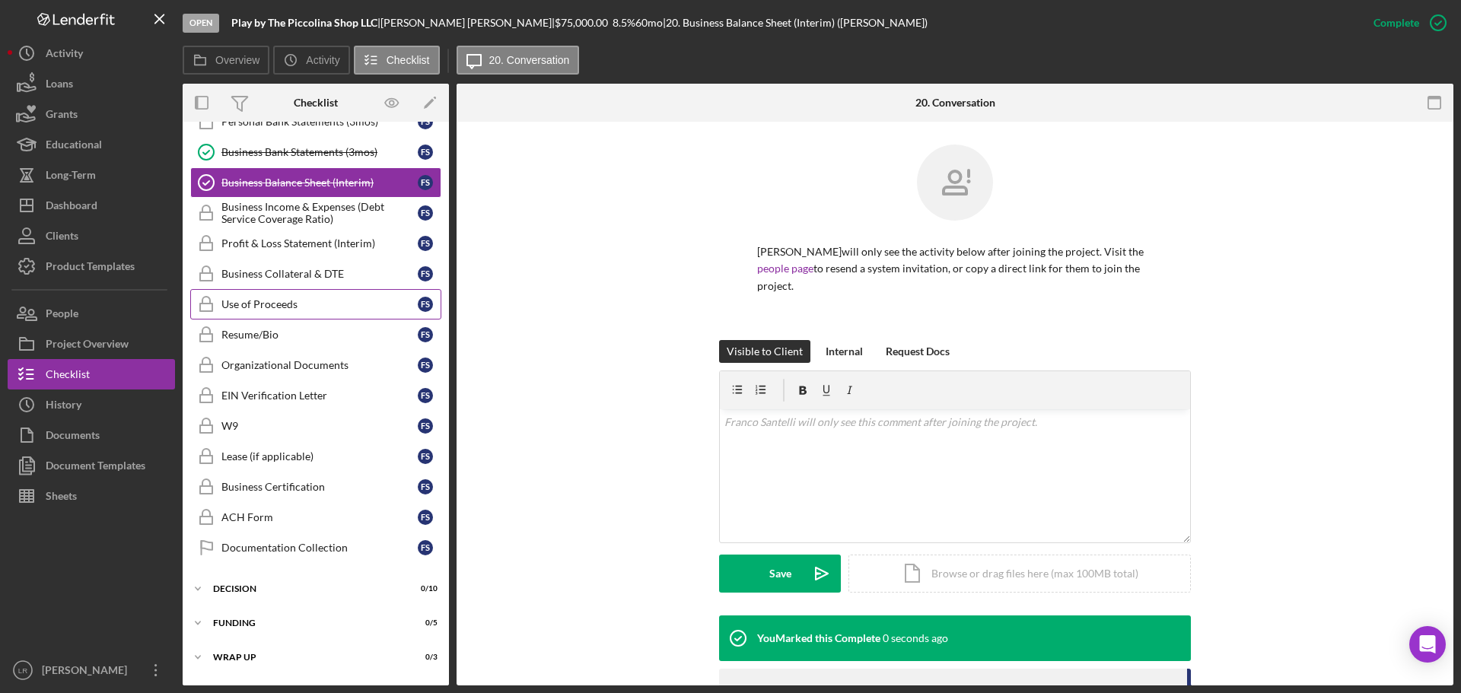
scroll to position [770, 0]
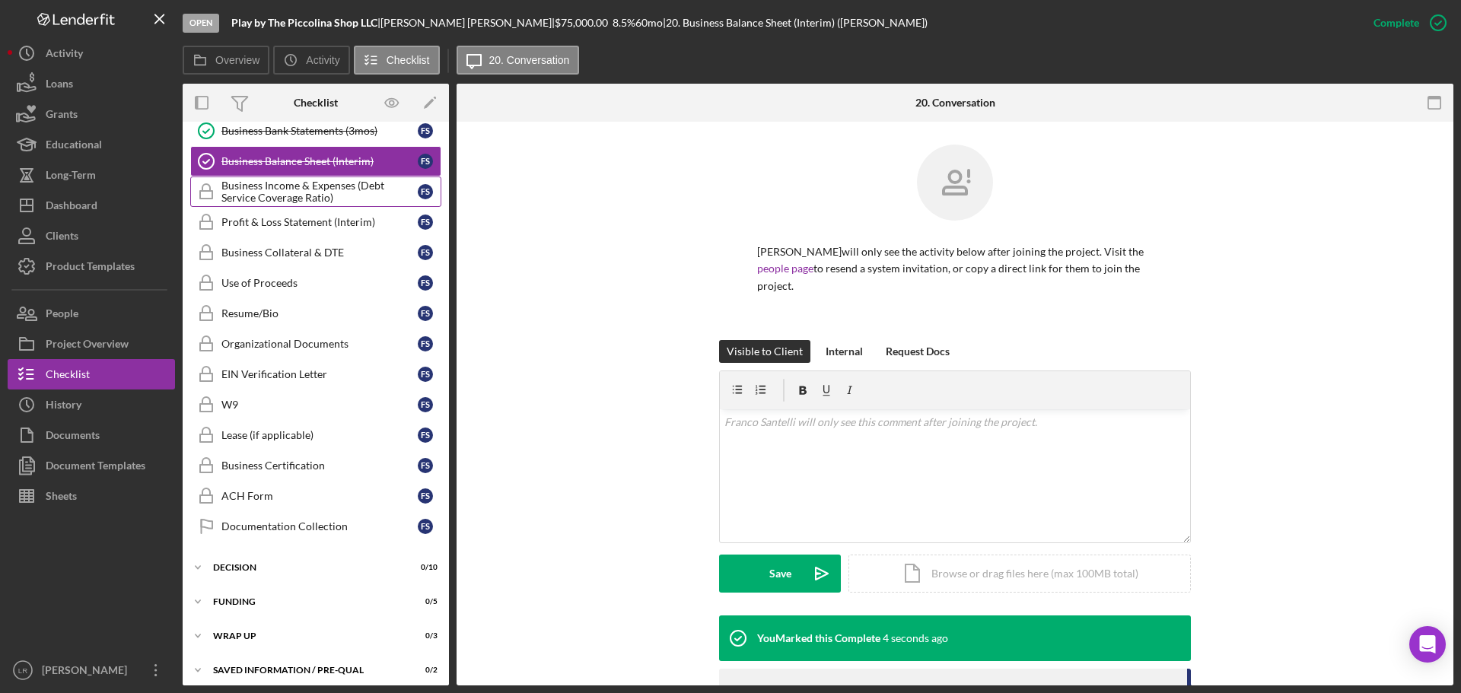
click at [297, 187] on div "Business Income & Expenses (Debt Service Coverage Ratio)" at bounding box center [319, 192] width 196 height 24
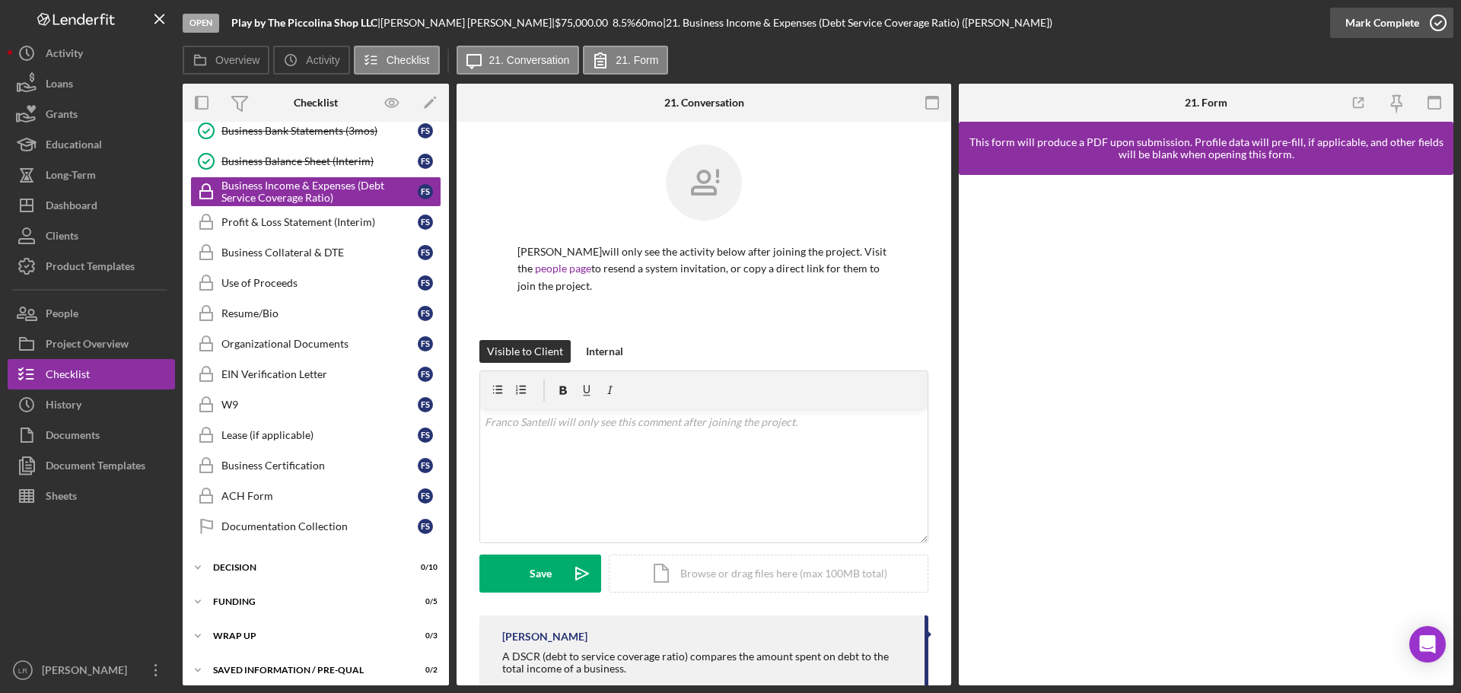
click at [1378, 22] on div "Mark Complete" at bounding box center [1383, 23] width 74 height 30
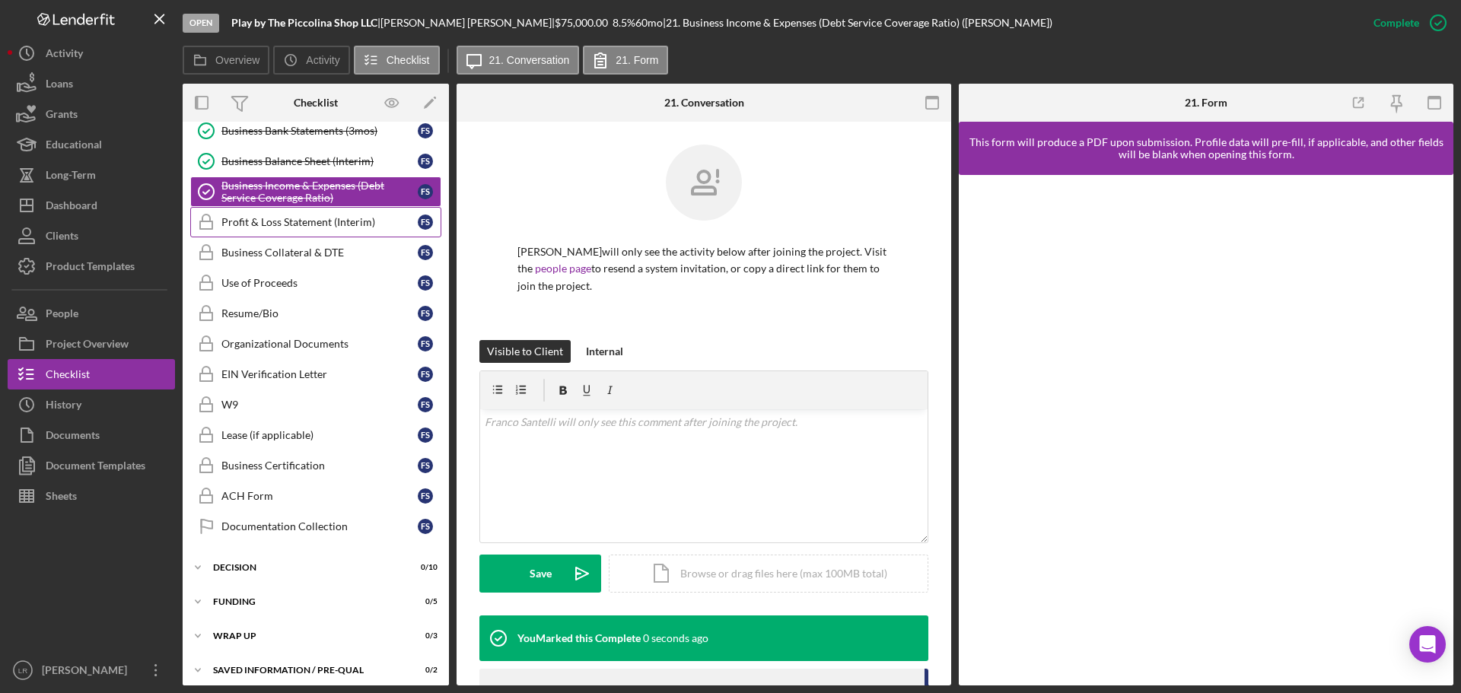
click at [304, 221] on div "Profit & Loss Statement (Interim)" at bounding box center [319, 222] width 196 height 12
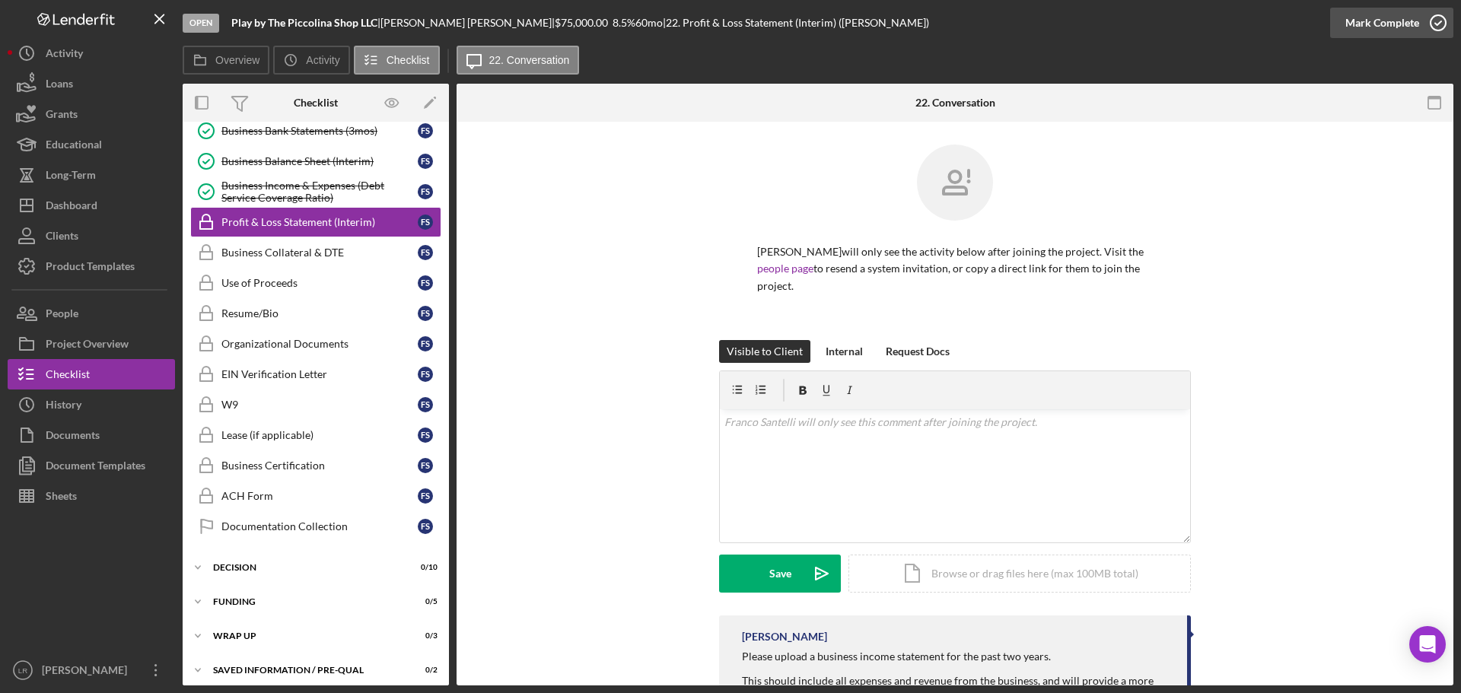
click at [1397, 18] on div "Mark Complete" at bounding box center [1383, 23] width 74 height 30
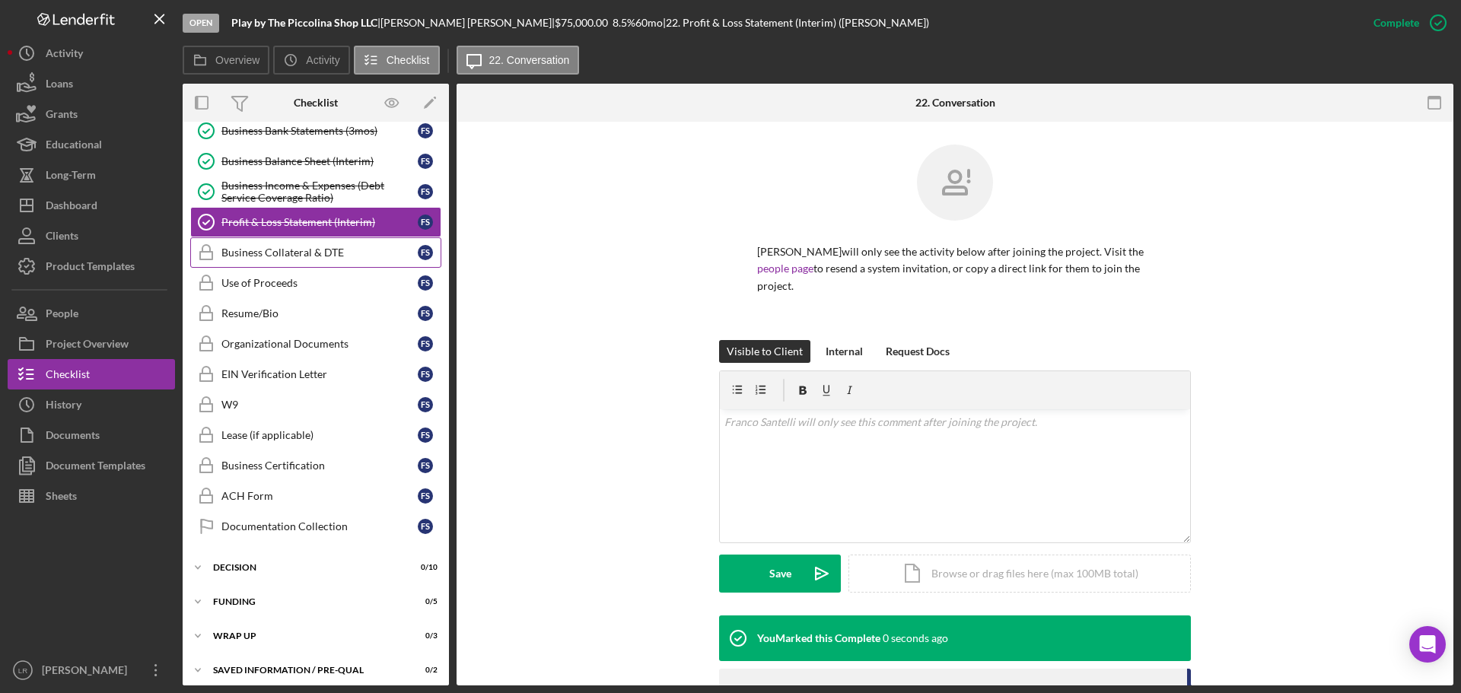
click at [316, 257] on div "Business Collateral & DTE" at bounding box center [319, 253] width 196 height 12
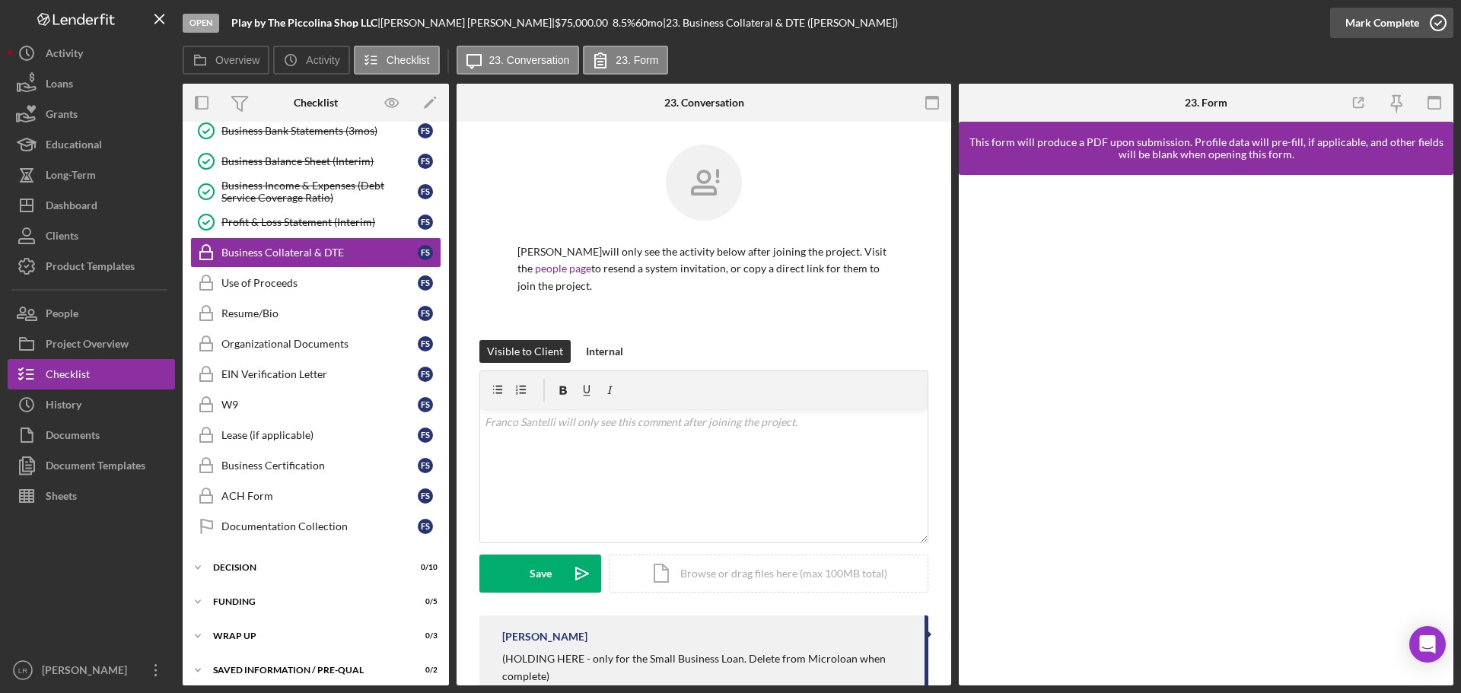
click at [1353, 19] on div "Mark Complete" at bounding box center [1383, 23] width 74 height 30
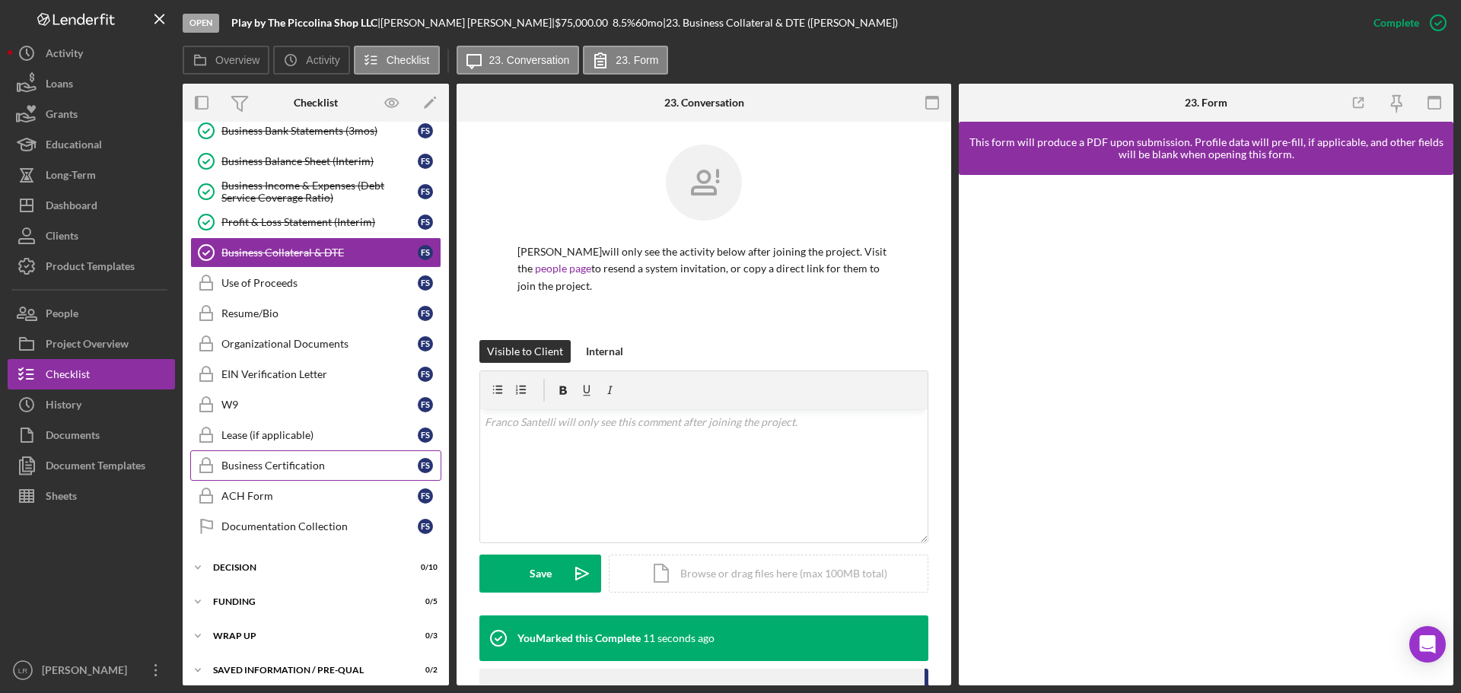
click at [288, 472] on div "Business Certification" at bounding box center [319, 466] width 196 height 12
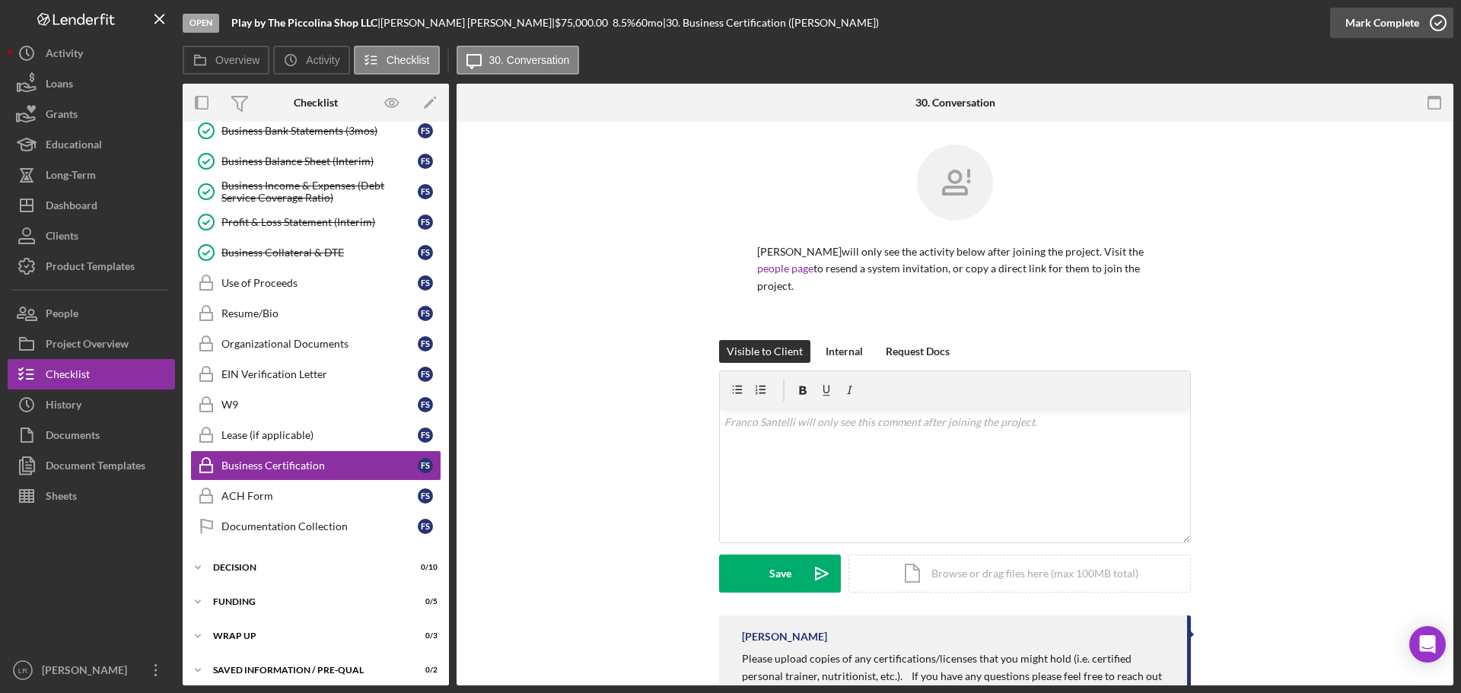
click at [1366, 26] on div "Mark Complete" at bounding box center [1383, 23] width 74 height 30
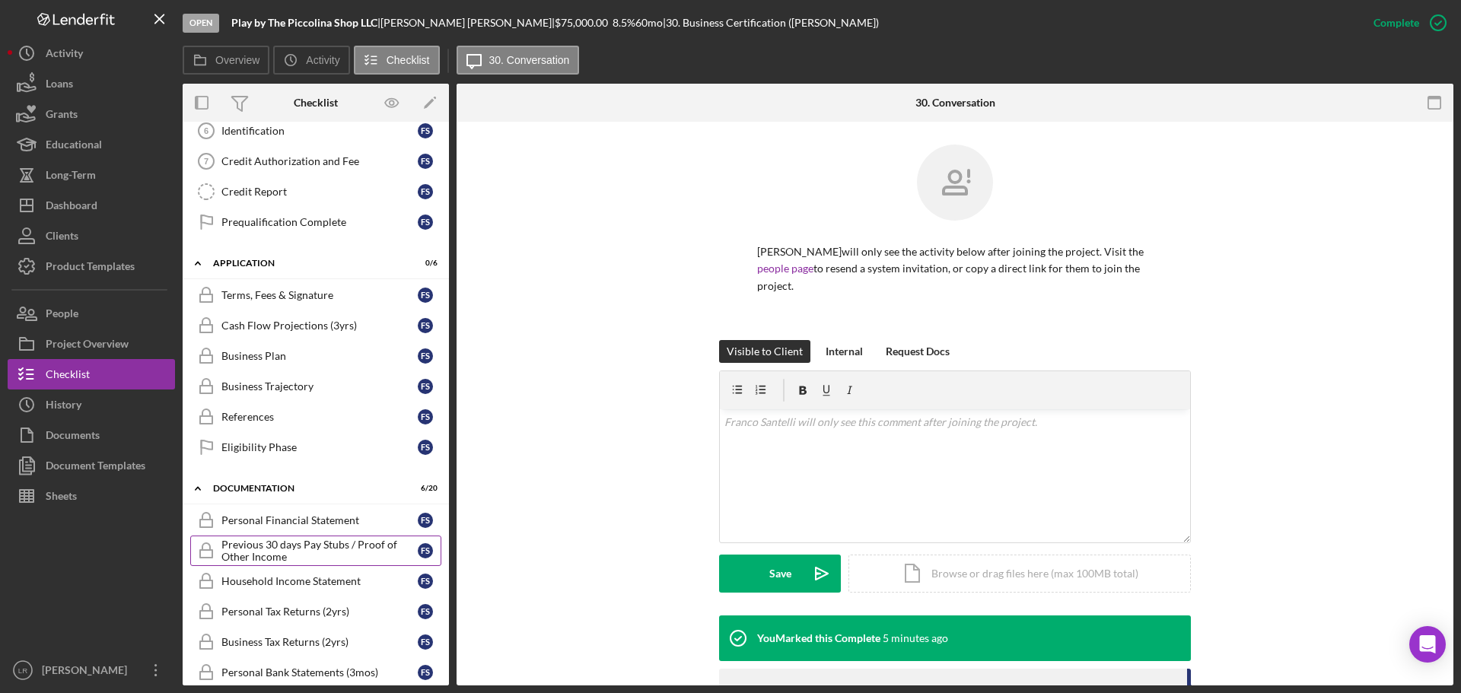
scroll to position [169, 0]
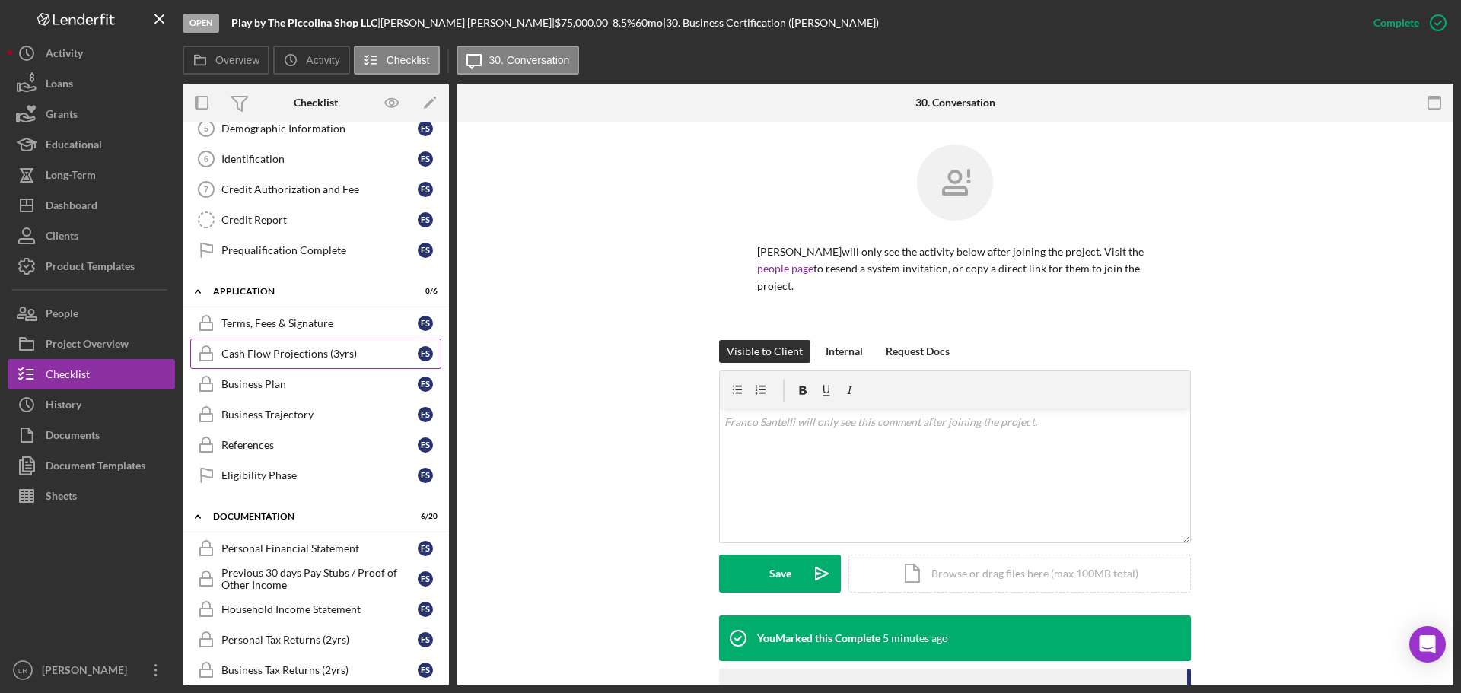
click at [259, 371] on link "Business Plan Business Plan F S" at bounding box center [315, 384] width 251 height 30
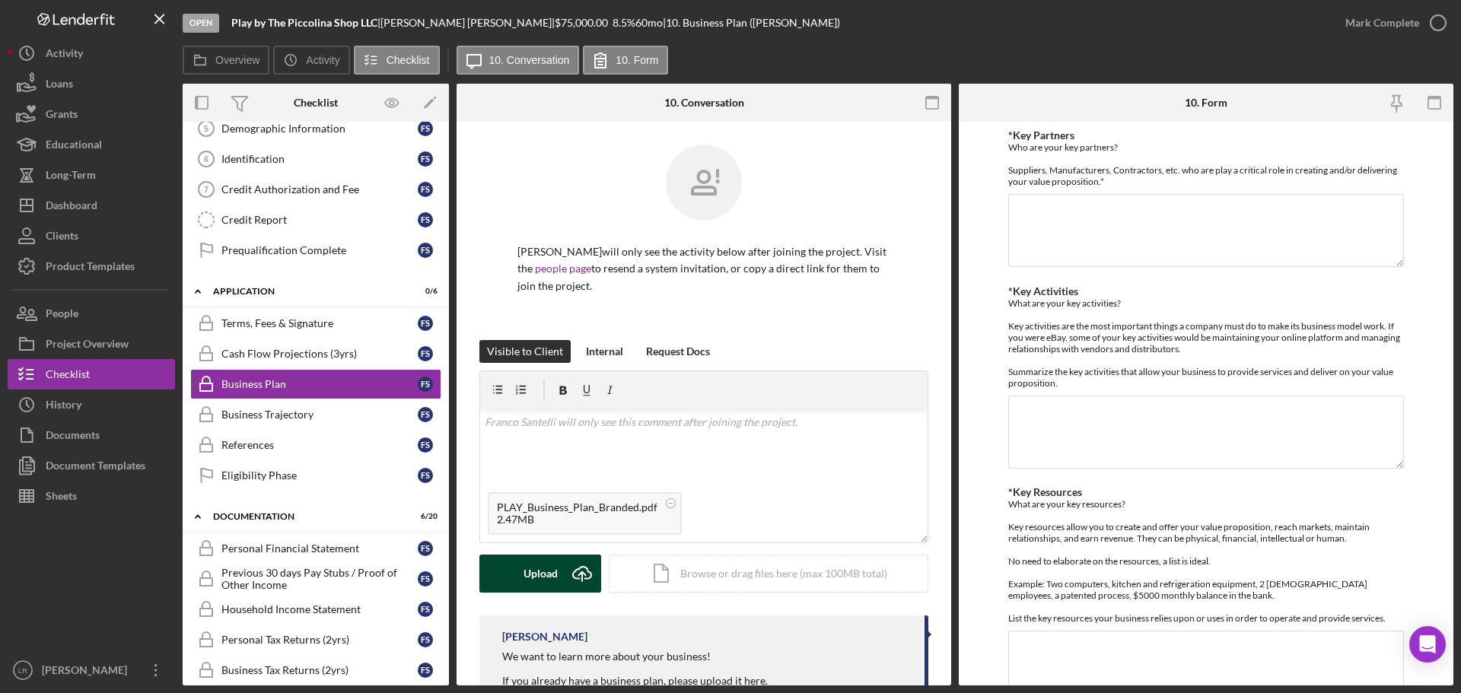
click at [522, 573] on button "Upload Icon/Upload" at bounding box center [541, 574] width 122 height 38
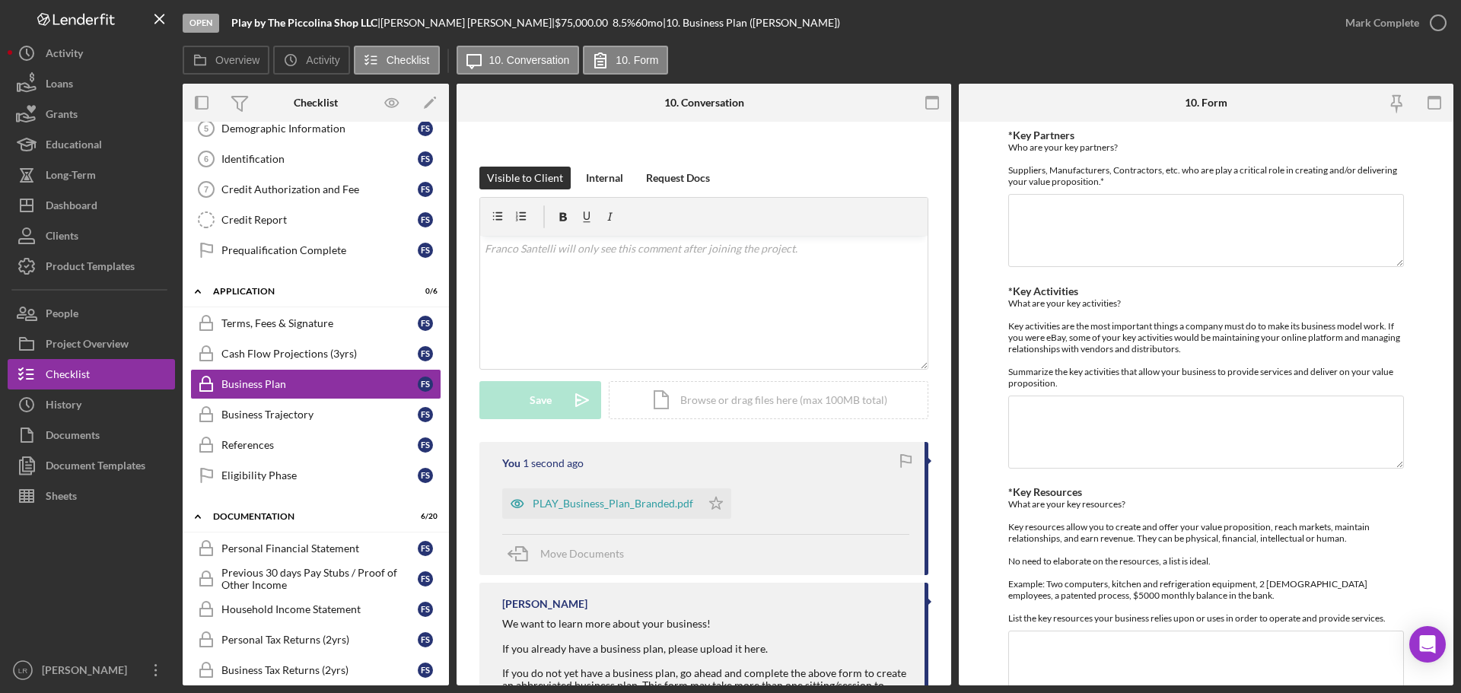
scroll to position [228, 0]
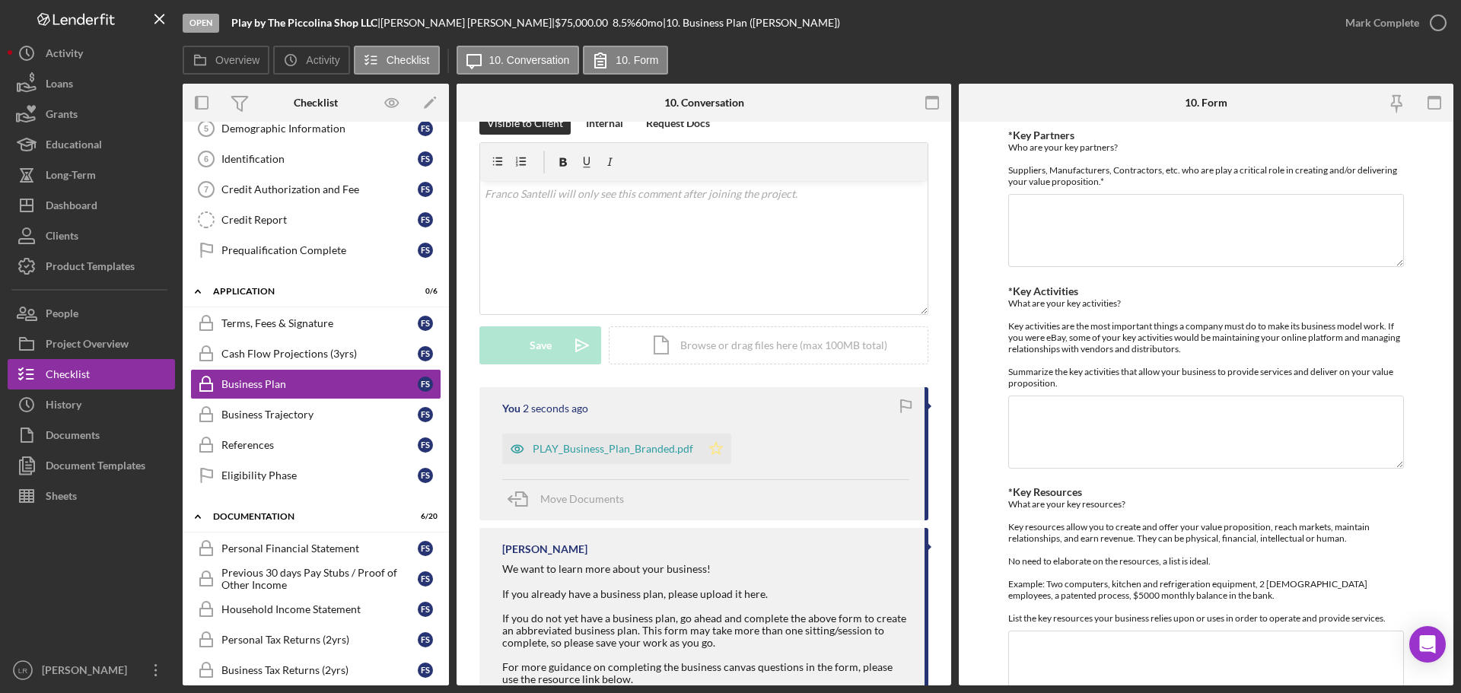
click at [713, 450] on icon "Icon/Star" at bounding box center [716, 449] width 30 height 30
click at [574, 449] on div "PLAY_Business_Plan_Branded.pdf" at bounding box center [613, 449] width 161 height 12
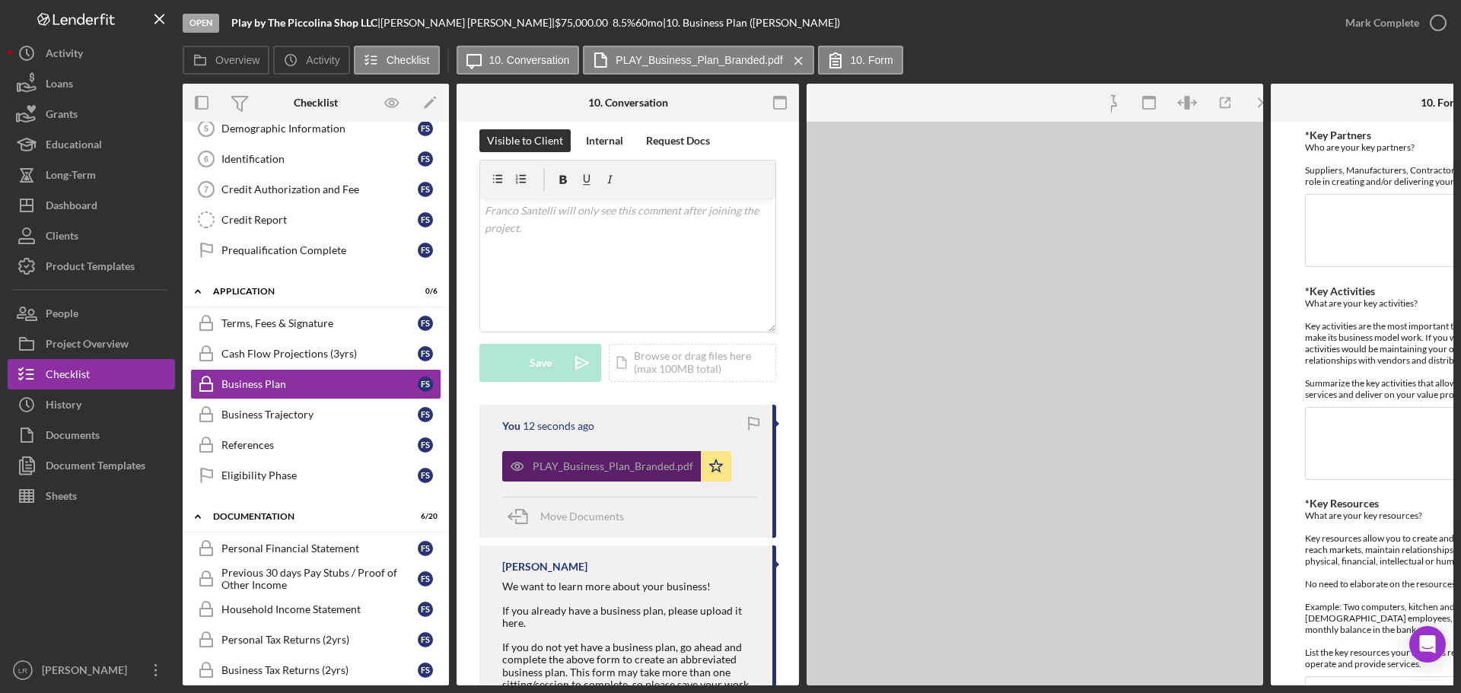
scroll to position [246, 0]
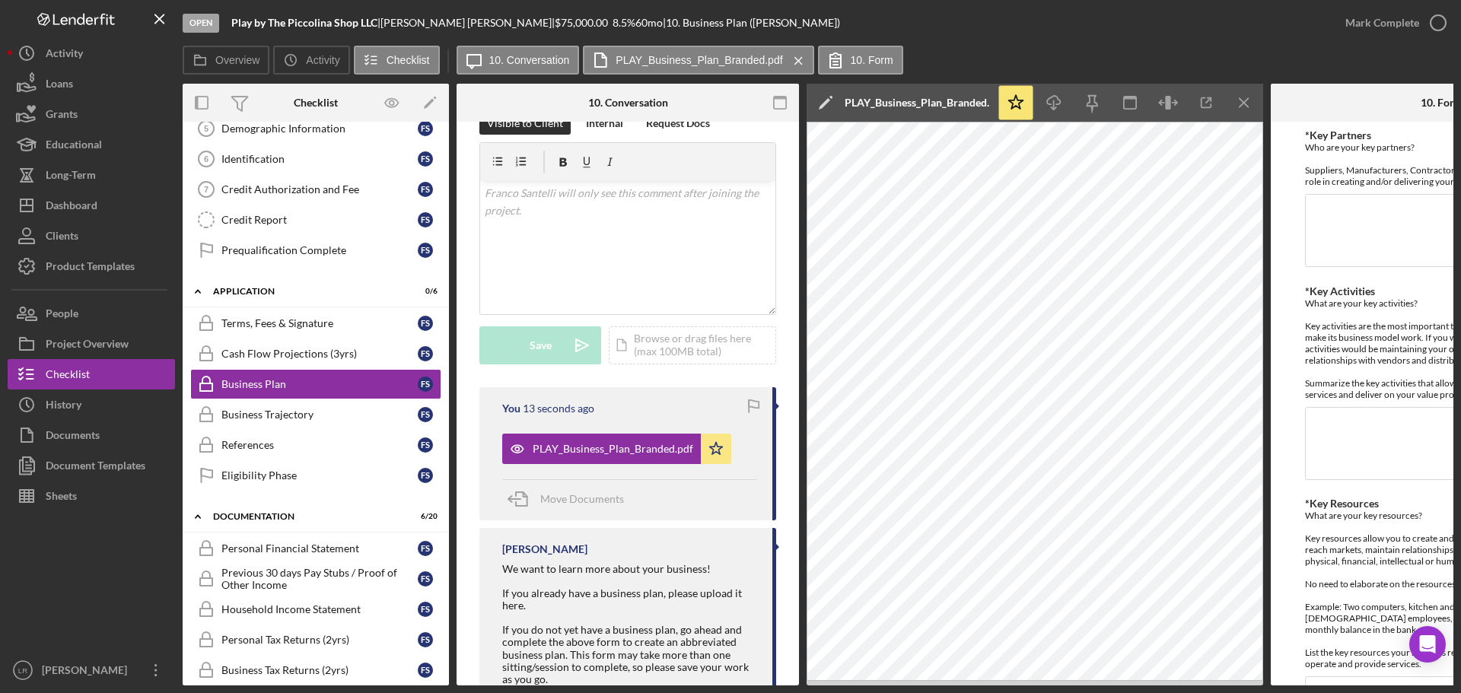
click at [828, 97] on icon "Icon/Edit" at bounding box center [826, 103] width 38 height 38
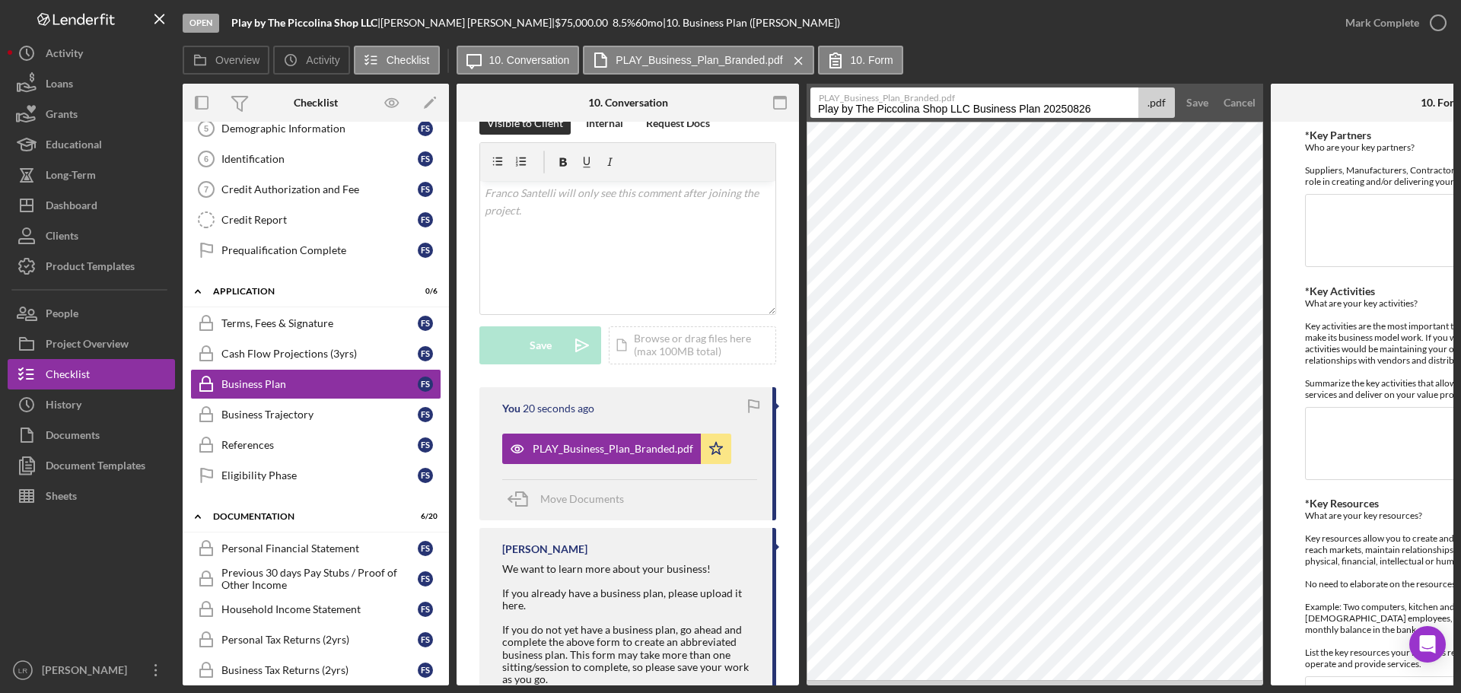
drag, startPoint x: 974, startPoint y: 107, endPoint x: 742, endPoint y: 124, distance: 232.8
click at [742, 124] on div "Overview Internal Workflow Stage Open Icon/Dropdown Arrow Archive (can unarchiv…" at bounding box center [818, 385] width 1271 height 602
drag, startPoint x: 884, startPoint y: 109, endPoint x: 1116, endPoint y: 99, distance: 231.6
click at [1116, 99] on div "PLAY_Business_Plan_Branded.pdf Business Plan 20250826 .pdf" at bounding box center [993, 103] width 365 height 30
type input "Business Plan"
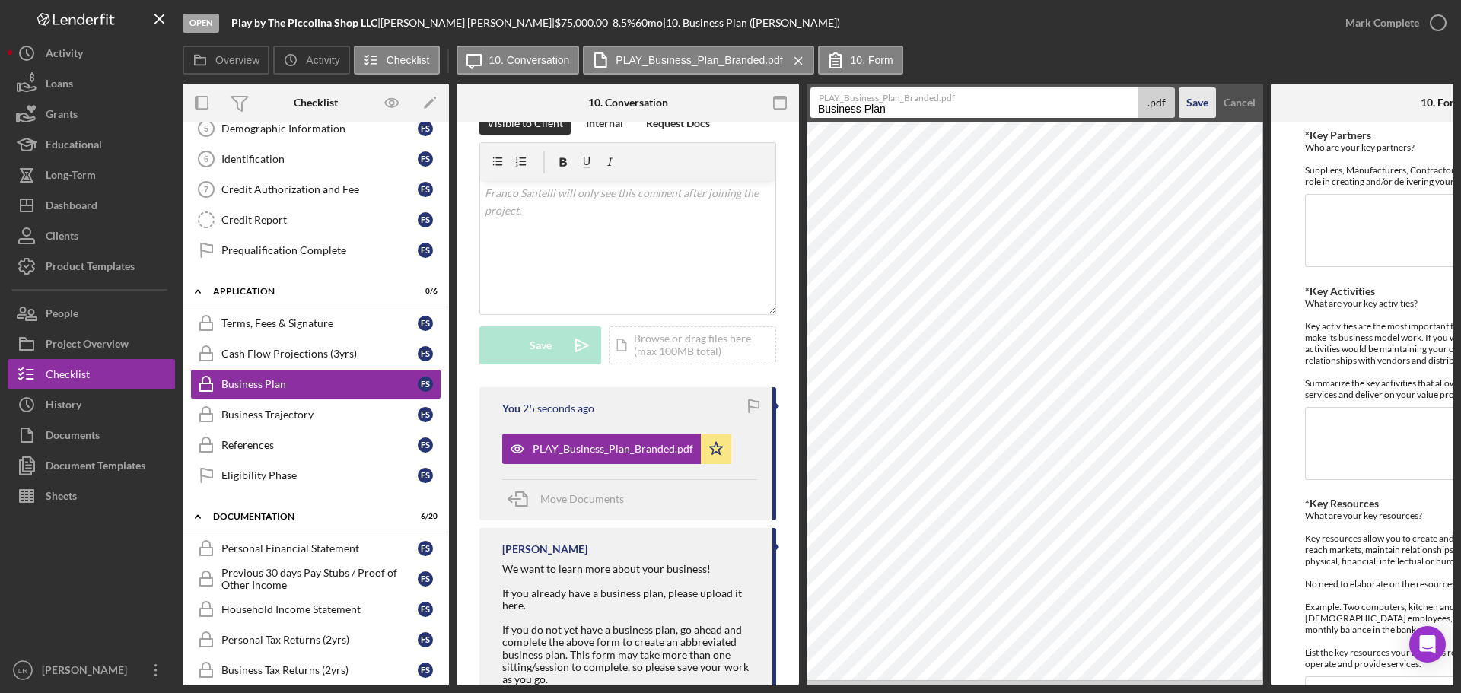
click at [1192, 96] on div "Save" at bounding box center [1198, 103] width 22 height 30
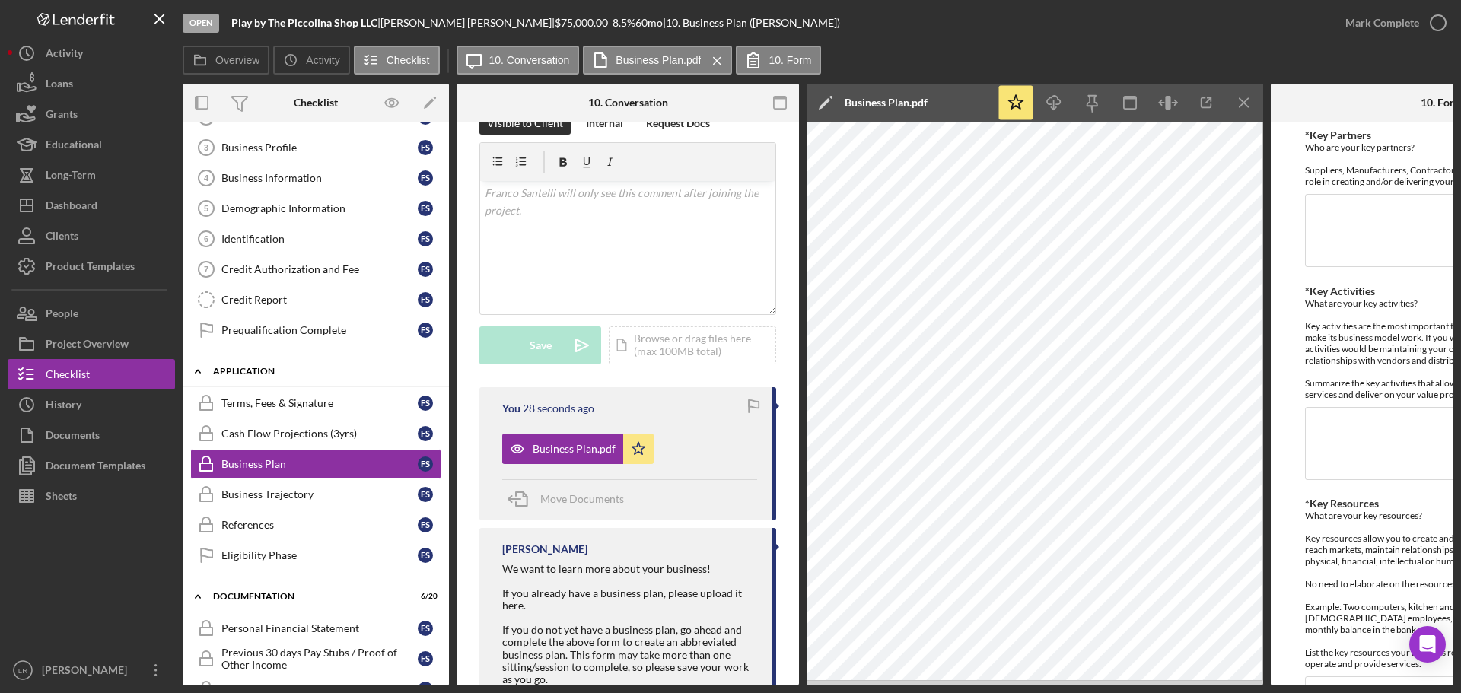
scroll to position [0, 0]
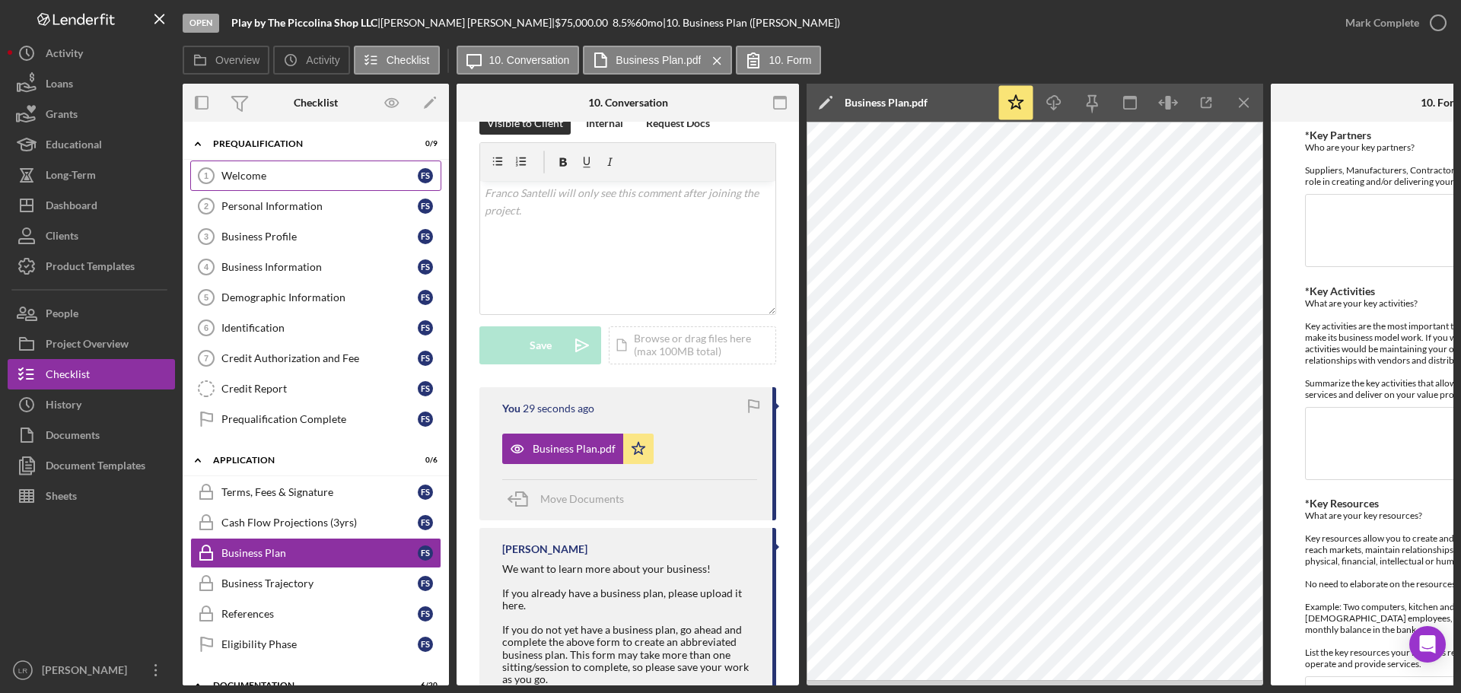
click at [292, 177] on div "Welcome" at bounding box center [319, 176] width 196 height 12
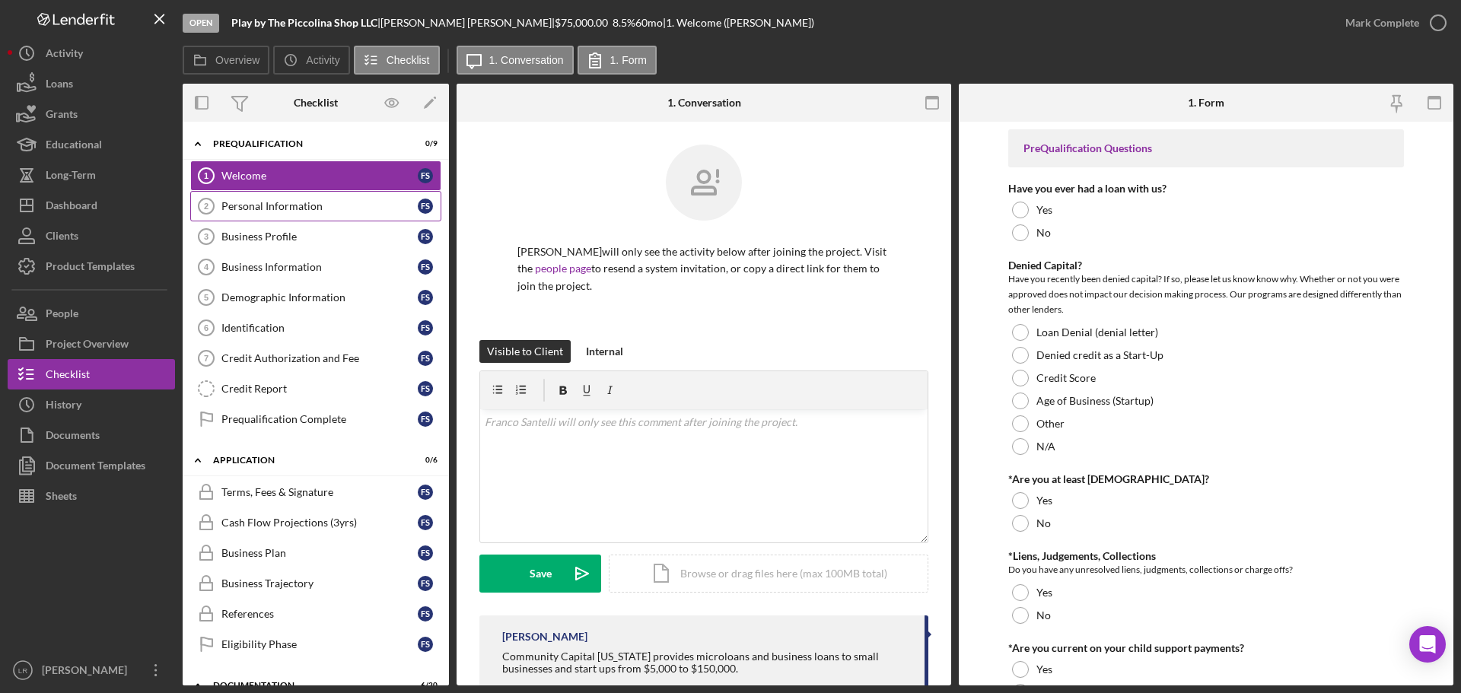
click at [299, 204] on div "Personal Information" at bounding box center [319, 206] width 196 height 12
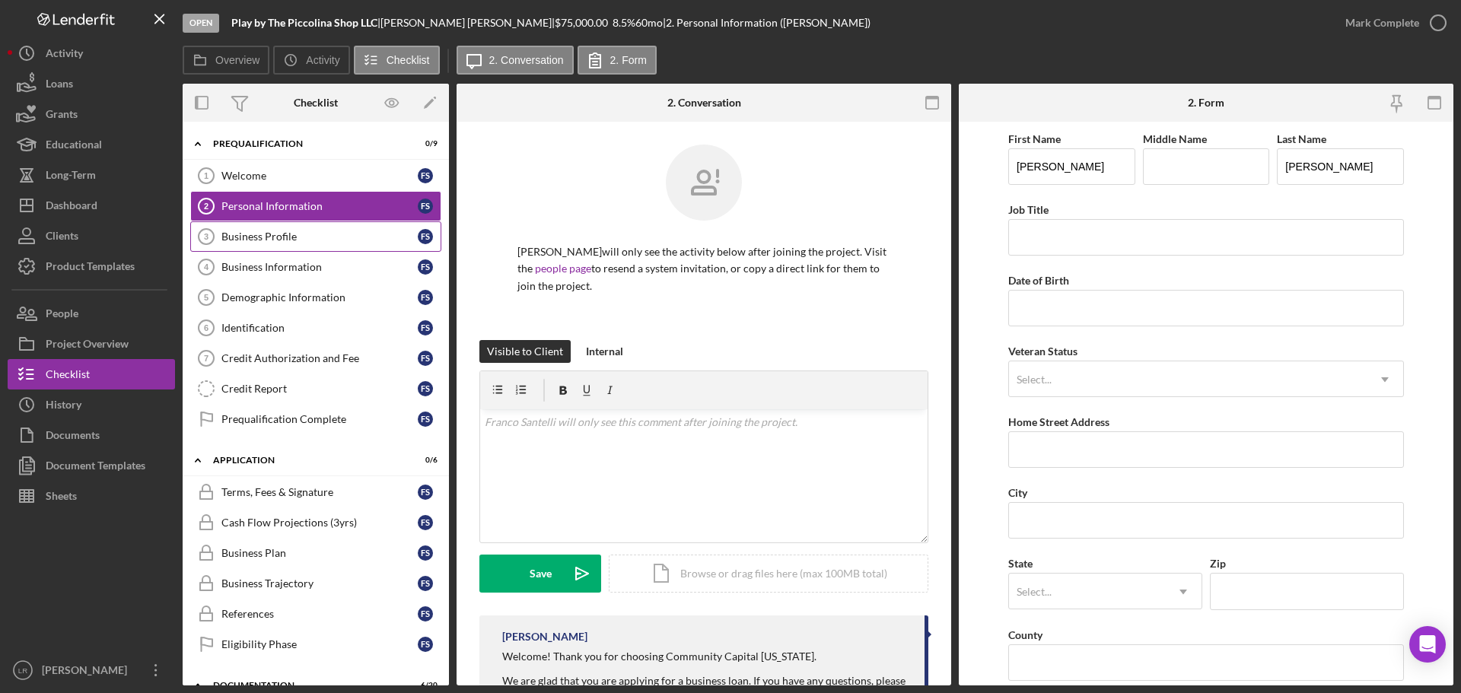
click at [307, 237] on div "Business Profile" at bounding box center [319, 237] width 196 height 12
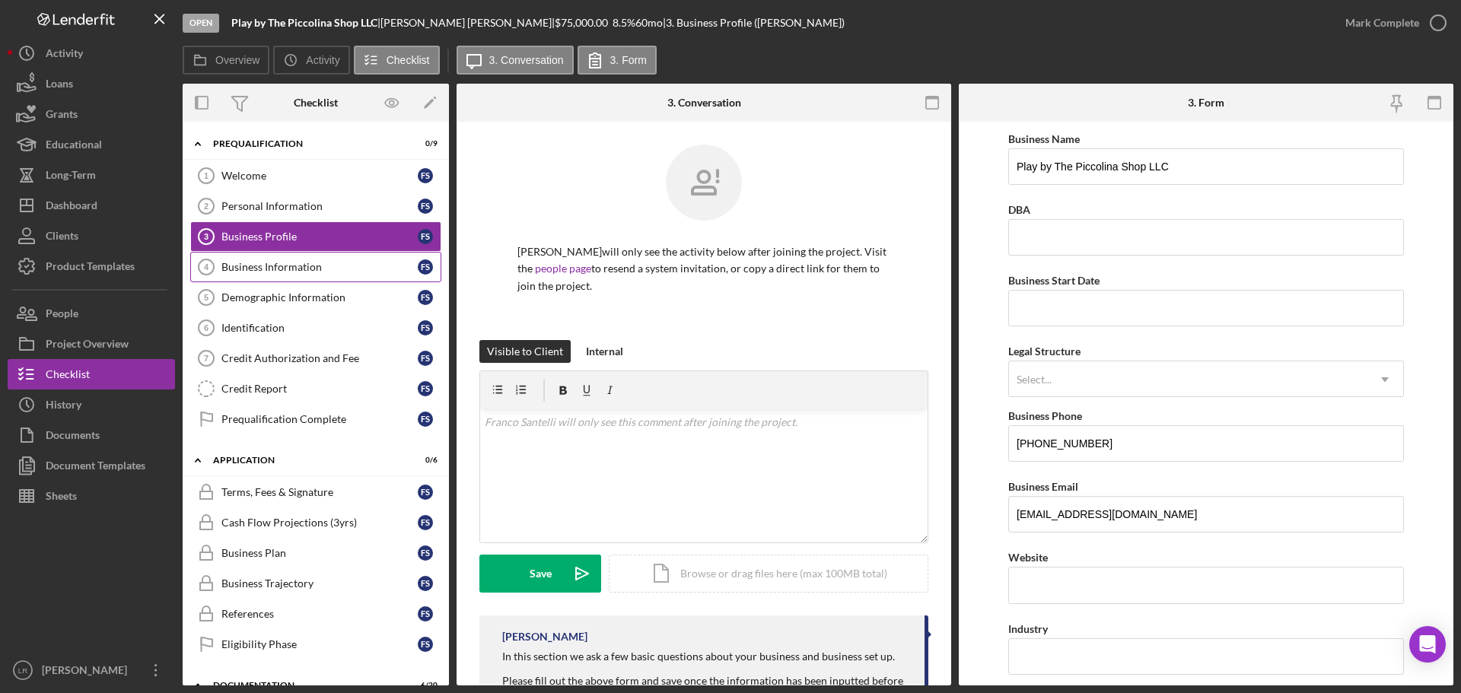
click at [307, 268] on div "Business Information" at bounding box center [319, 267] width 196 height 12
